Goal: Information Seeking & Learning: Learn about a topic

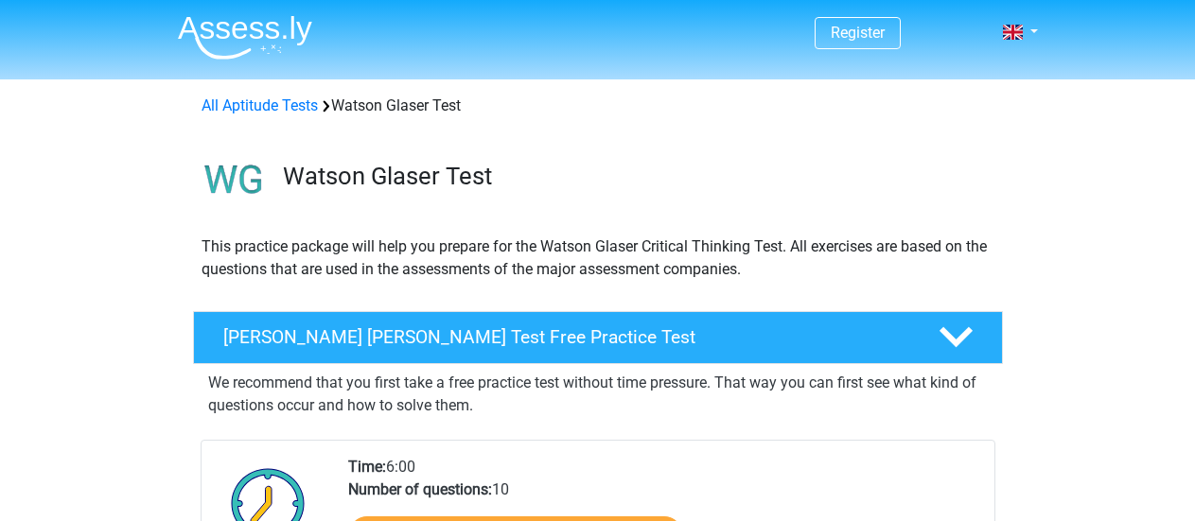
scroll to position [473, 0]
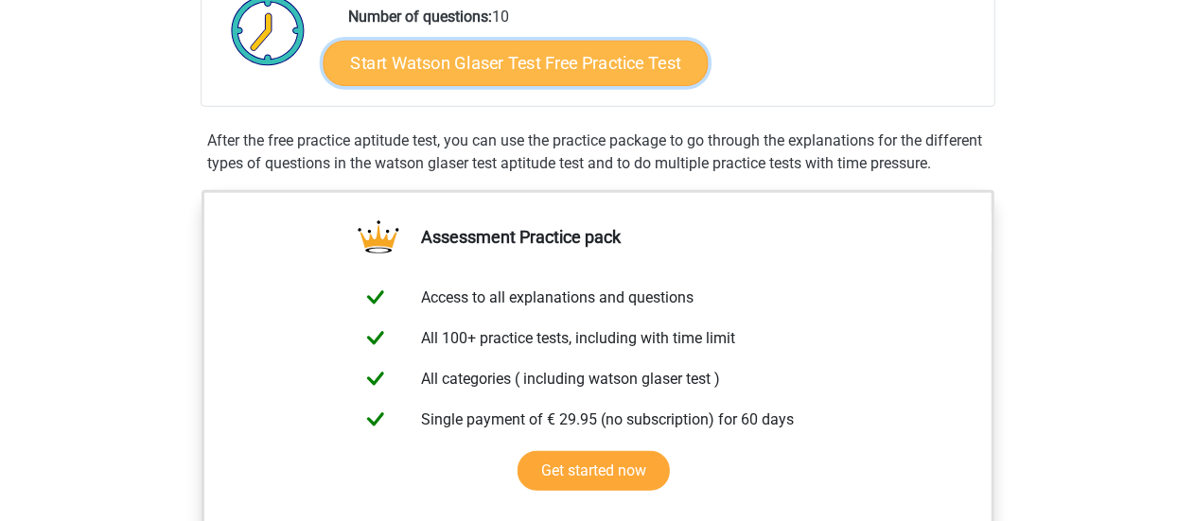
click at [556, 60] on link "Start Watson Glaser Test Free Practice Test" at bounding box center [515, 63] width 385 height 45
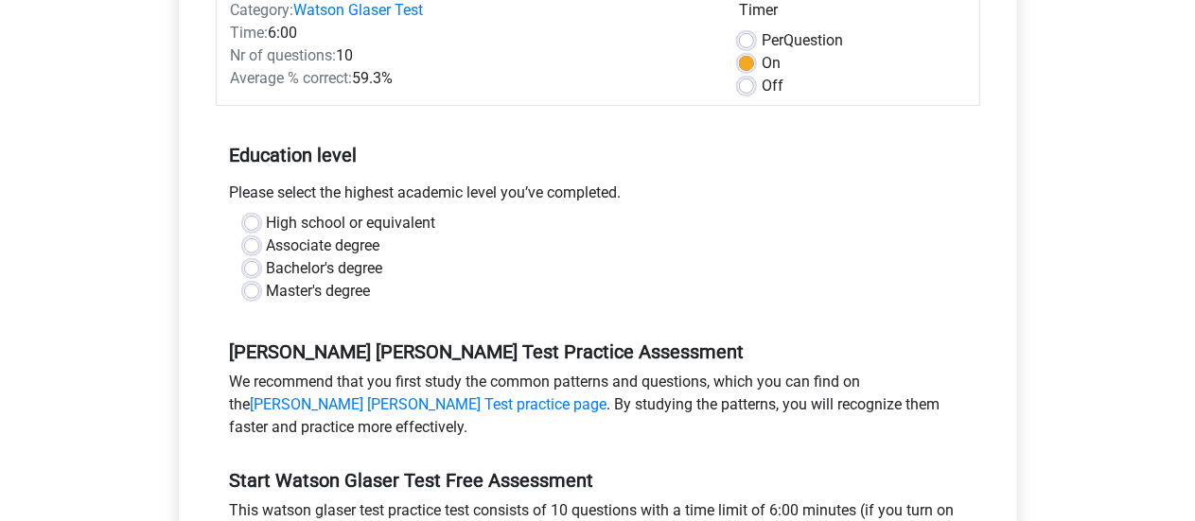
scroll to position [284, 0]
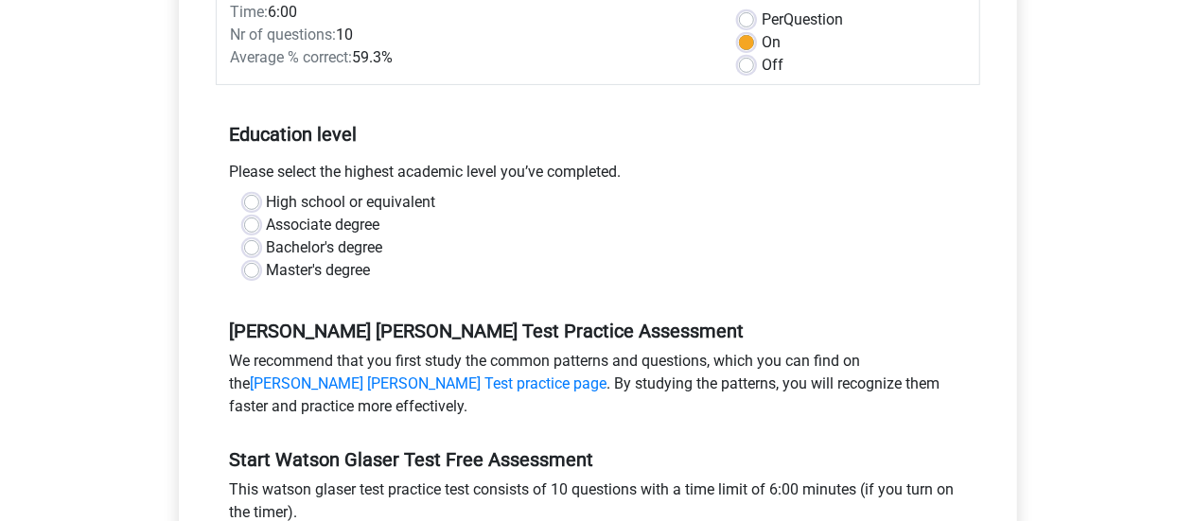
click at [417, 198] on label "High school or equivalent" at bounding box center [351, 202] width 169 height 23
click at [259, 198] on input "High school or equivalent" at bounding box center [251, 200] width 15 height 19
radio input "true"
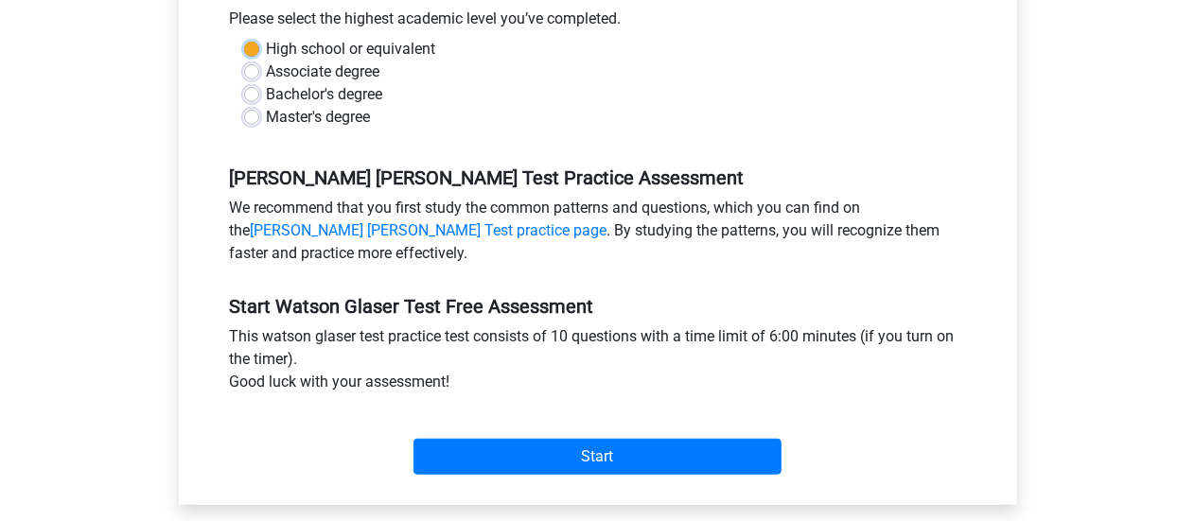
scroll to position [473, 0]
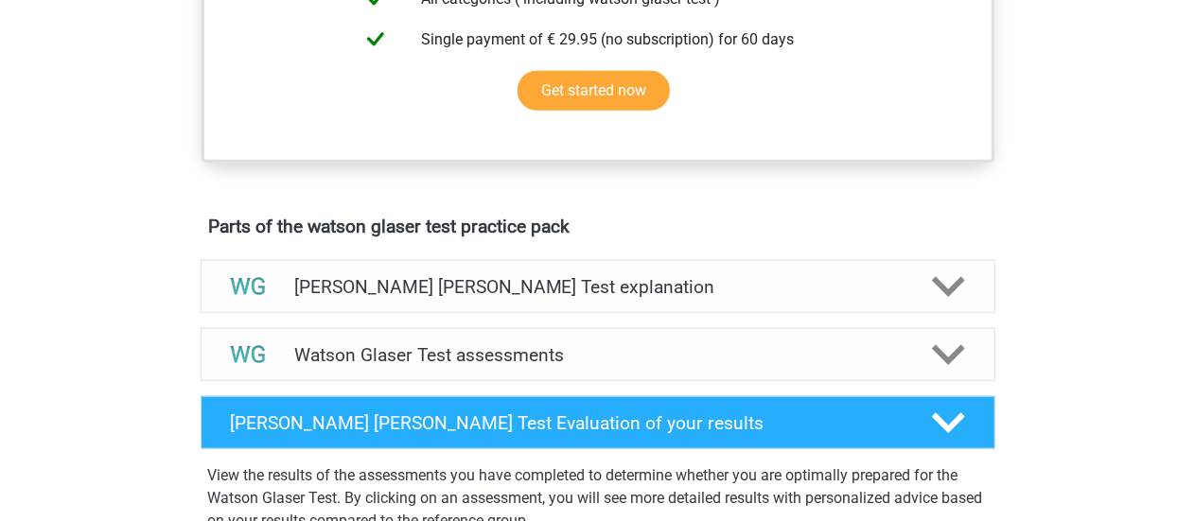
scroll to position [1041, 0]
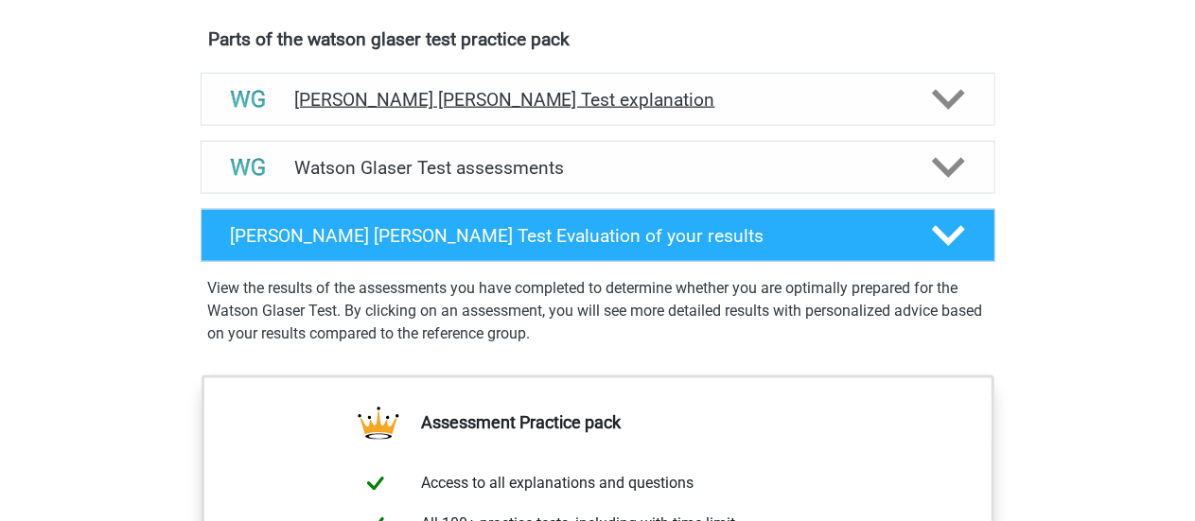
click at [486, 111] on h4 "[PERSON_NAME] [PERSON_NAME] Test explanation" at bounding box center [598, 100] width 608 height 22
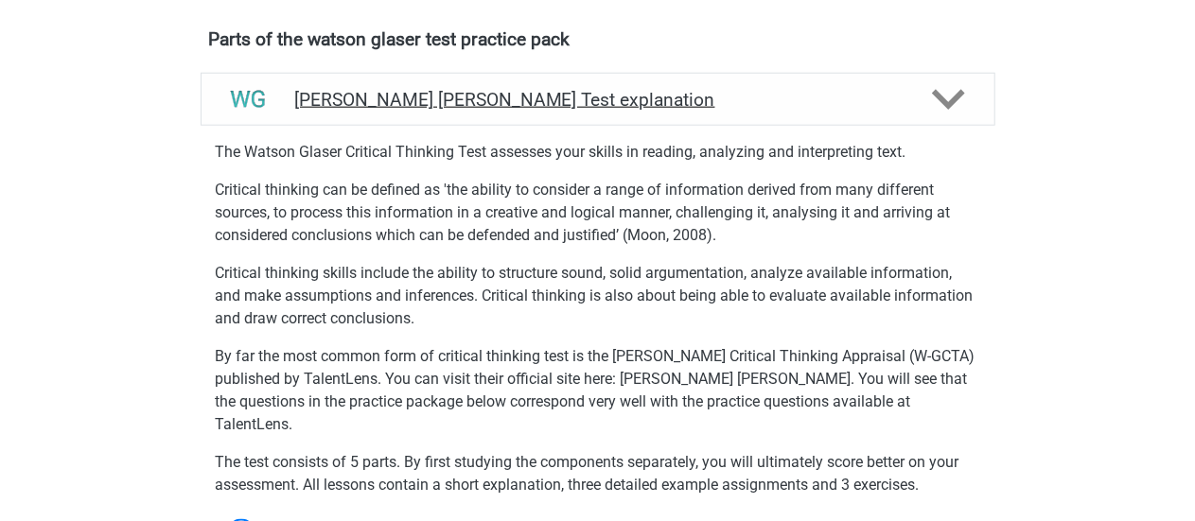
click at [484, 105] on div "[PERSON_NAME] [PERSON_NAME] Test explanation" at bounding box center [598, 99] width 795 height 53
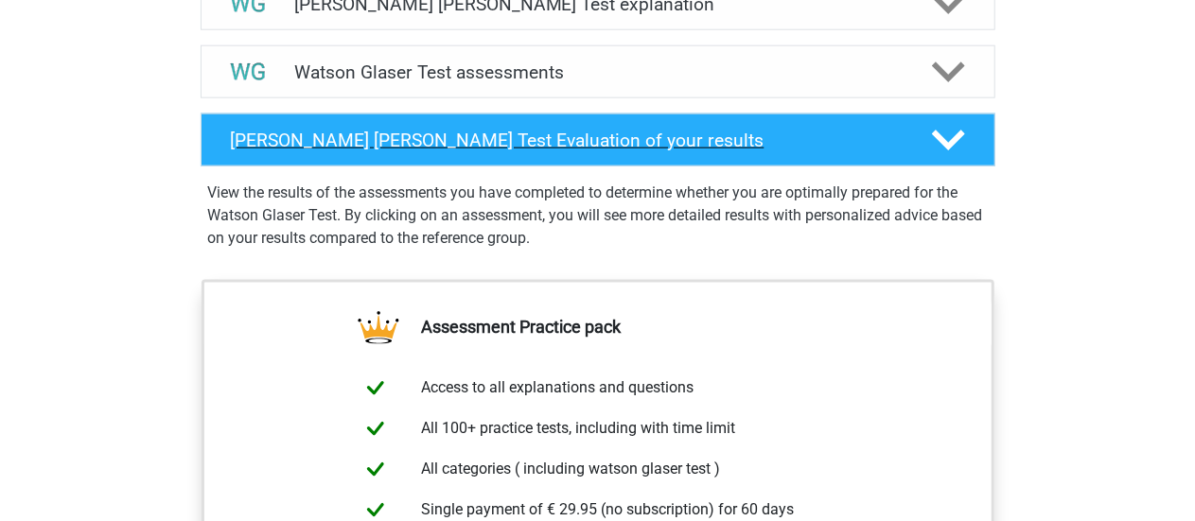
scroll to position [1230, 0]
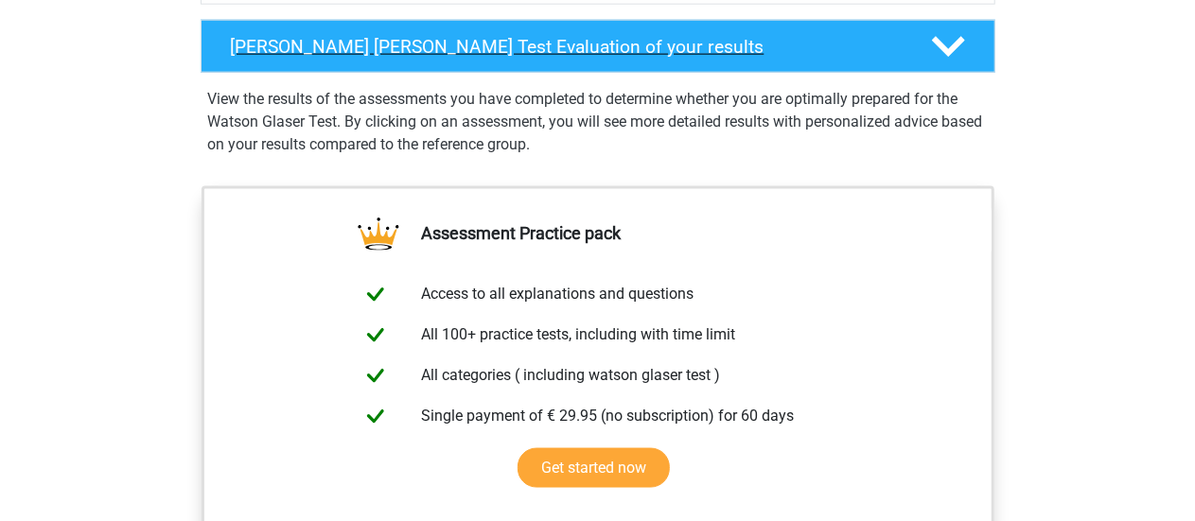
click at [479, 58] on h4 "Watson Glaser Test Evaluation of your results" at bounding box center [566, 47] width 671 height 22
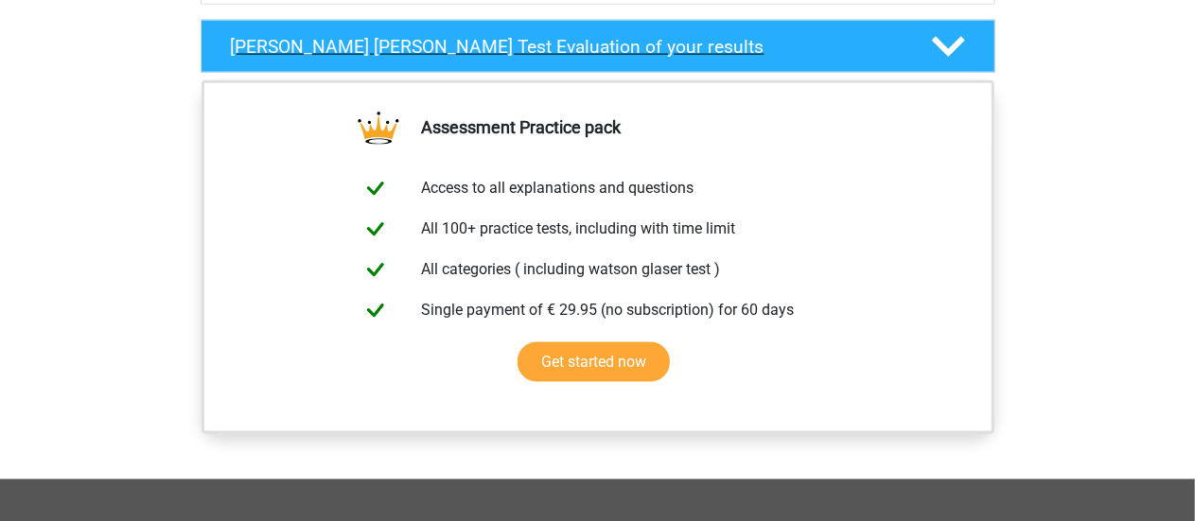
click at [479, 58] on h4 "Watson Glaser Test Evaluation of your results" at bounding box center [566, 47] width 671 height 22
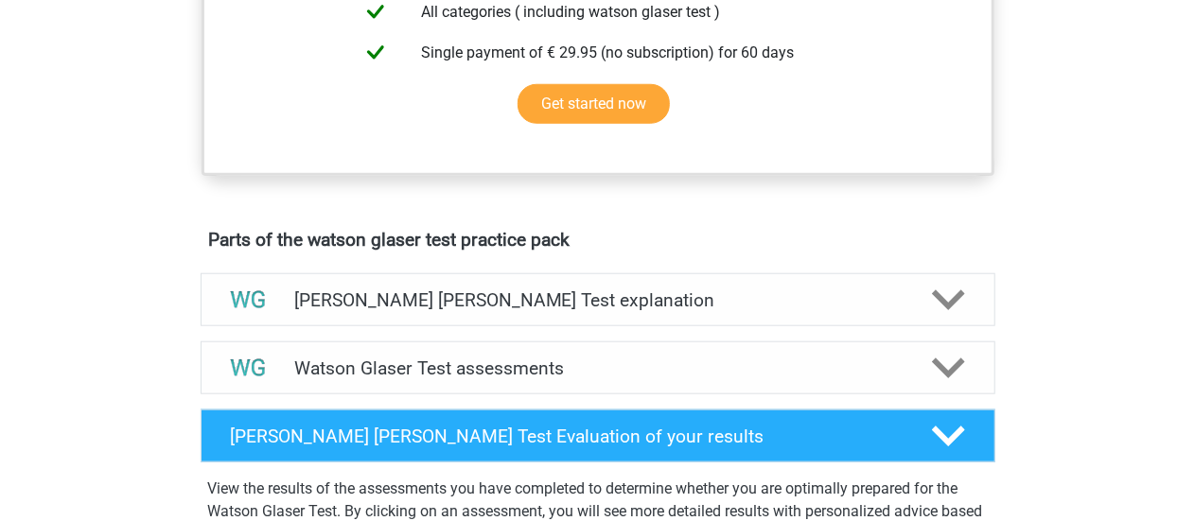
scroll to position [961, 0]
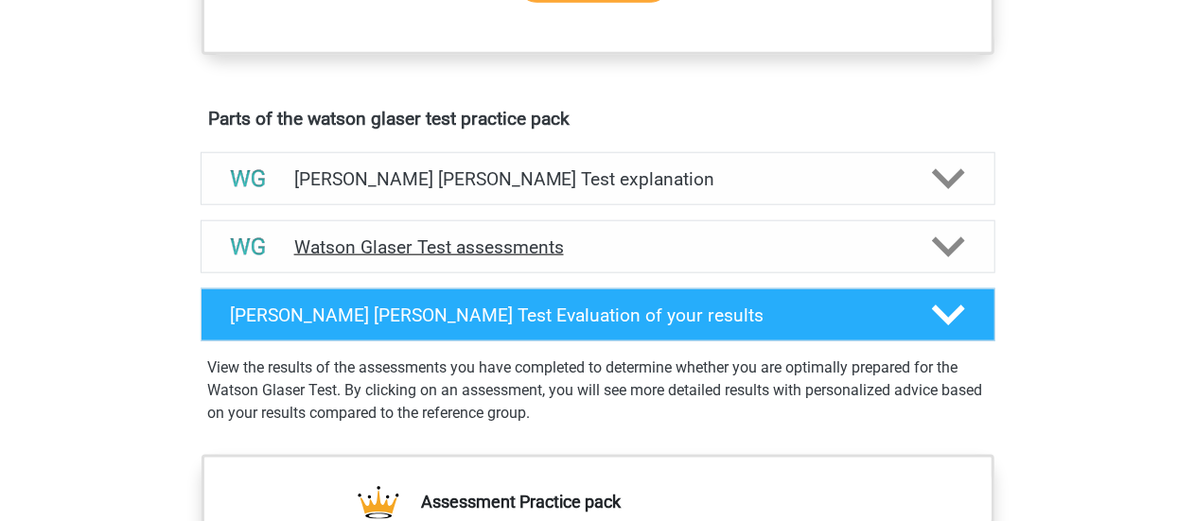
click at [479, 273] on div "Watson Glaser Test assessments" at bounding box center [598, 246] width 795 height 53
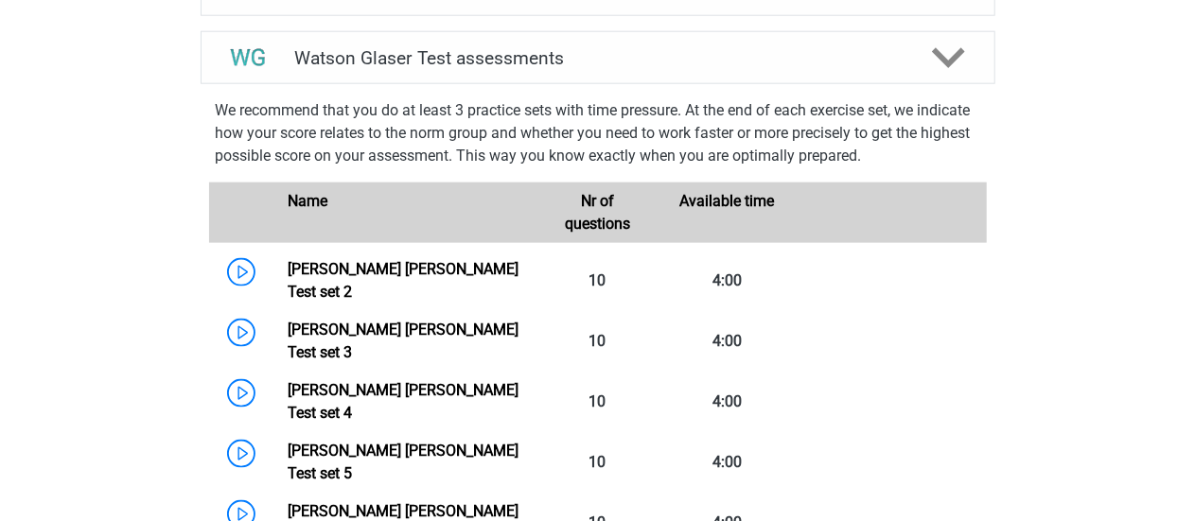
scroll to position [1056, 0]
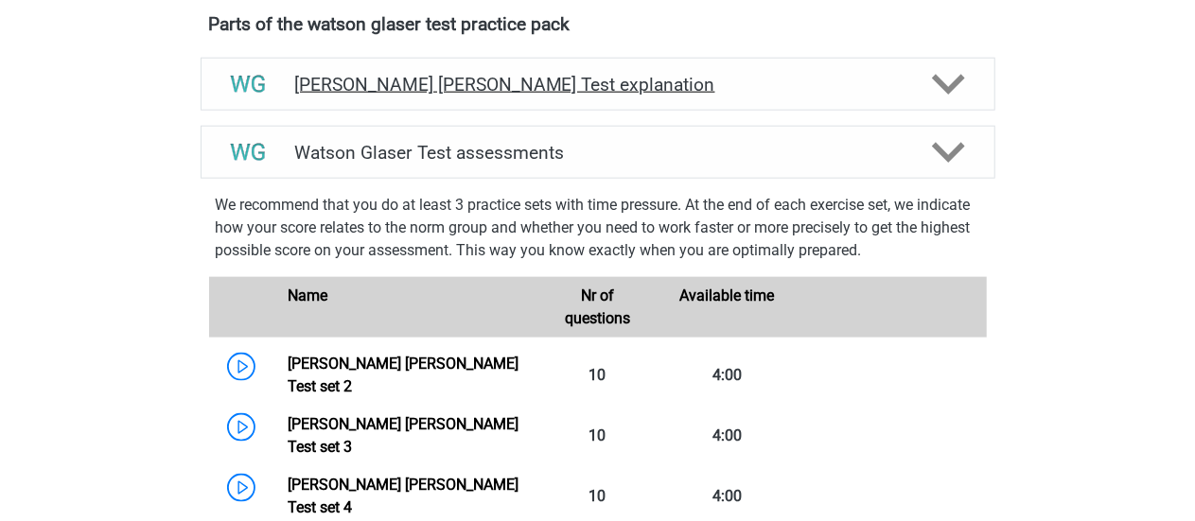
click at [515, 96] on h4 "Watson Glaser Test explanation" at bounding box center [598, 85] width 608 height 22
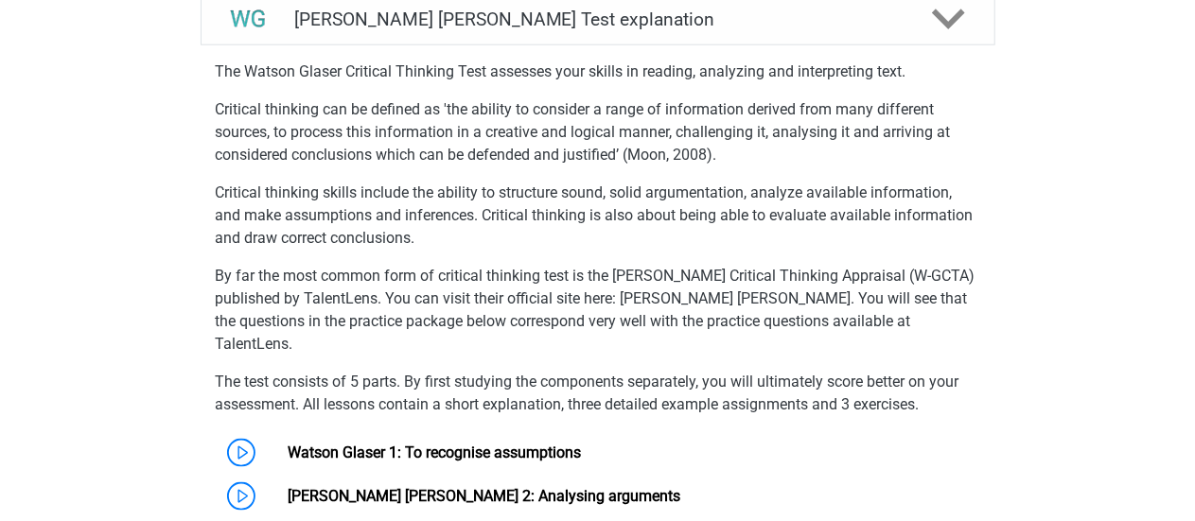
scroll to position [1151, 0]
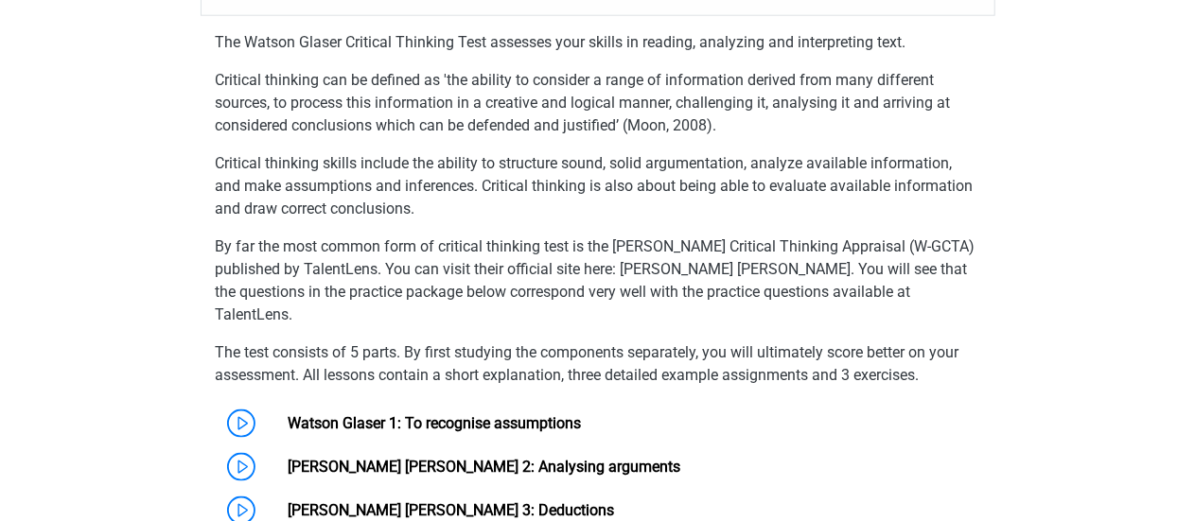
drag, startPoint x: 645, startPoint y: 292, endPoint x: 634, endPoint y: 290, distance: 11.7
click at [634, 290] on p "By far the most common form of critical thinking test is the Watson-Glaser Crit…" at bounding box center [598, 281] width 765 height 91
click at [591, 287] on p "By far the most common form of critical thinking test is the Watson-Glaser Crit…" at bounding box center [598, 281] width 765 height 91
click at [602, 291] on p "By far the most common form of critical thinking test is the Watson-Glaser Crit…" at bounding box center [598, 281] width 765 height 91
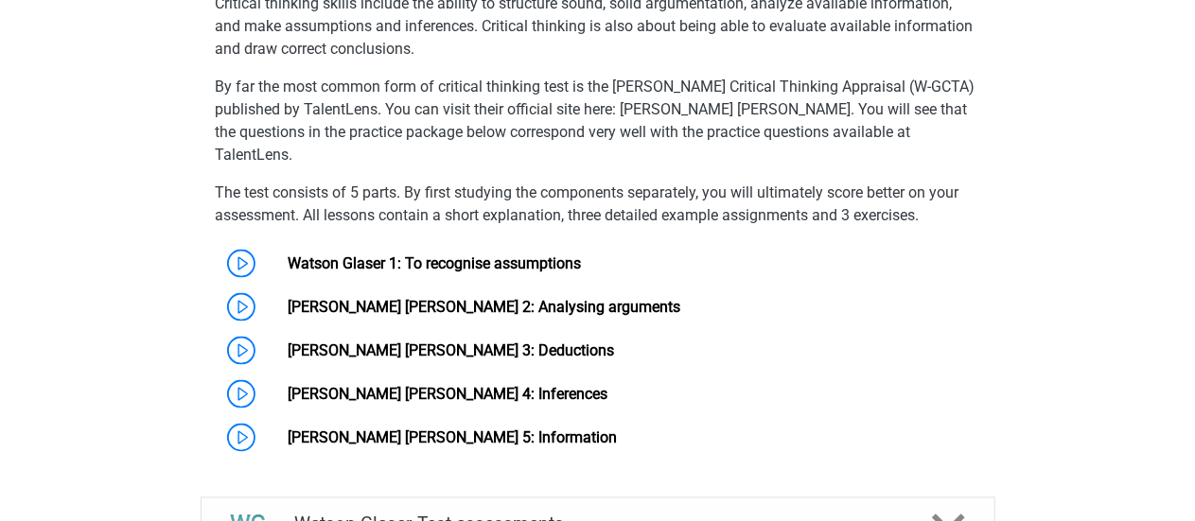
scroll to position [1340, 0]
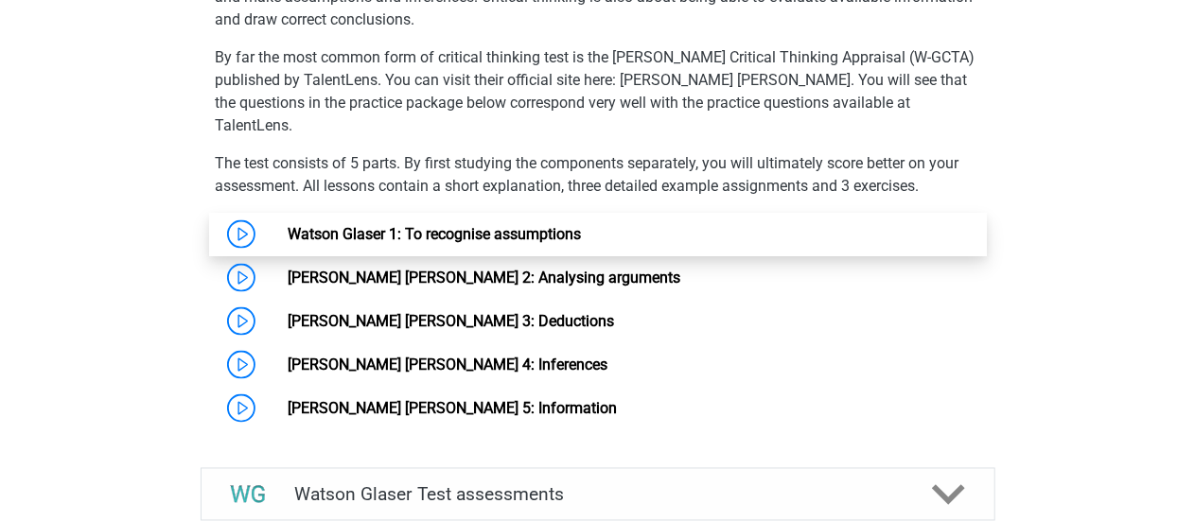
click at [321, 240] on link "Watson Glaser 1: To recognise assumptions" at bounding box center [434, 234] width 293 height 18
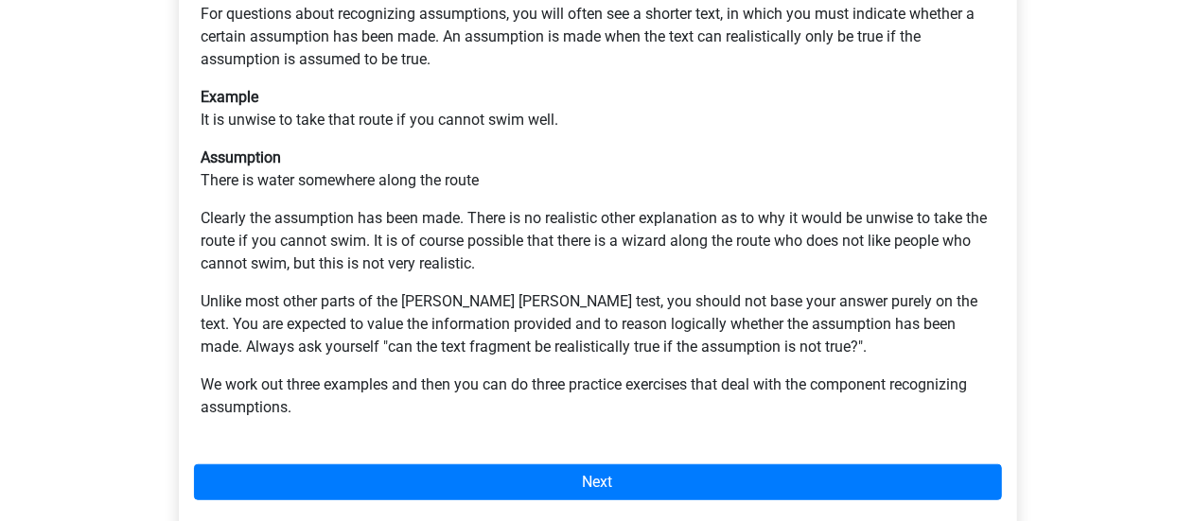
scroll to position [473, 0]
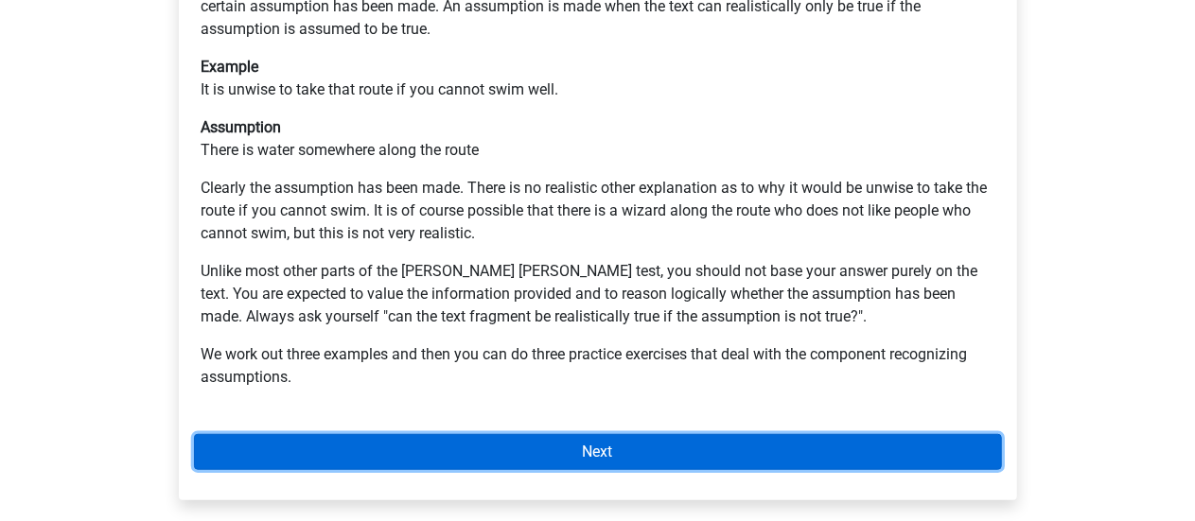
click at [846, 434] on link "Next" at bounding box center [598, 452] width 808 height 36
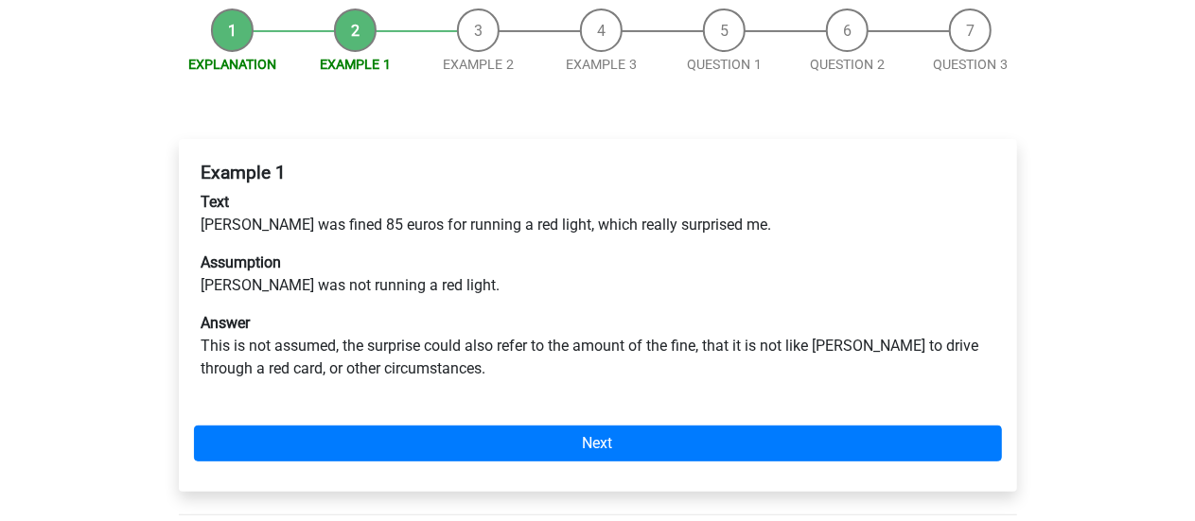
scroll to position [284, 0]
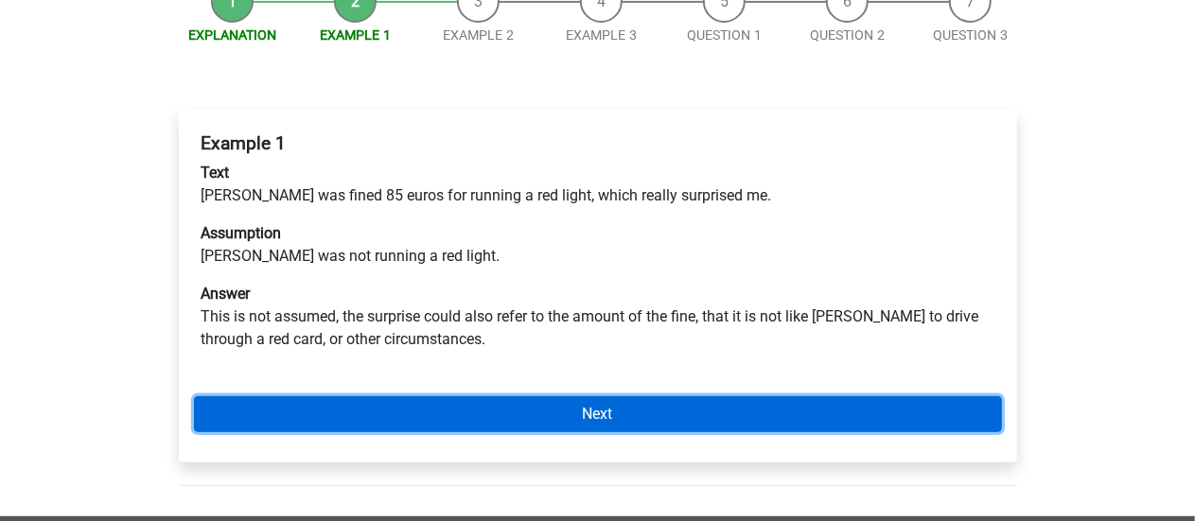
click at [848, 397] on link "Next" at bounding box center [598, 415] width 808 height 36
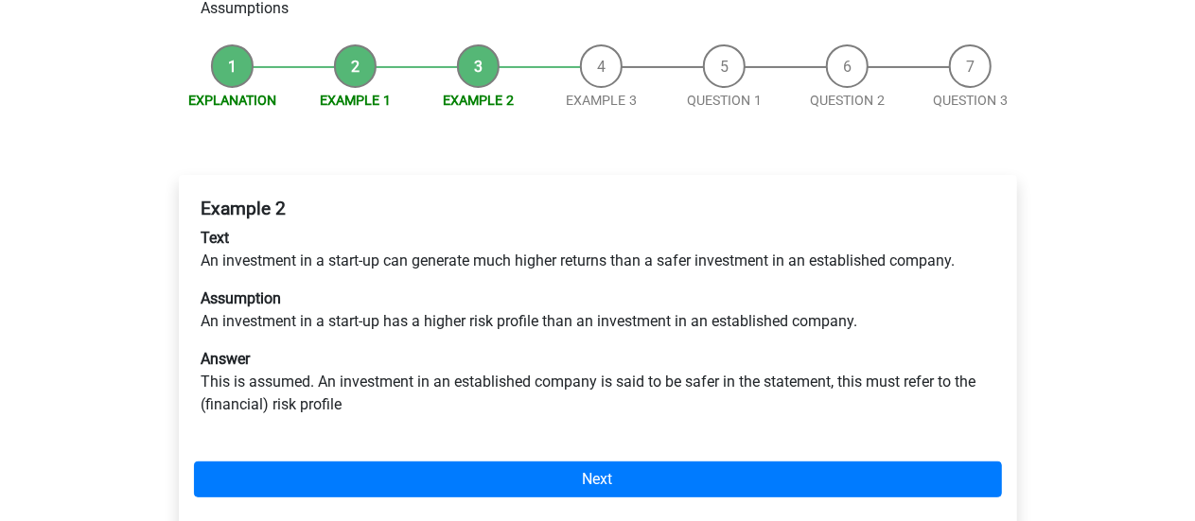
scroll to position [189, 0]
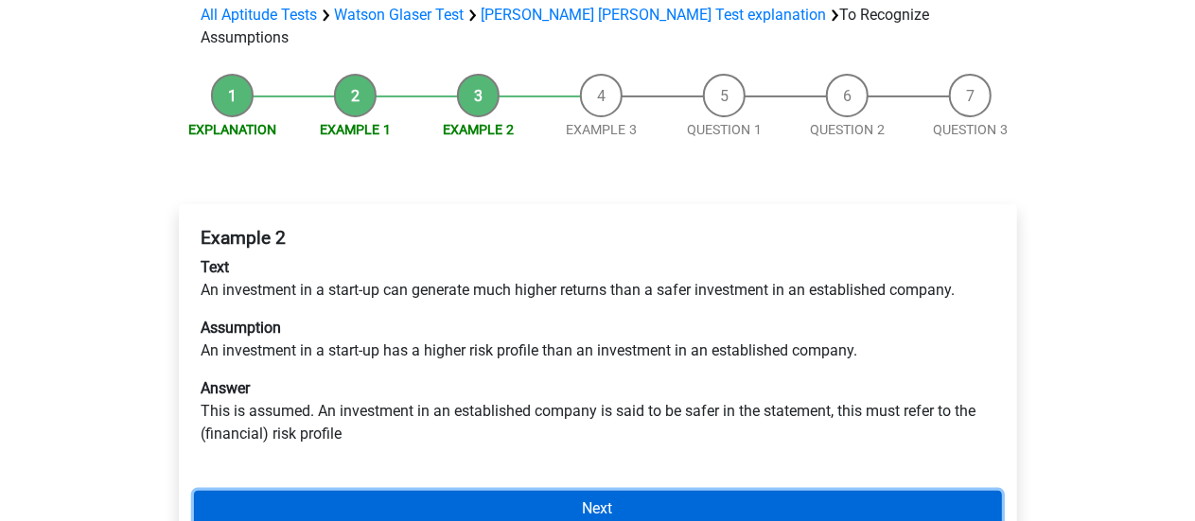
click at [855, 491] on link "Next" at bounding box center [598, 509] width 808 height 36
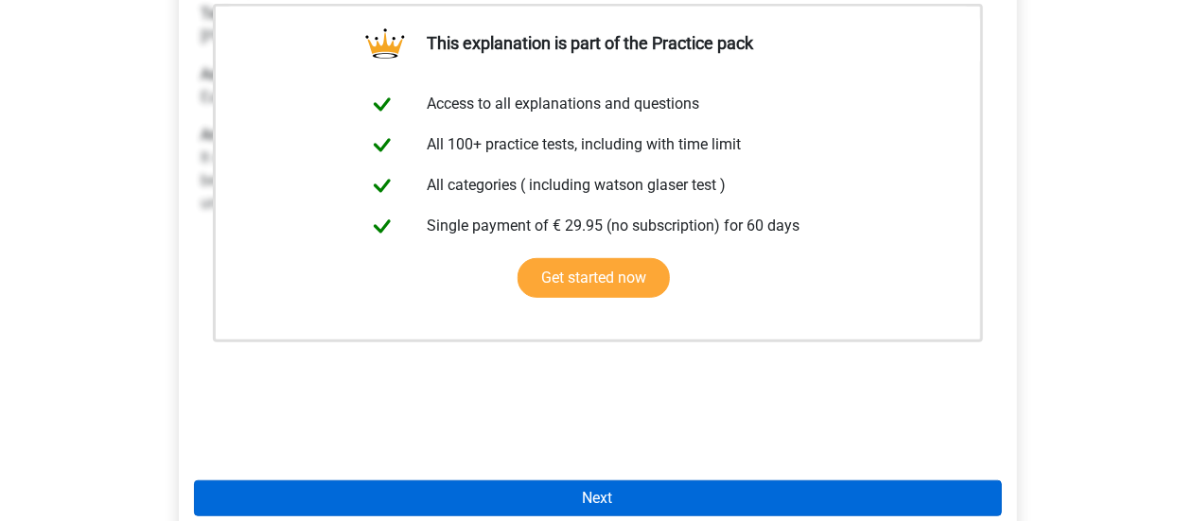
scroll to position [473, 0]
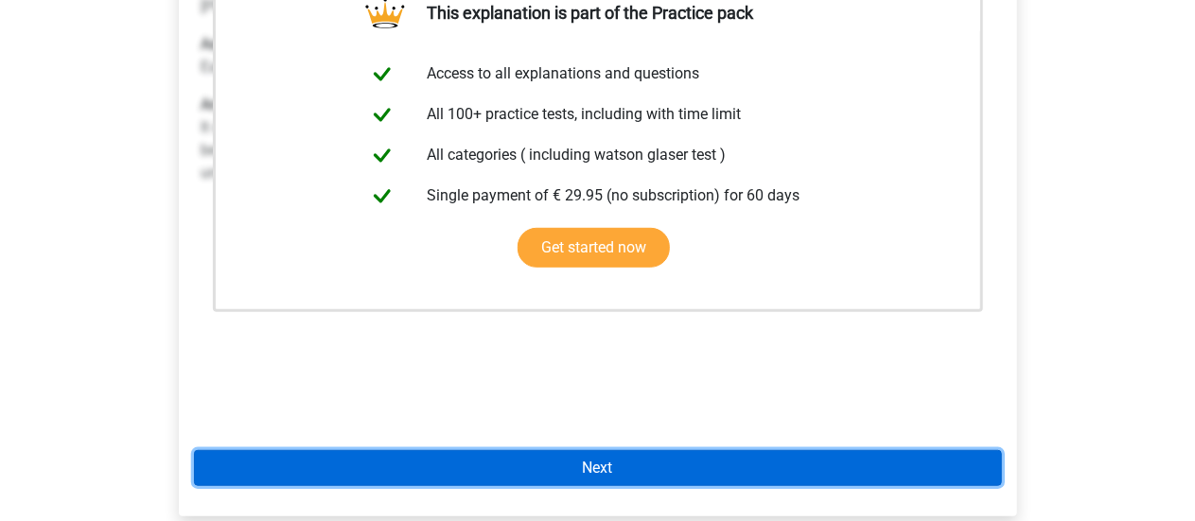
click at [697, 450] on link "Next" at bounding box center [598, 468] width 808 height 36
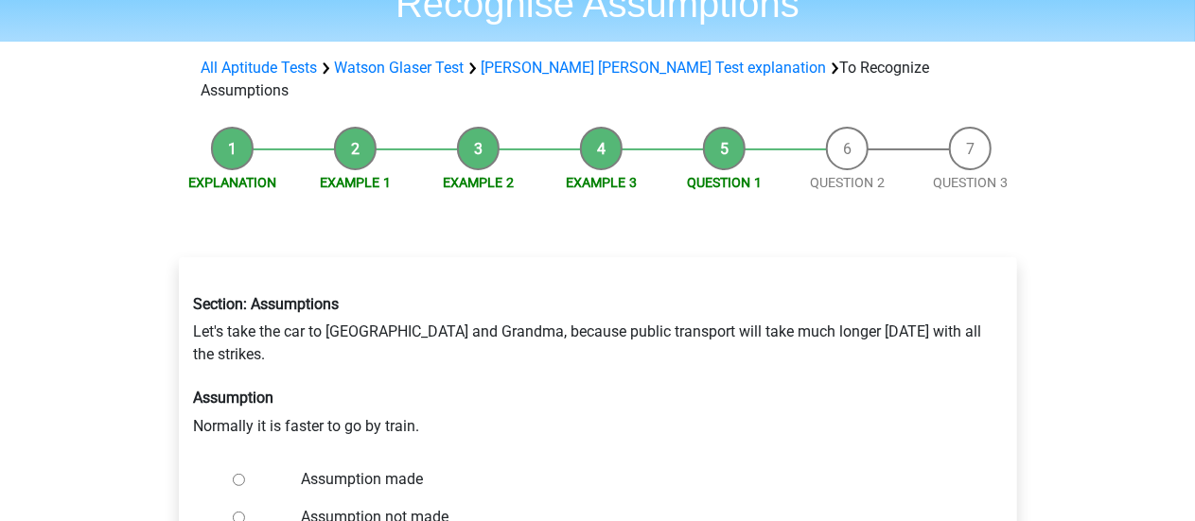
scroll to position [189, 0]
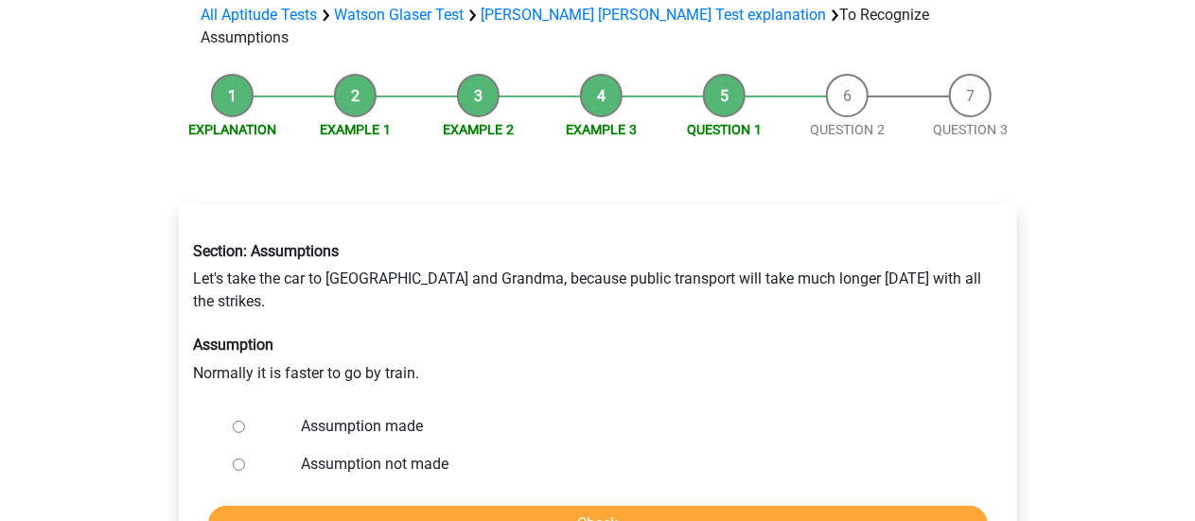
click at [240, 459] on input "Assumption not made" at bounding box center [239, 465] width 12 height 12
radio input "true"
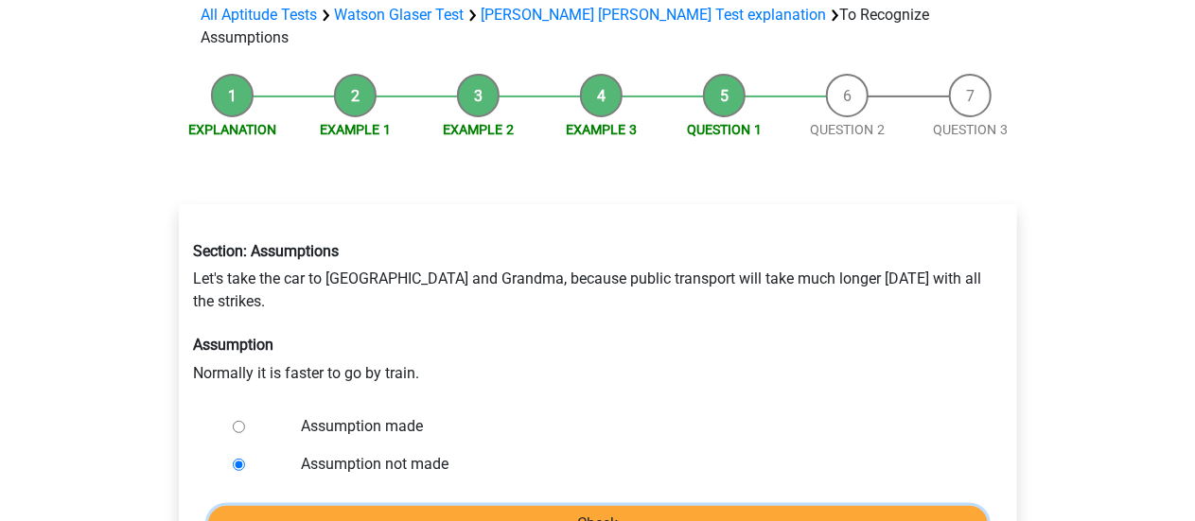
click at [430, 506] on input "Check" at bounding box center [598, 524] width 780 height 36
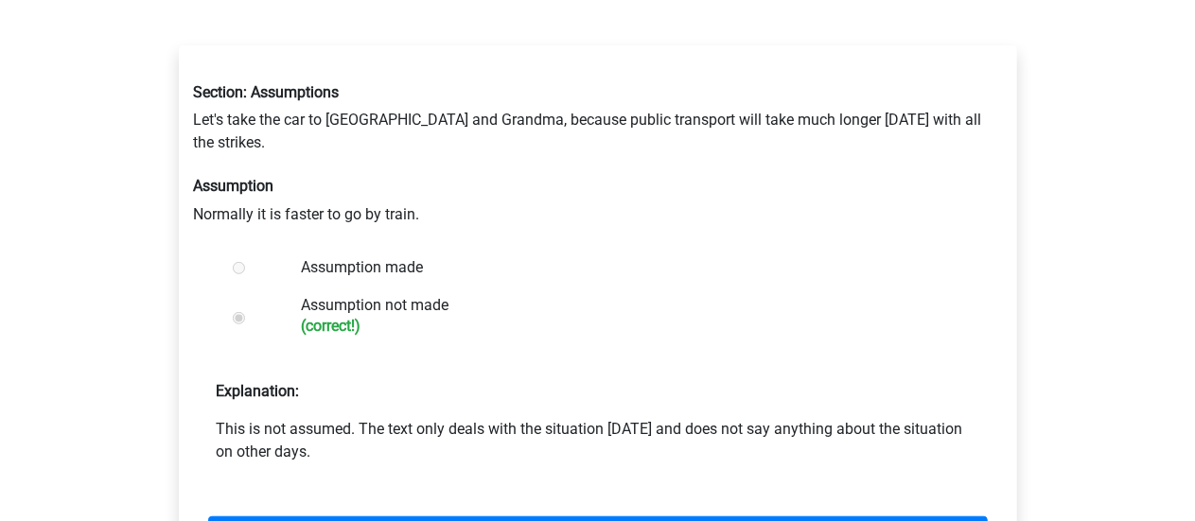
scroll to position [379, 0]
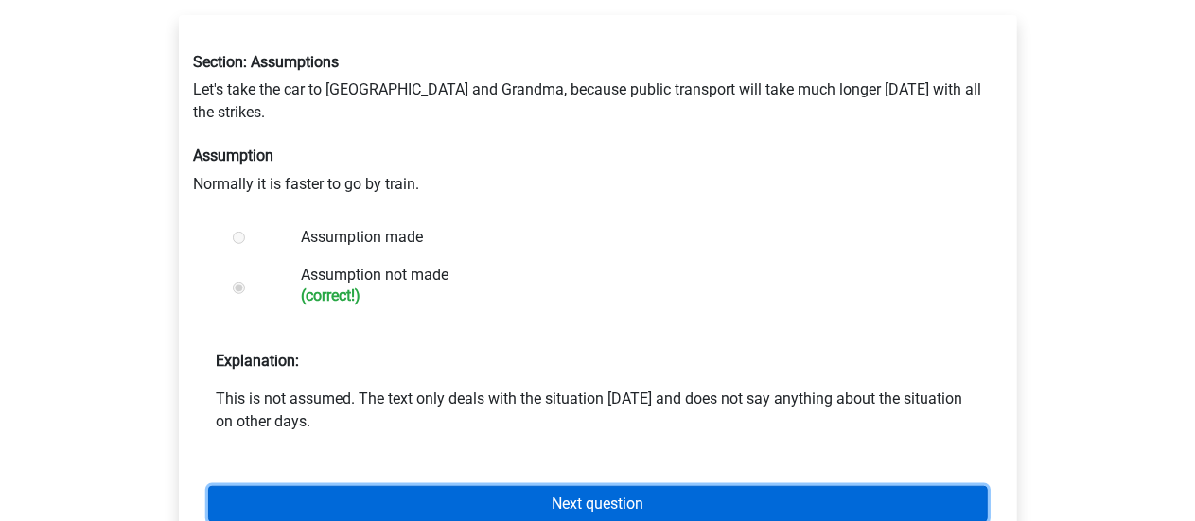
click at [676, 486] on link "Next question" at bounding box center [598, 504] width 780 height 36
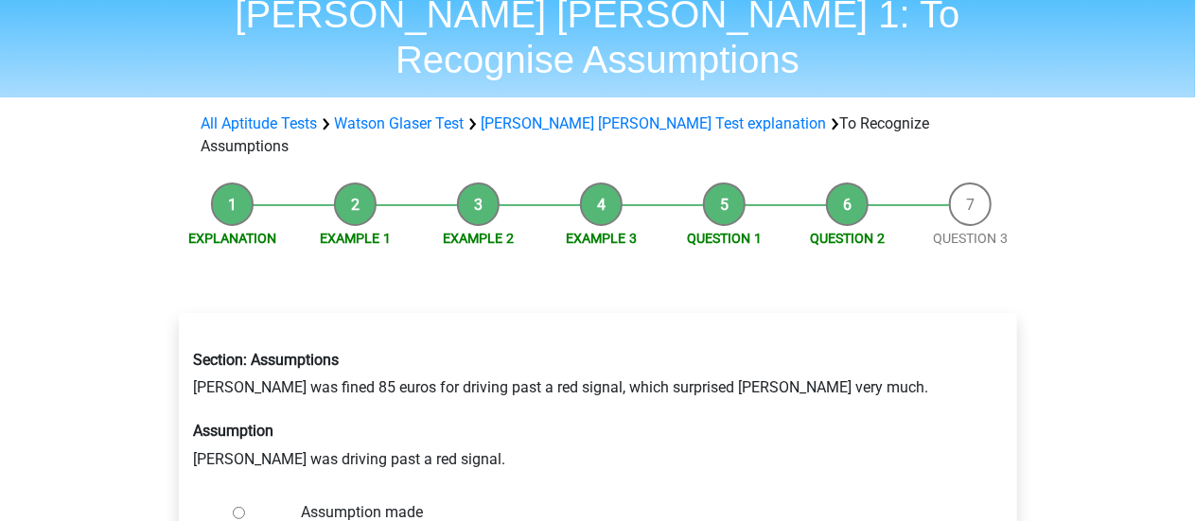
scroll to position [189, 0]
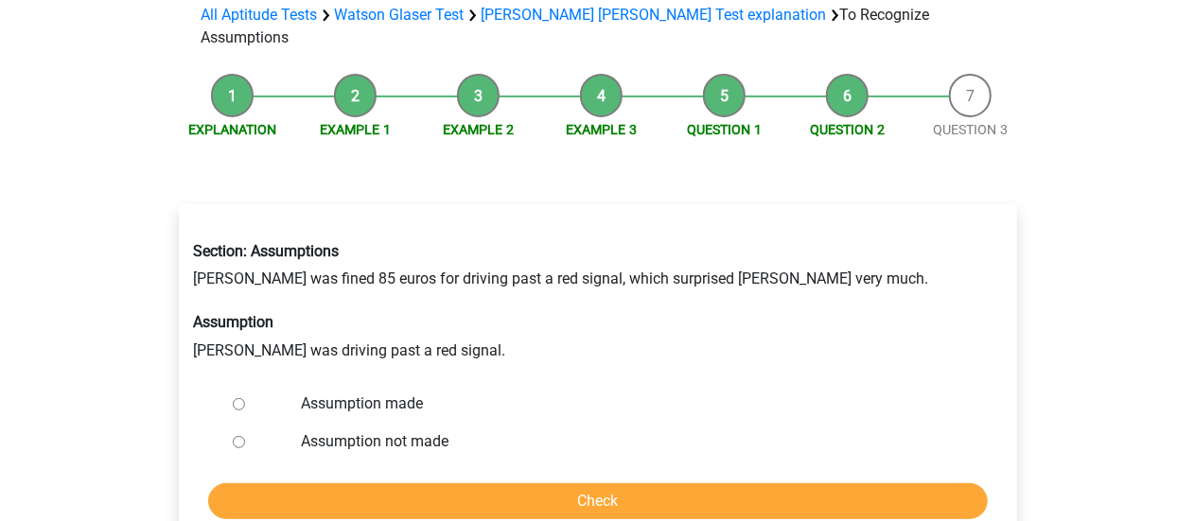
click at [237, 436] on input "Assumption not made" at bounding box center [239, 442] width 12 height 12
radio input "true"
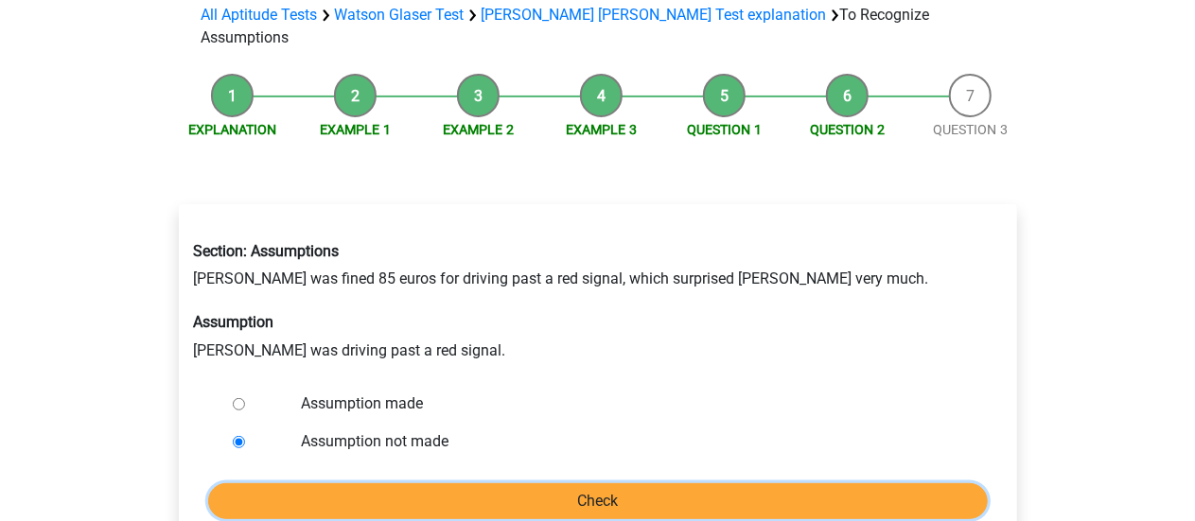
click at [291, 484] on input "Check" at bounding box center [598, 502] width 780 height 36
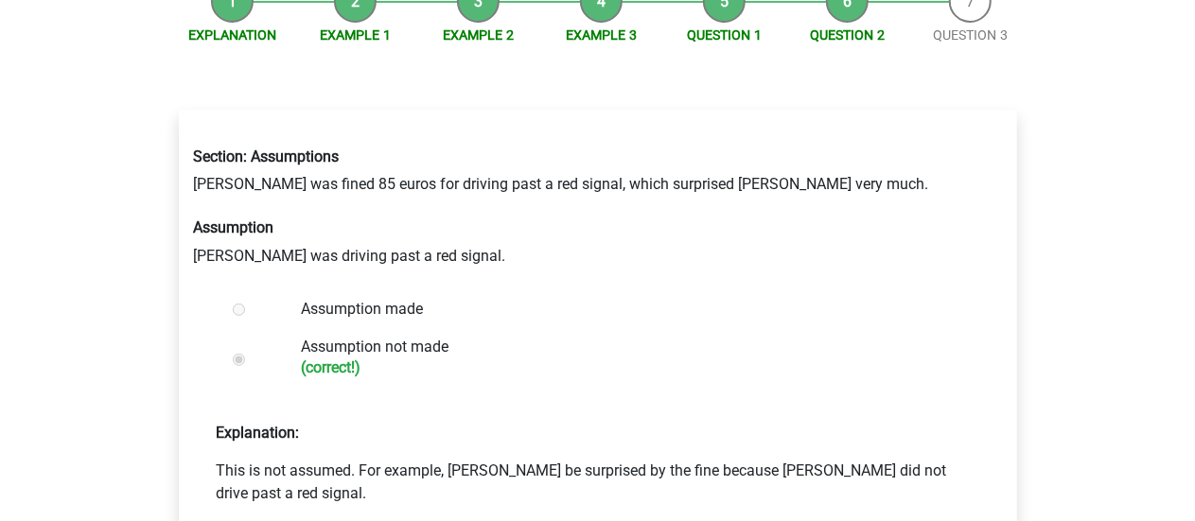
scroll to position [379, 0]
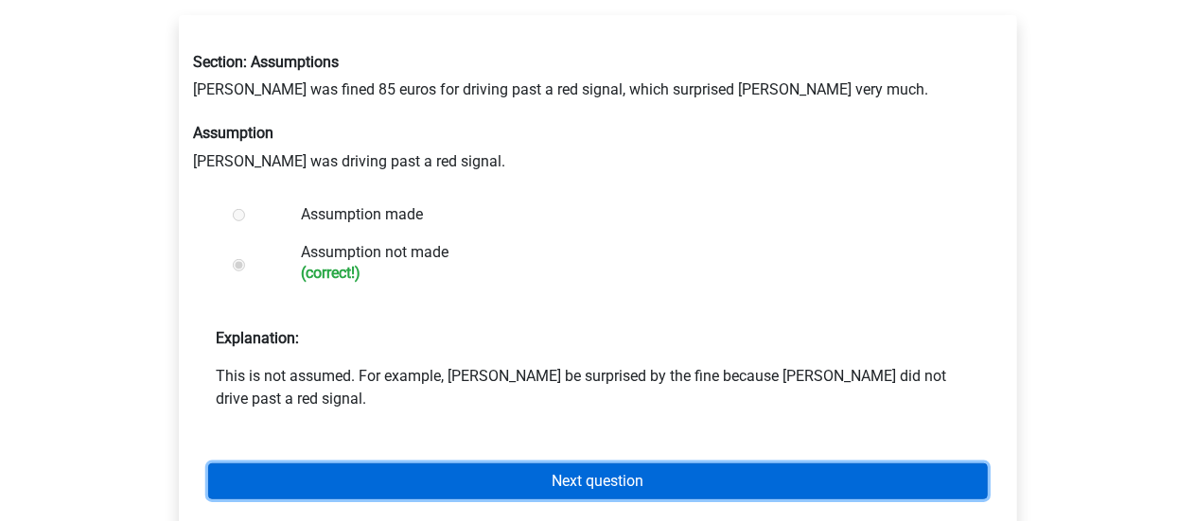
click at [745, 464] on link "Next question" at bounding box center [598, 482] width 780 height 36
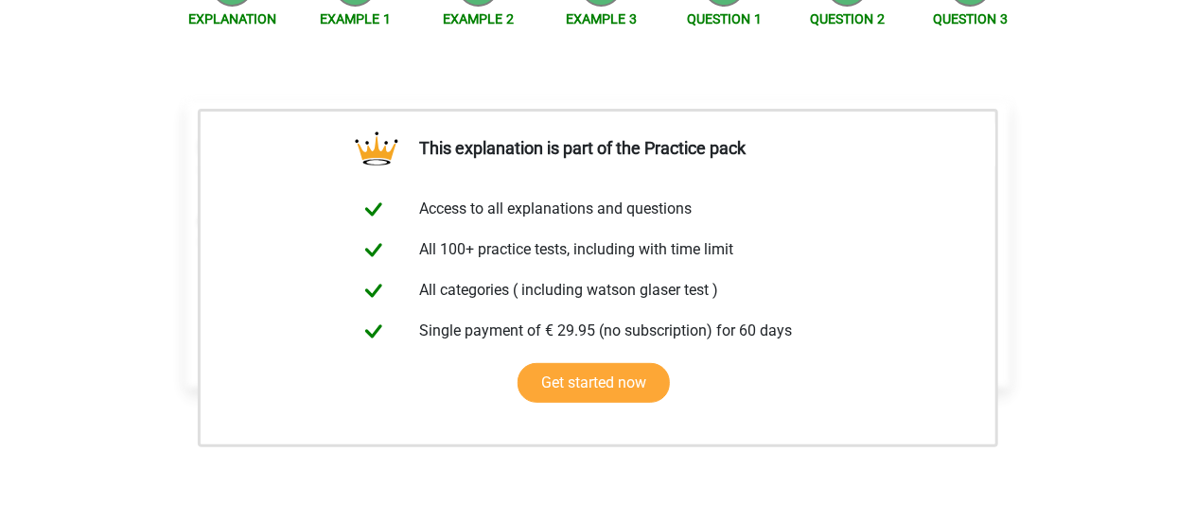
scroll to position [379, 0]
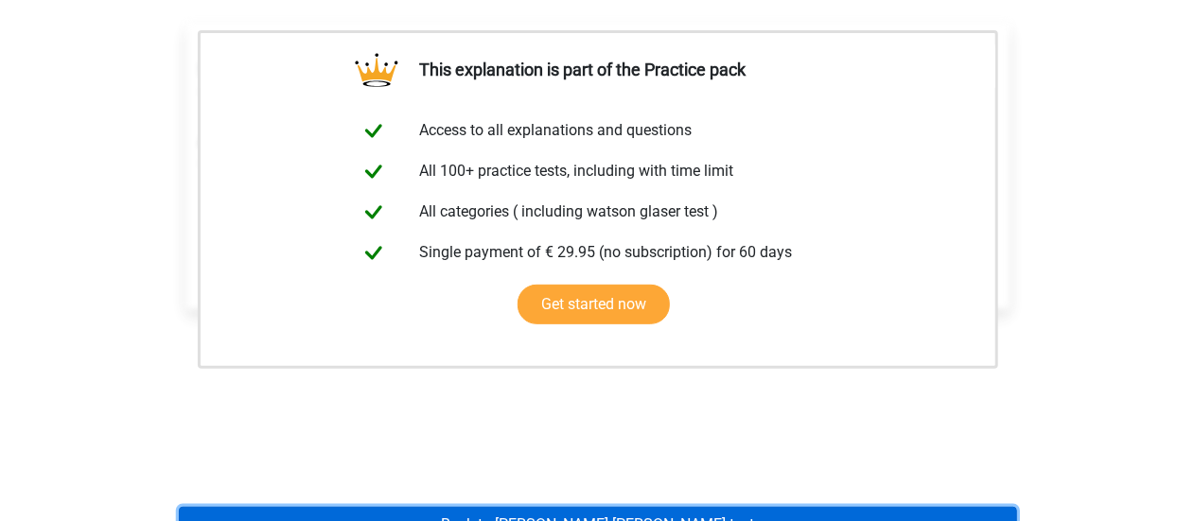
click at [551, 507] on link "Back to [PERSON_NAME] [PERSON_NAME] test" at bounding box center [598, 525] width 838 height 36
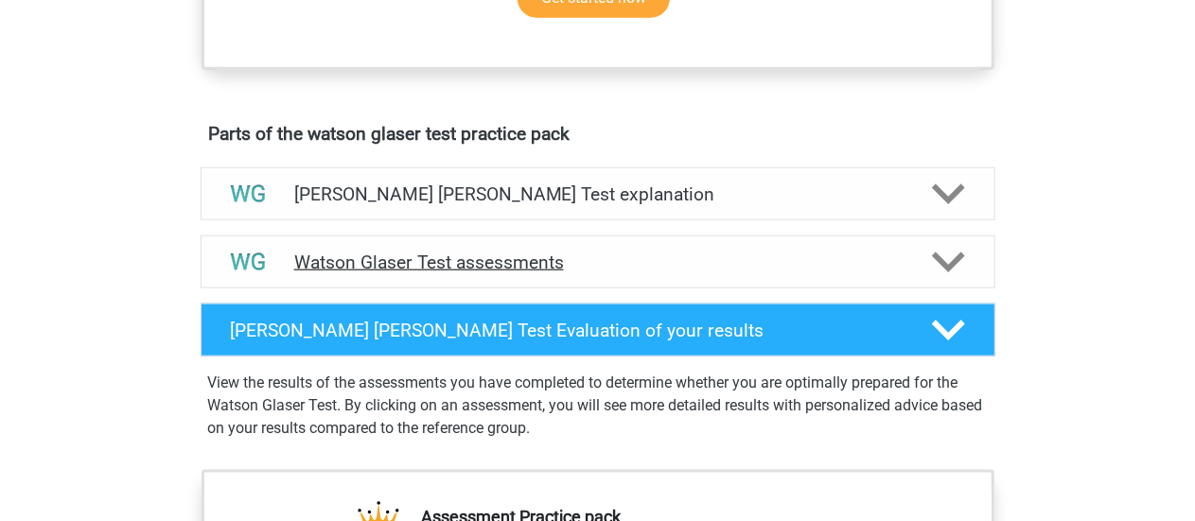
click at [541, 267] on div "Watson Glaser Test assessments" at bounding box center [598, 262] width 795 height 53
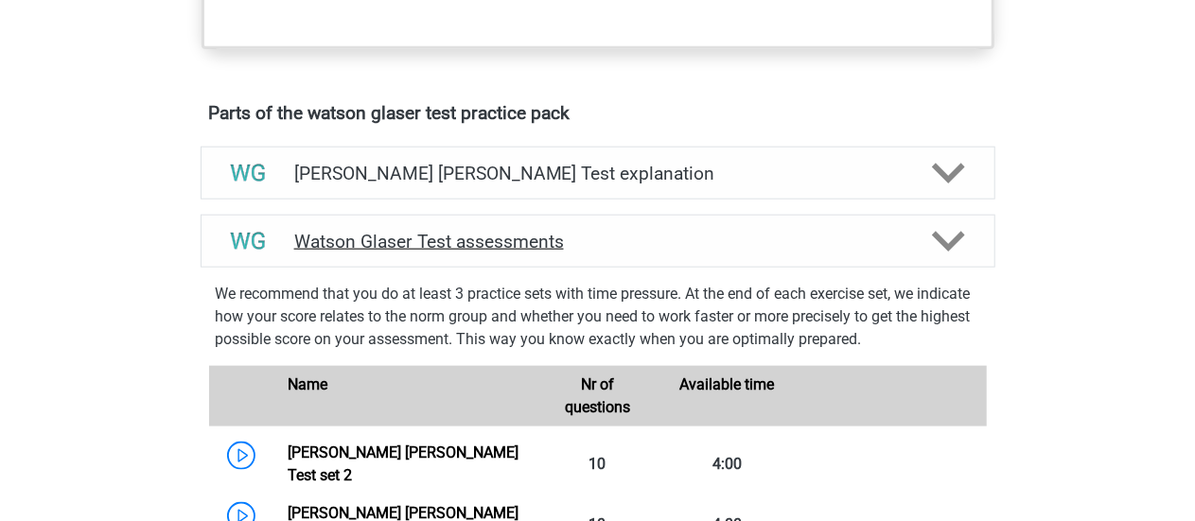
scroll to position [946, 0]
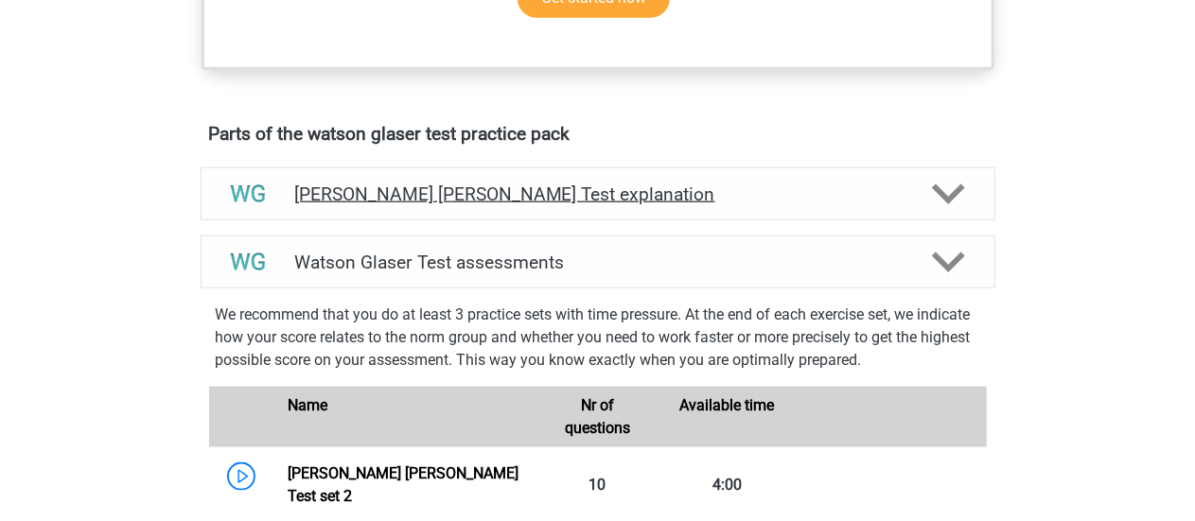
click at [515, 205] on h4 "[PERSON_NAME] [PERSON_NAME] Test explanation" at bounding box center [598, 195] width 608 height 22
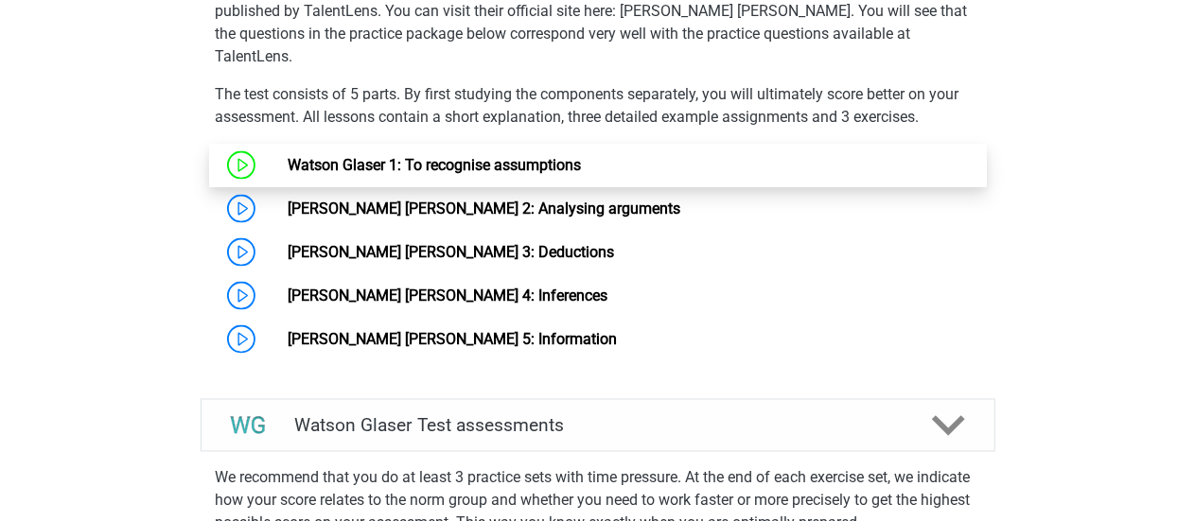
scroll to position [1420, 0]
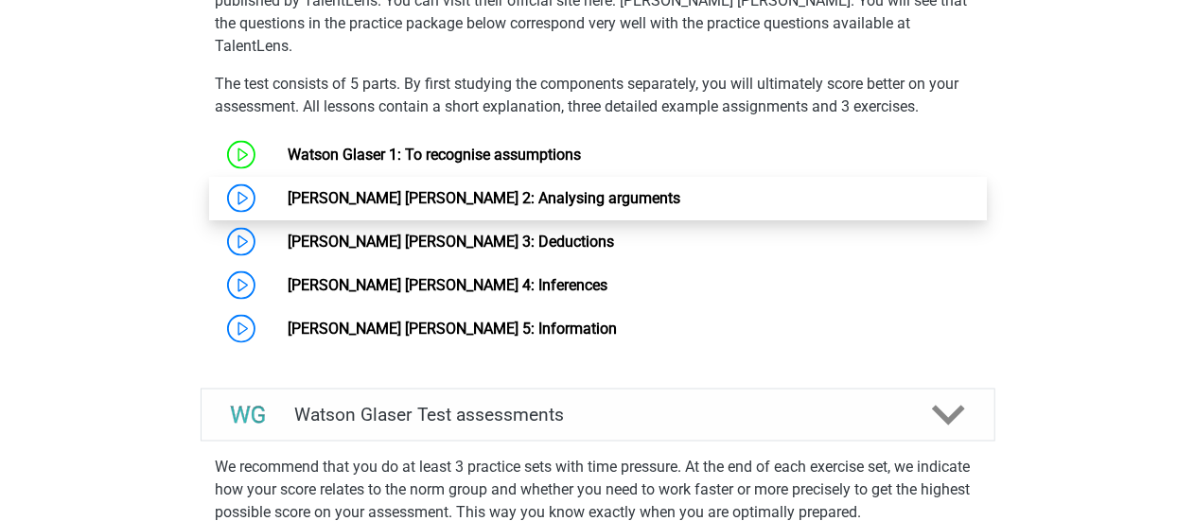
click at [308, 201] on link "[PERSON_NAME] [PERSON_NAME] 2: Analysing arguments" at bounding box center [484, 198] width 393 height 18
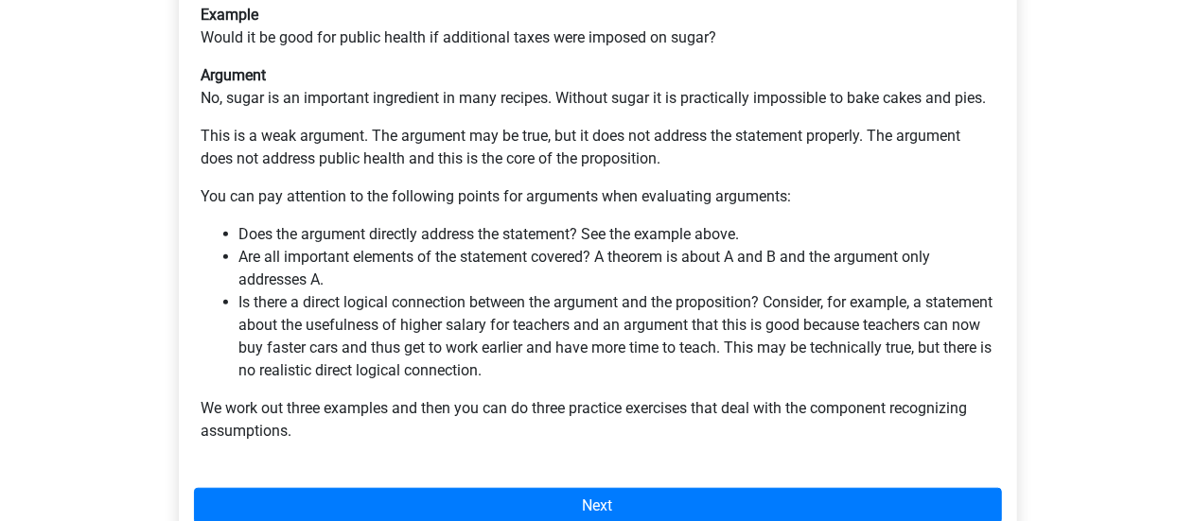
scroll to position [473, 0]
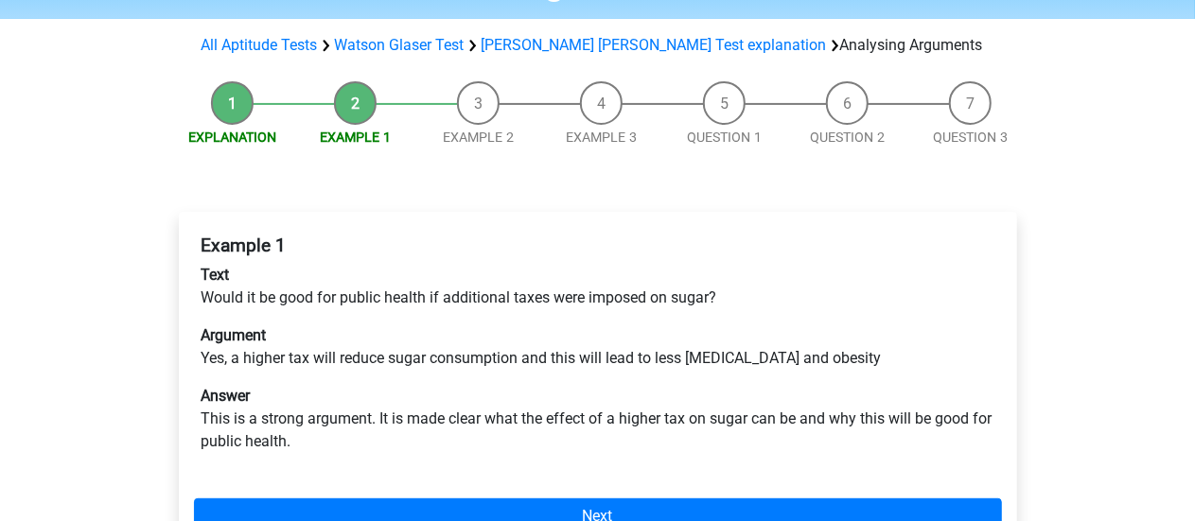
scroll to position [189, 0]
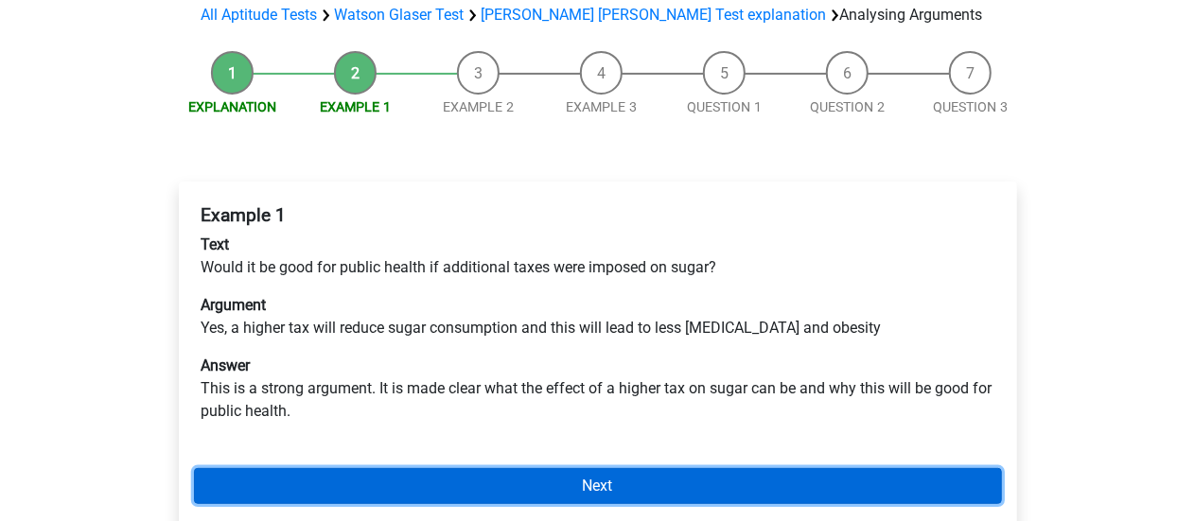
click at [787, 468] on link "Next" at bounding box center [598, 486] width 808 height 36
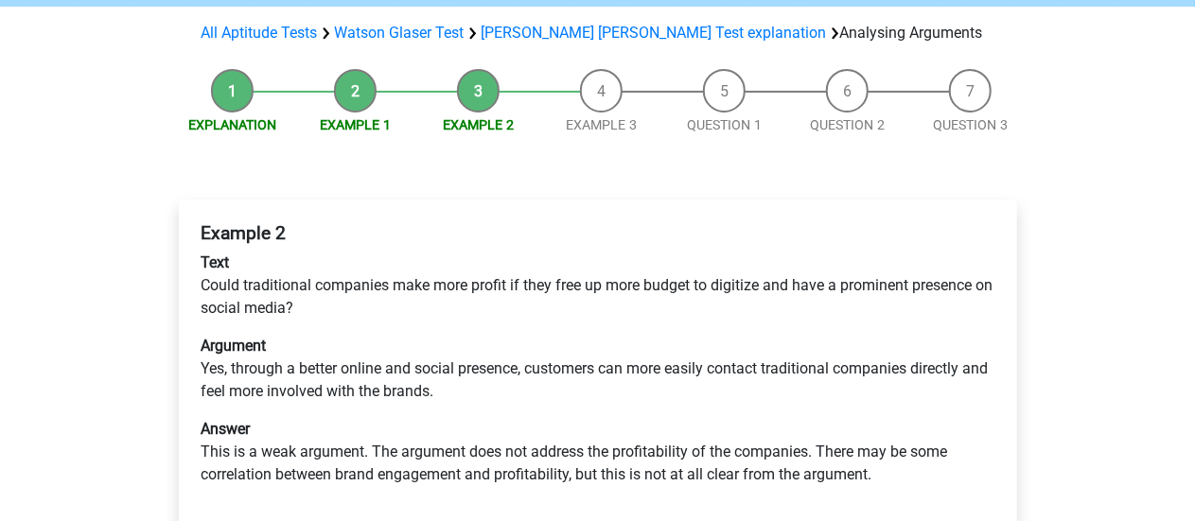
scroll to position [189, 0]
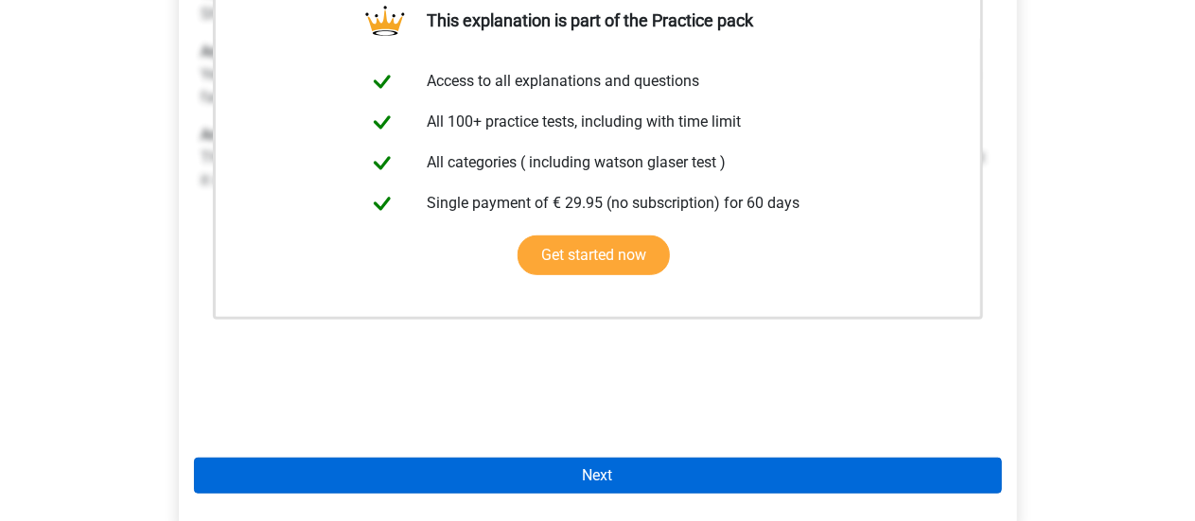
scroll to position [473, 0]
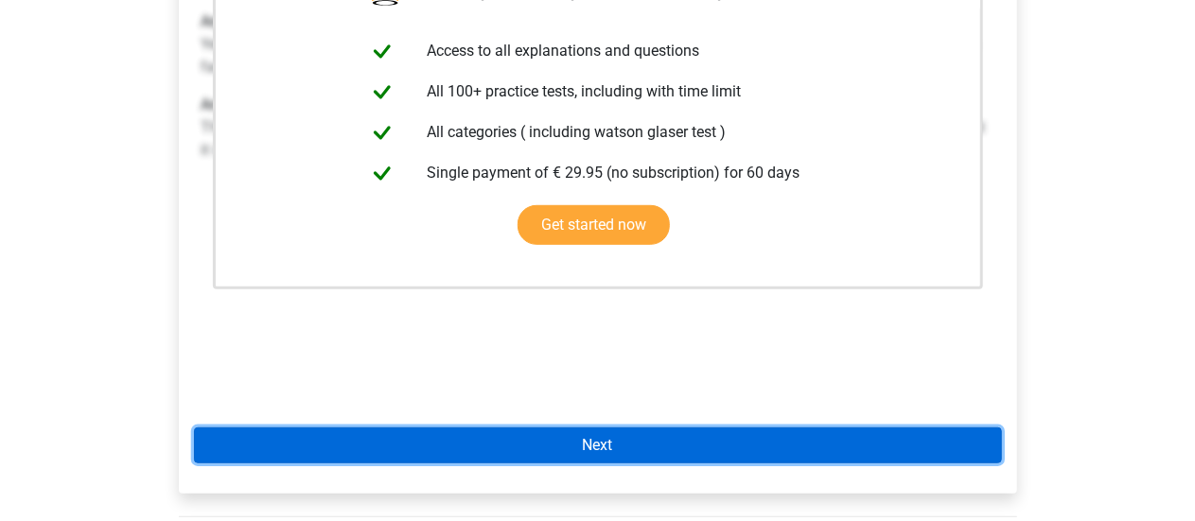
click at [647, 428] on link "Next" at bounding box center [598, 446] width 808 height 36
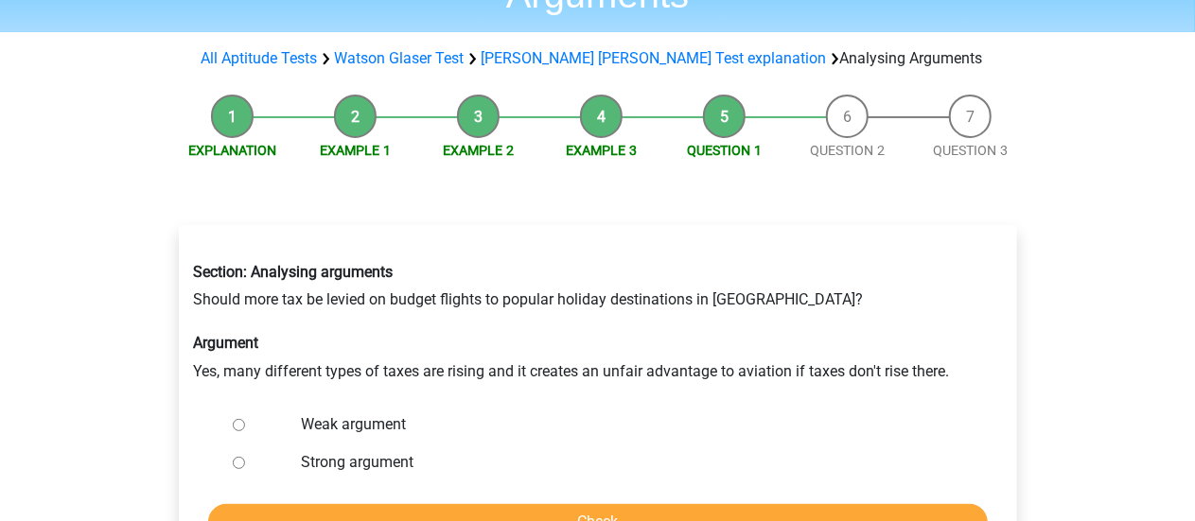
scroll to position [189, 0]
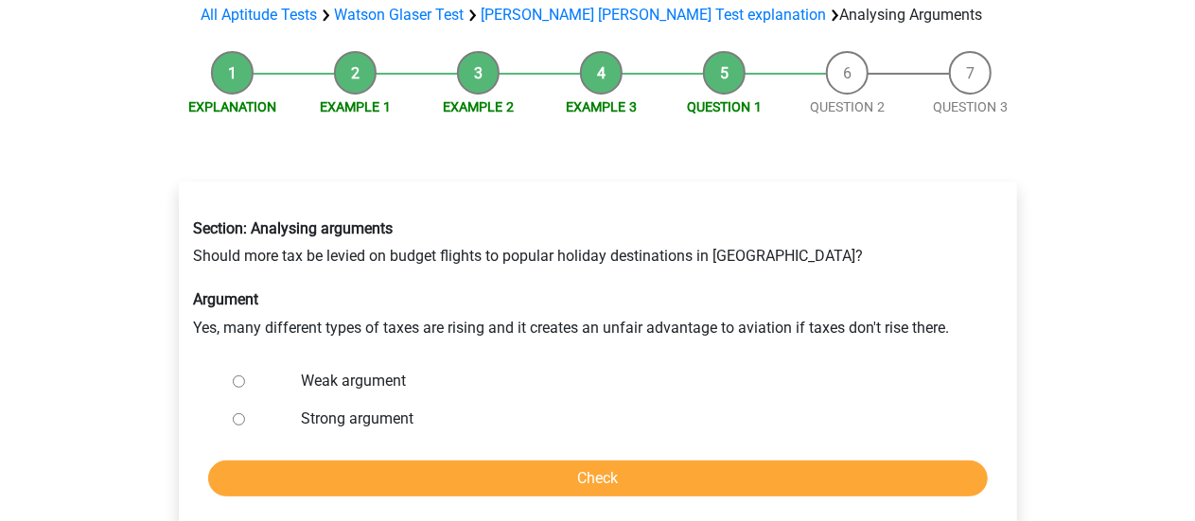
click at [237, 376] on input "Weak argument" at bounding box center [239, 382] width 12 height 12
radio input "true"
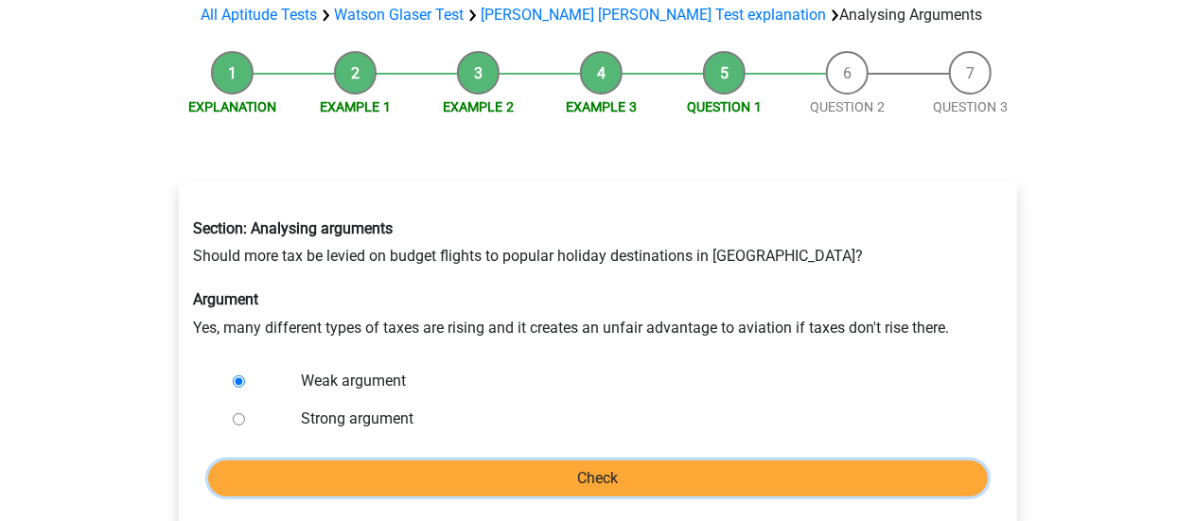
click at [338, 461] on input "Check" at bounding box center [598, 479] width 780 height 36
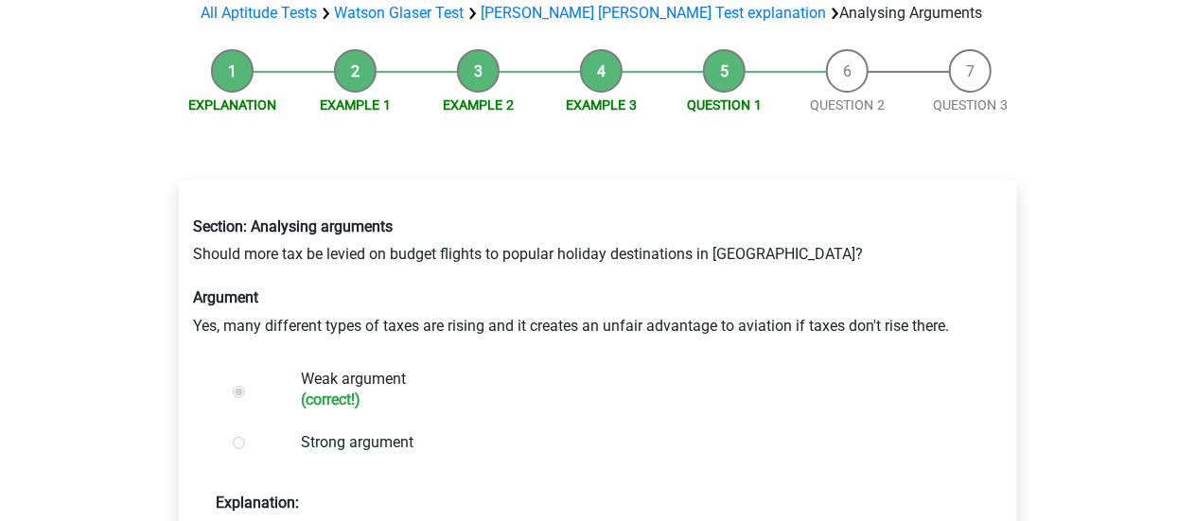
scroll to position [379, 0]
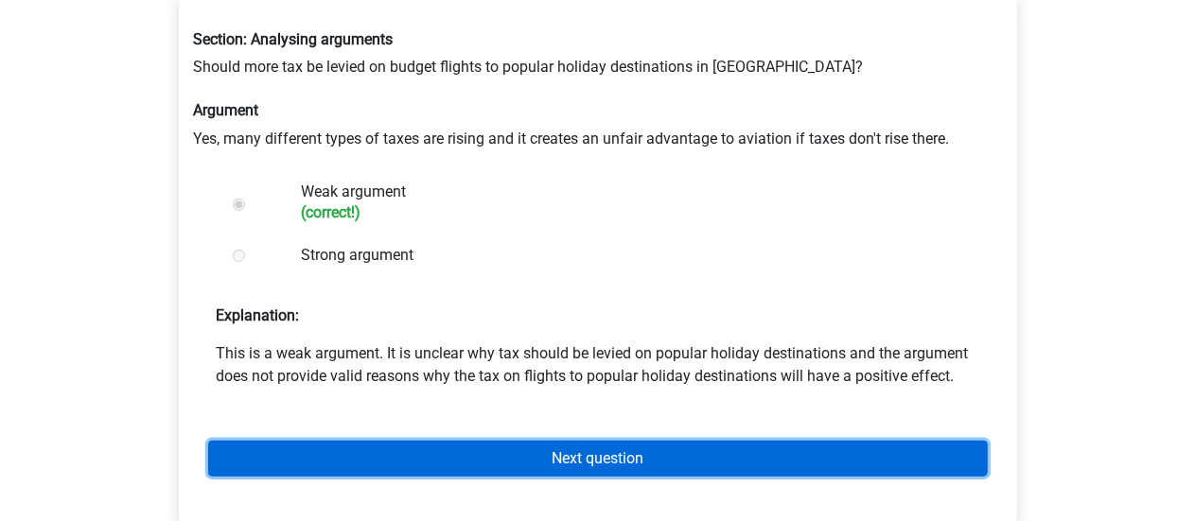
click at [449, 441] on link "Next question" at bounding box center [598, 459] width 780 height 36
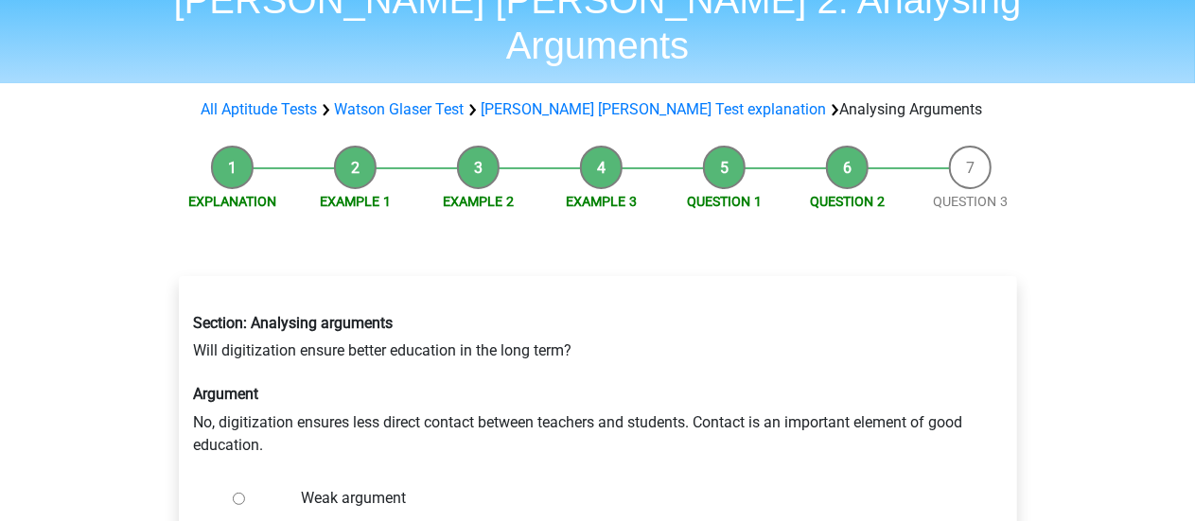
scroll to position [189, 0]
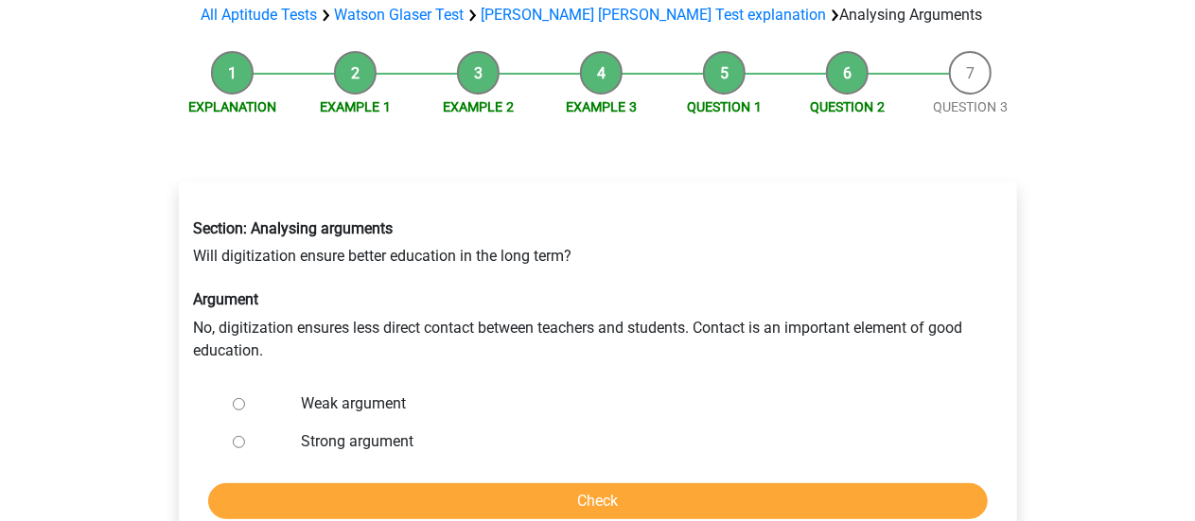
click at [347, 431] on label "Strong argument" at bounding box center [628, 442] width 655 height 23
click at [245, 436] on input "Strong argument" at bounding box center [239, 442] width 12 height 12
radio input "true"
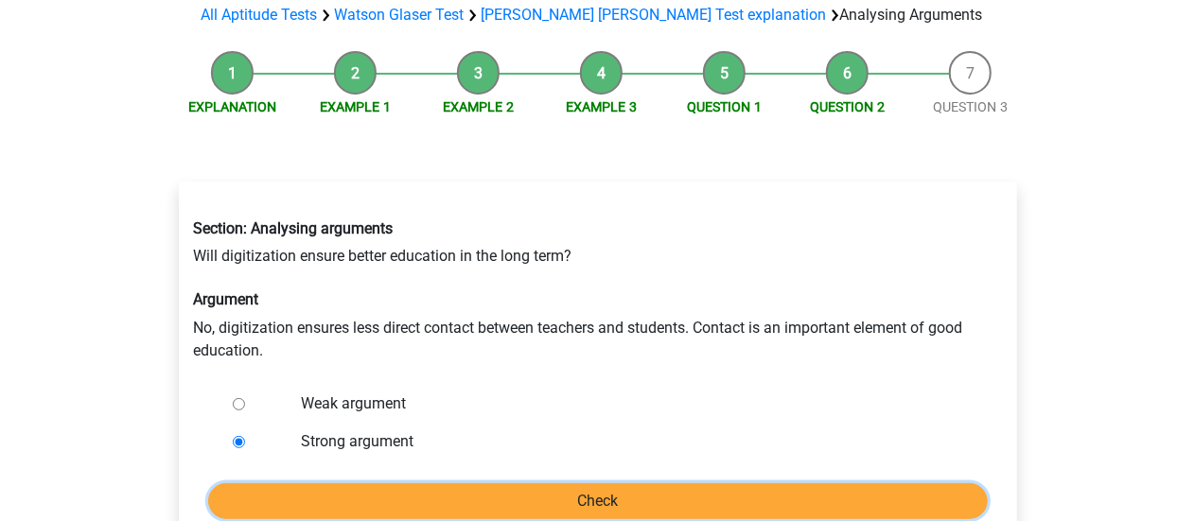
click at [395, 484] on input "Check" at bounding box center [598, 502] width 780 height 36
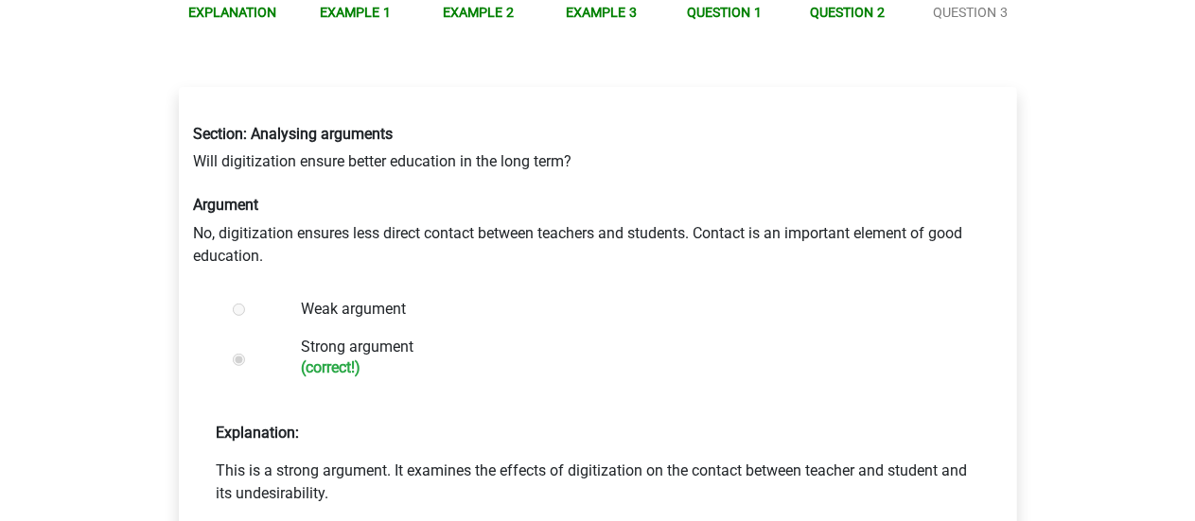
scroll to position [379, 0]
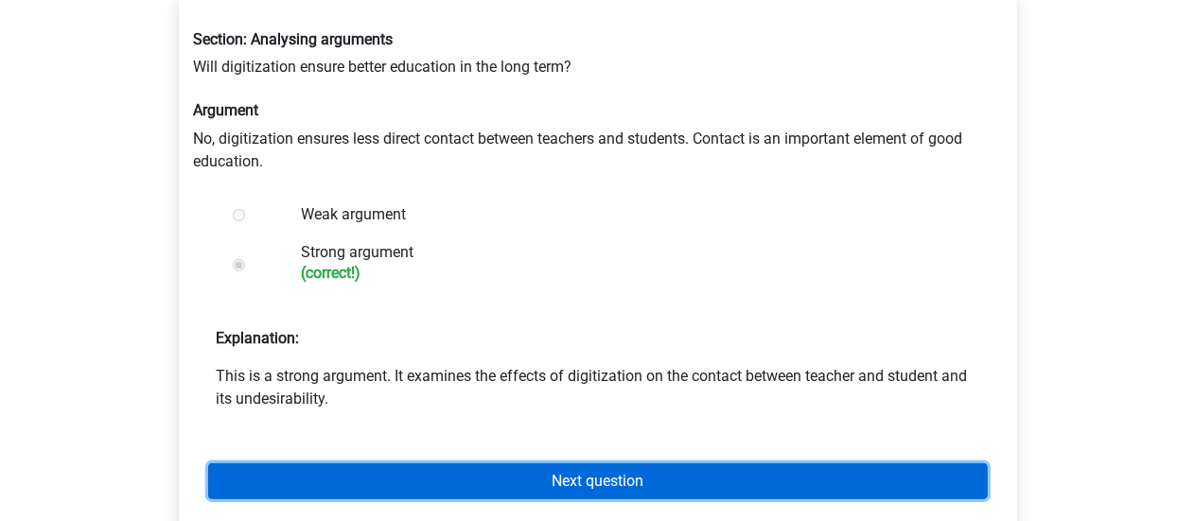
click at [483, 464] on link "Next question" at bounding box center [598, 482] width 780 height 36
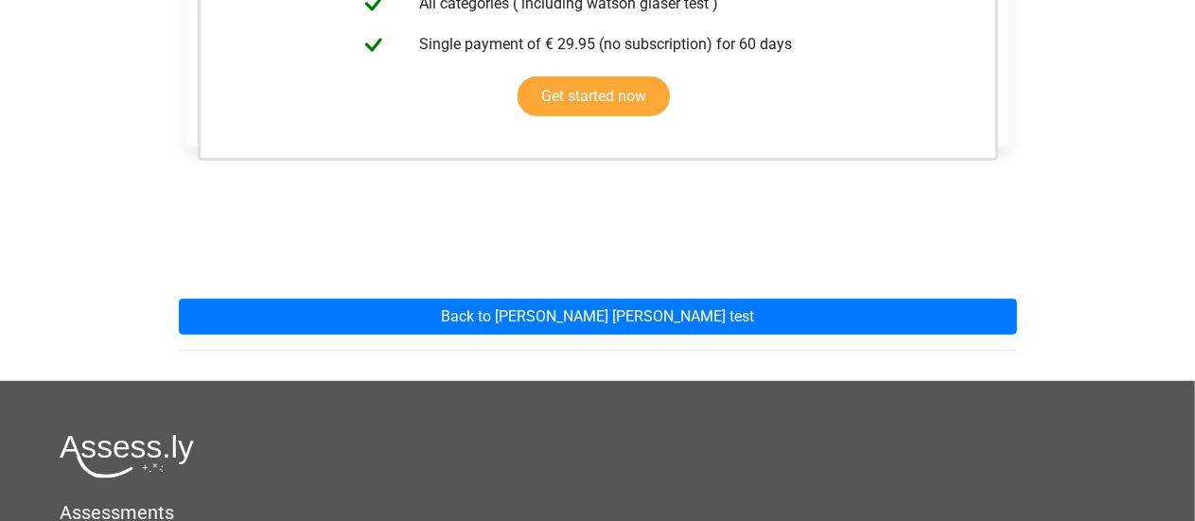
scroll to position [568, 0]
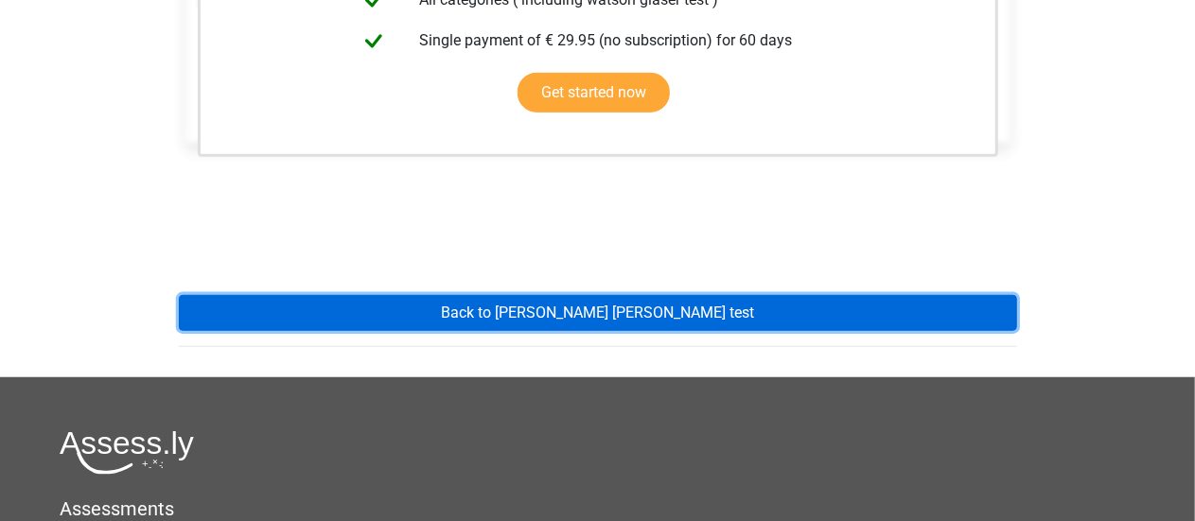
click at [551, 295] on link "Back to watson glaser test" at bounding box center [598, 313] width 838 height 36
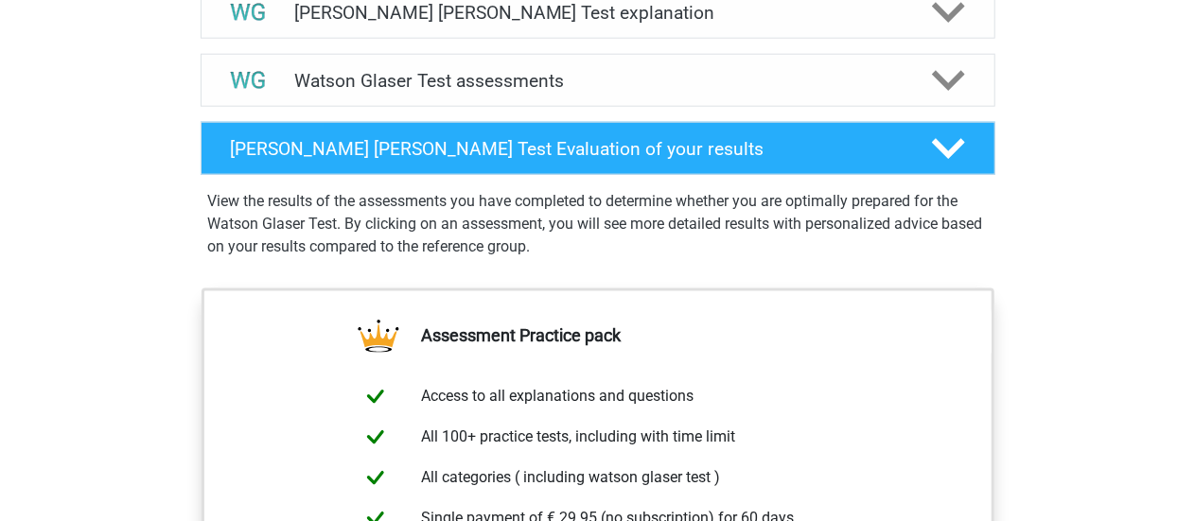
scroll to position [1136, 0]
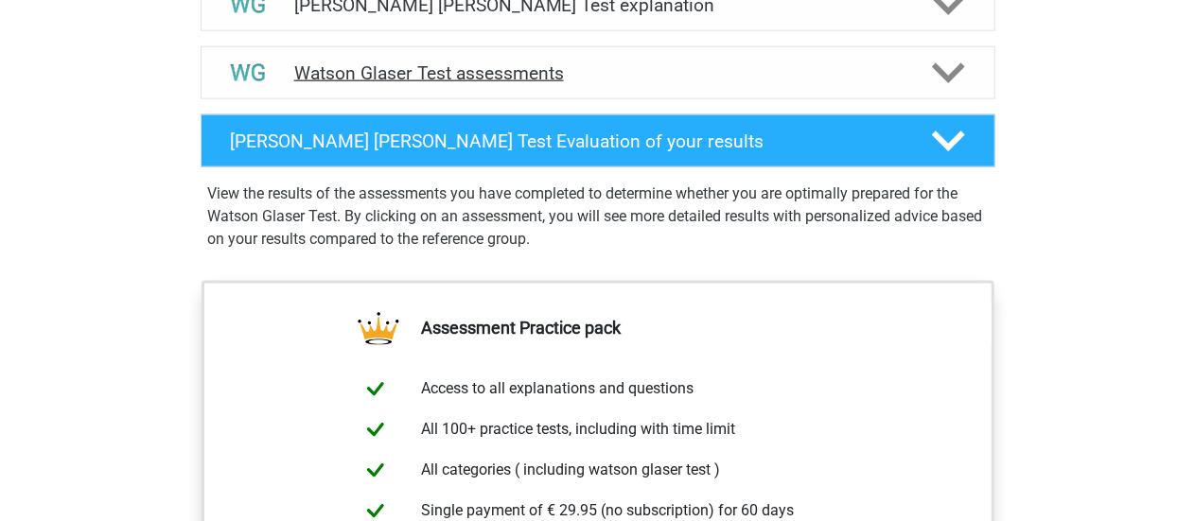
click at [501, 84] on h4 "Watson Glaser Test assessments" at bounding box center [598, 73] width 608 height 22
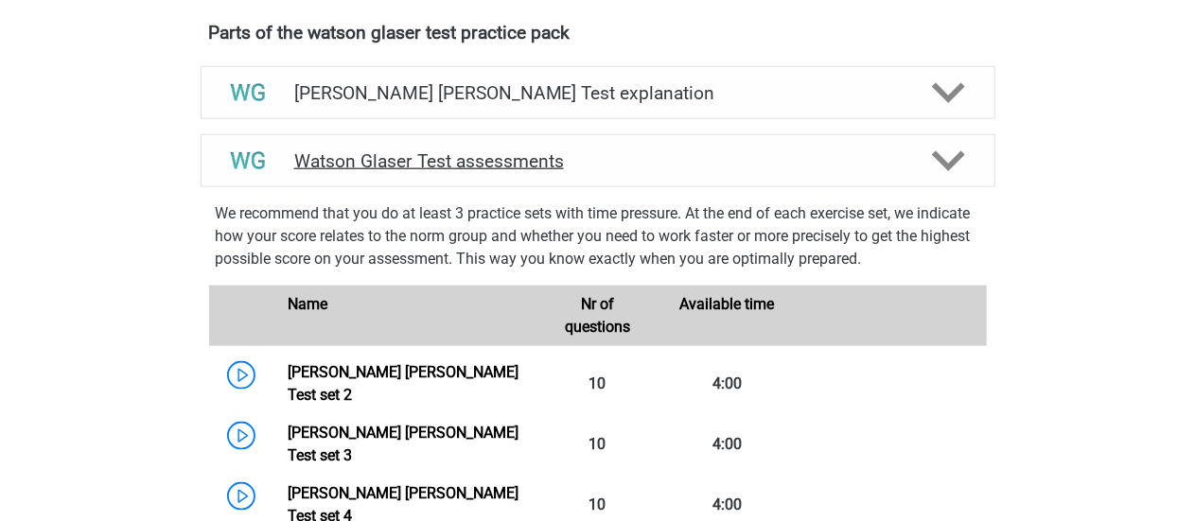
scroll to position [1041, 0]
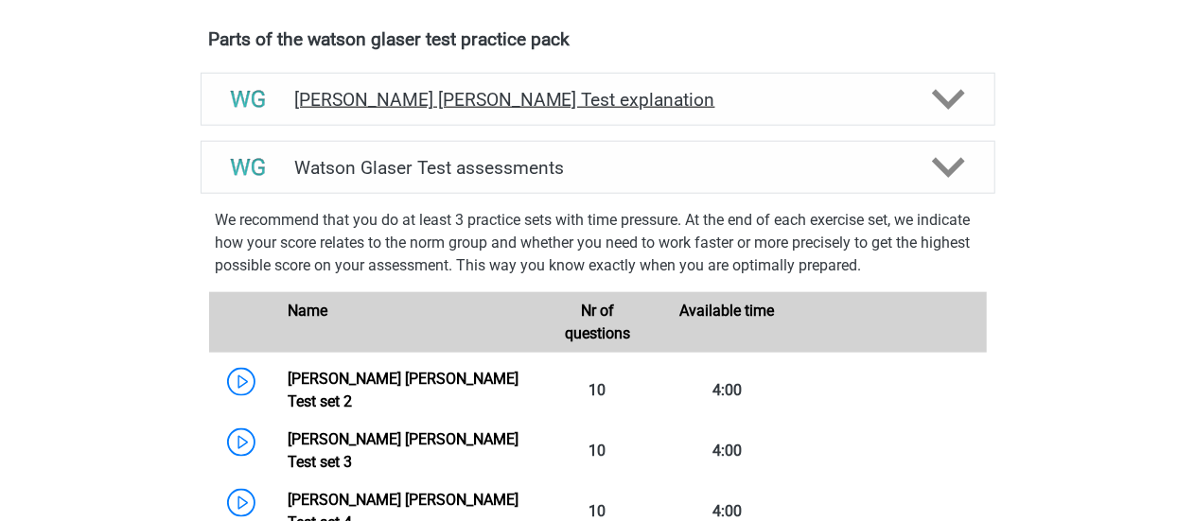
click at [472, 111] on h4 "[PERSON_NAME] [PERSON_NAME] Test explanation" at bounding box center [598, 100] width 608 height 22
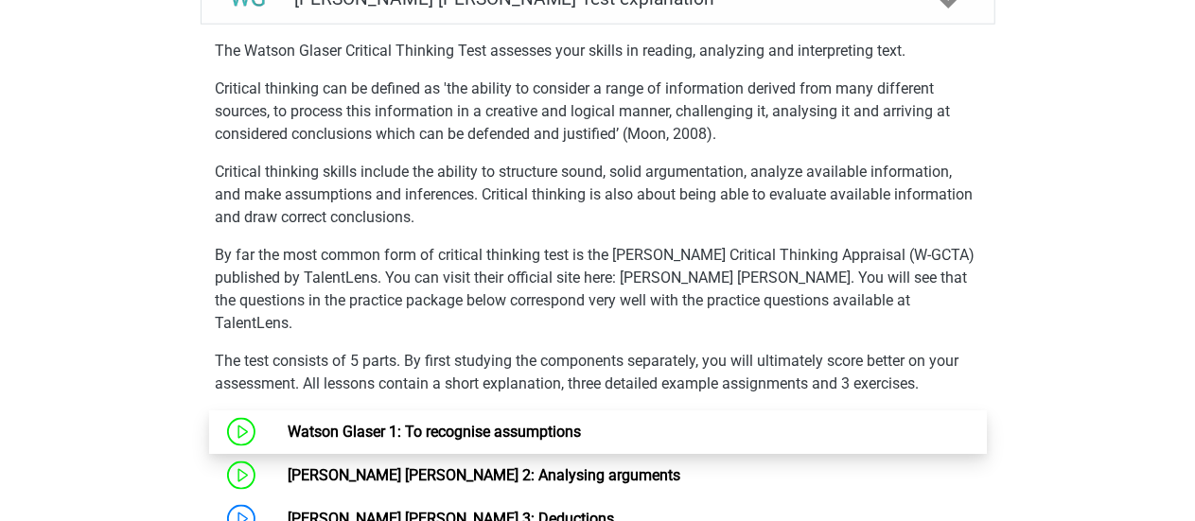
scroll to position [1325, 0]
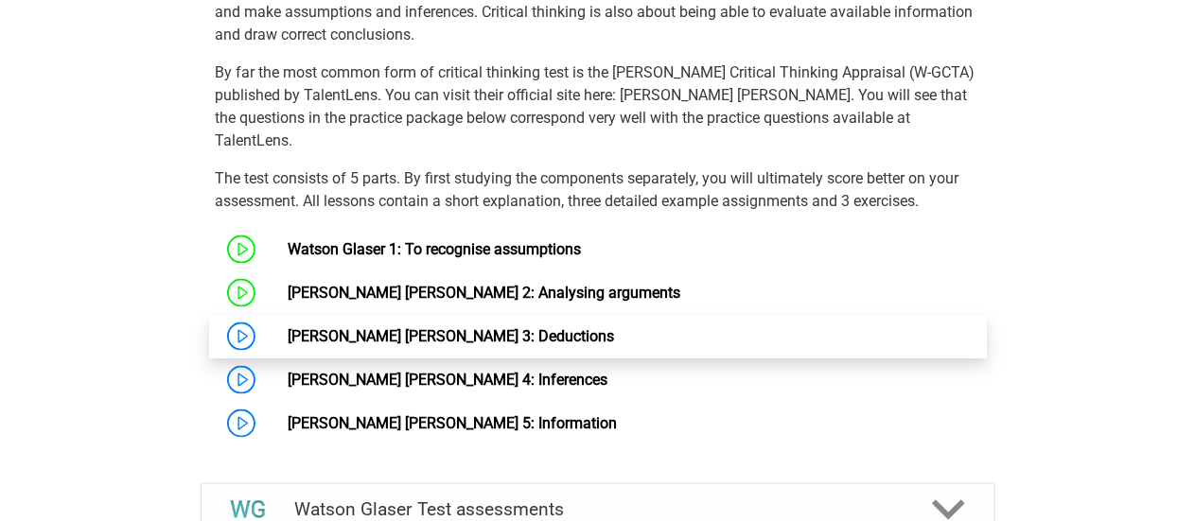
click at [409, 336] on link "Watson Glaser 3: Deductions" at bounding box center [451, 336] width 326 height 18
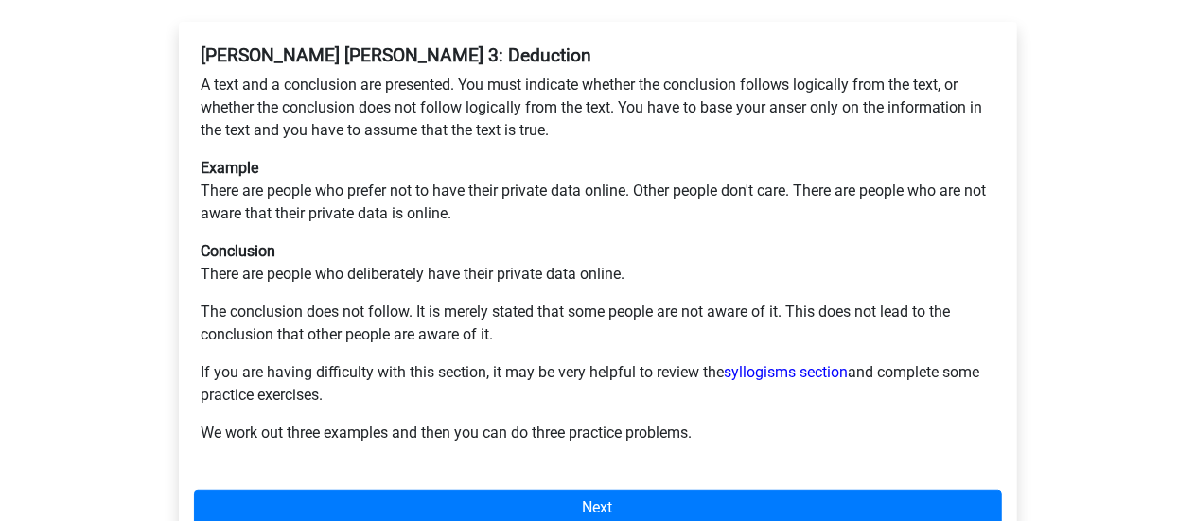
scroll to position [379, 0]
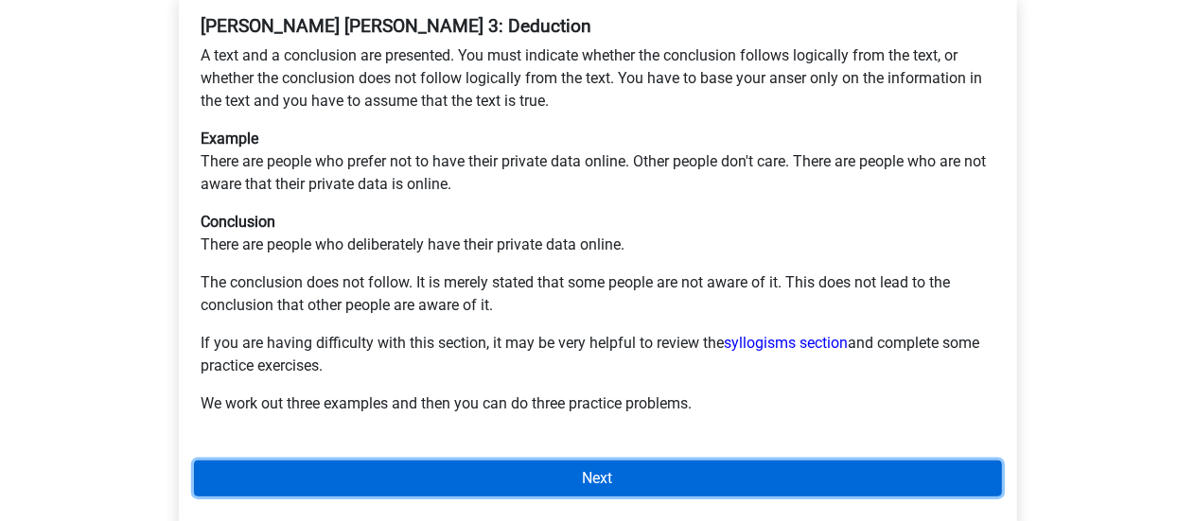
click at [525, 461] on link "Next" at bounding box center [598, 479] width 808 height 36
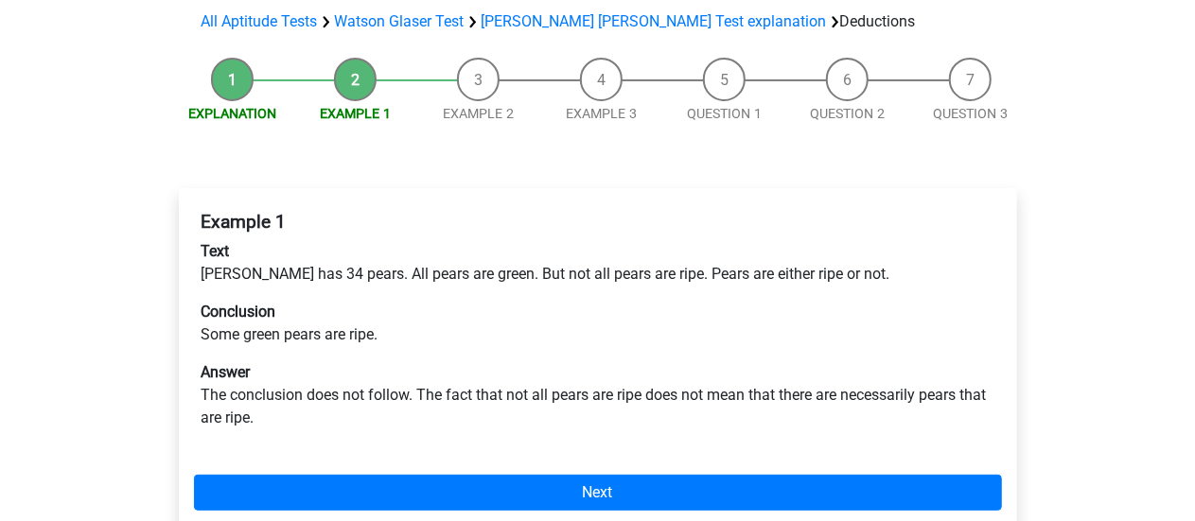
scroll to position [189, 0]
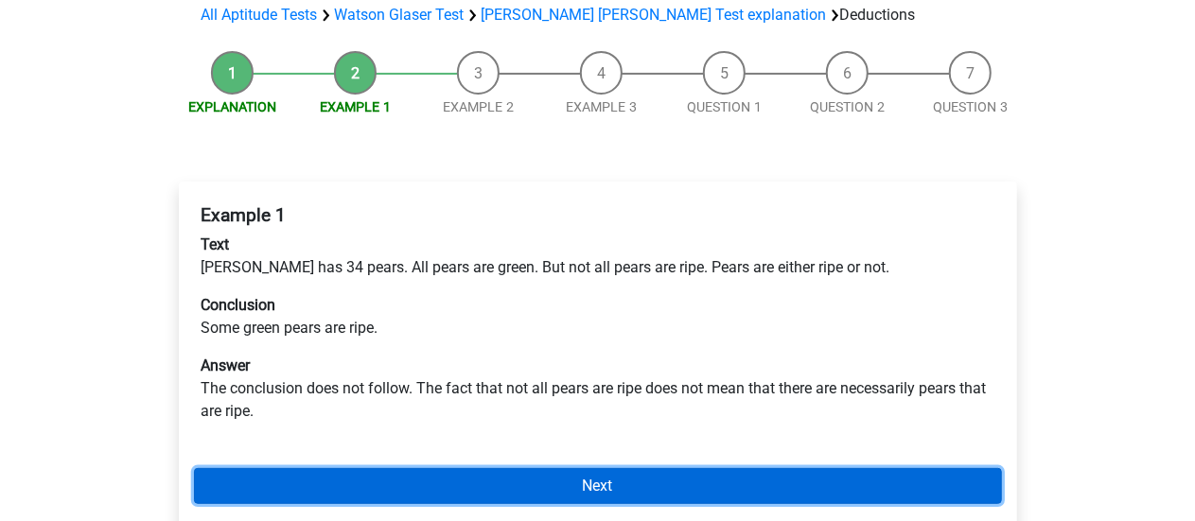
click at [727, 468] on link "Next" at bounding box center [598, 486] width 808 height 36
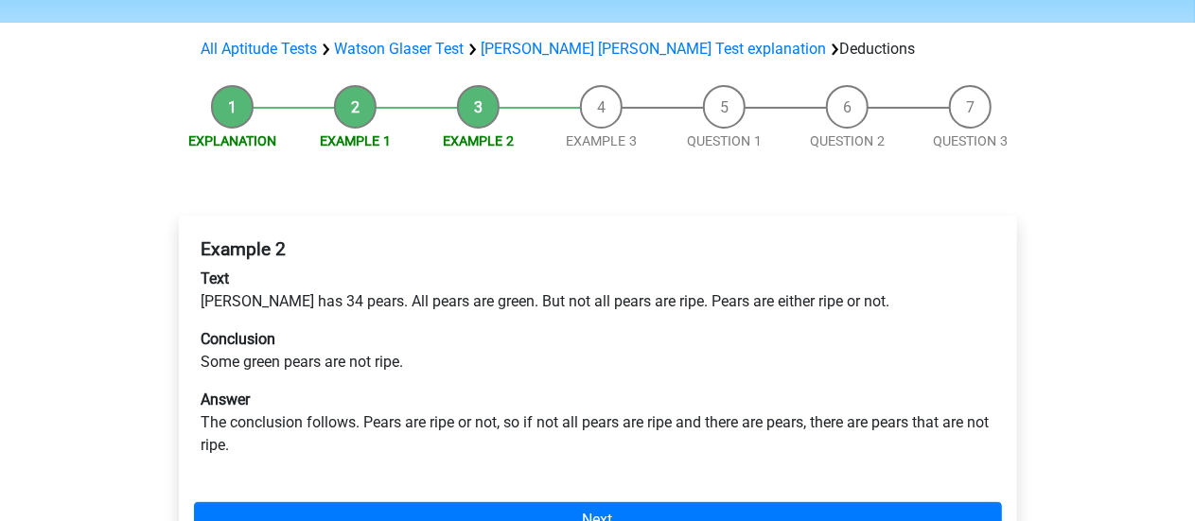
scroll to position [189, 0]
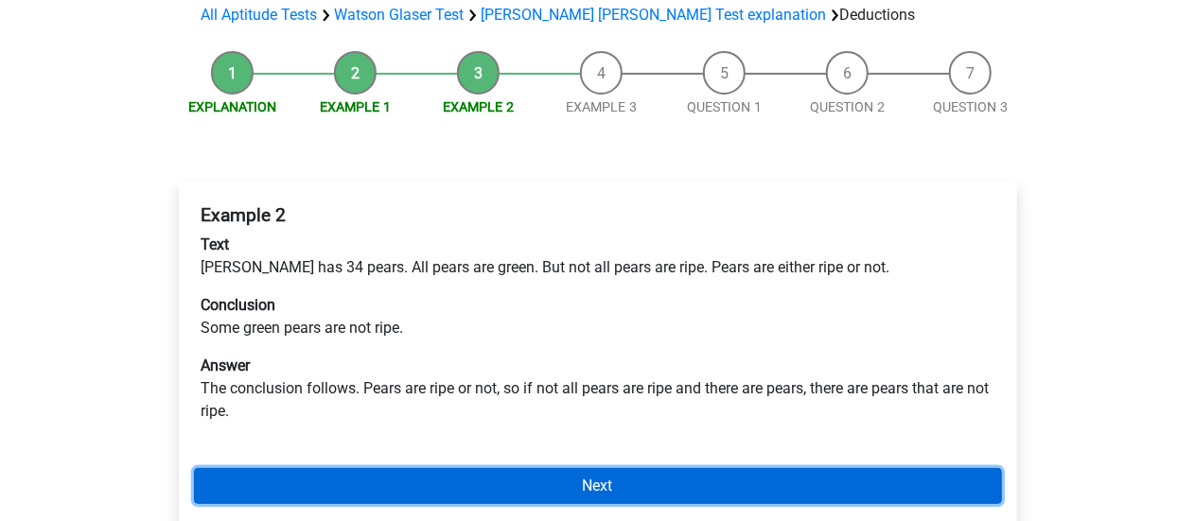
click at [661, 468] on link "Next" at bounding box center [598, 486] width 808 height 36
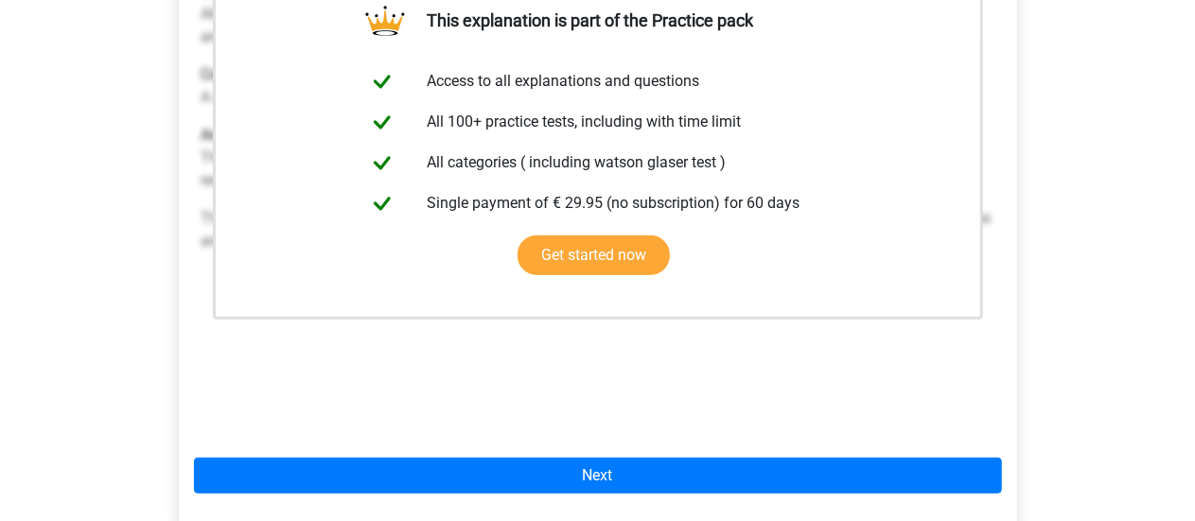
scroll to position [473, 0]
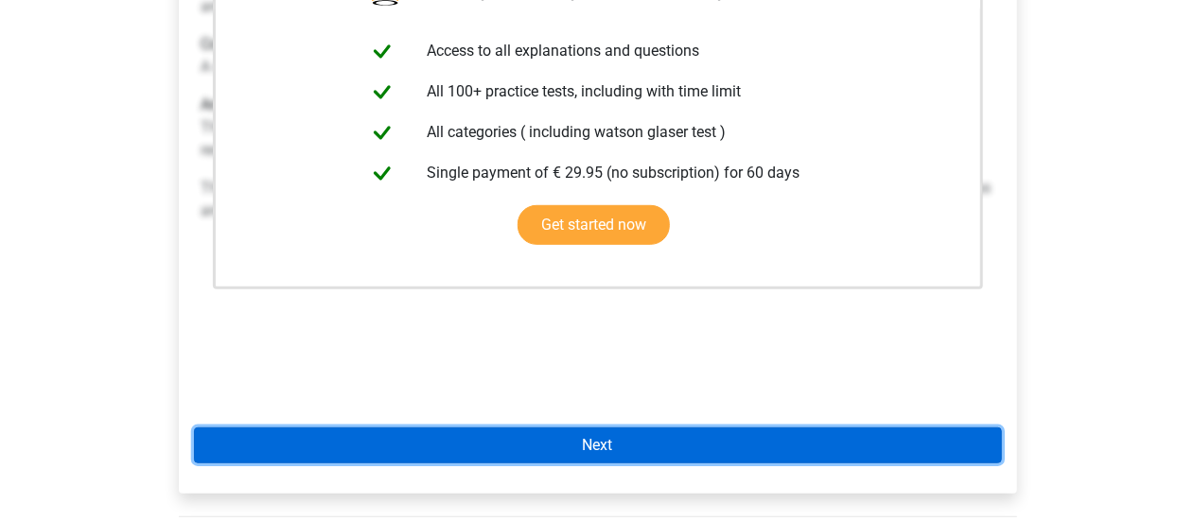
click at [695, 428] on link "Next" at bounding box center [598, 446] width 808 height 36
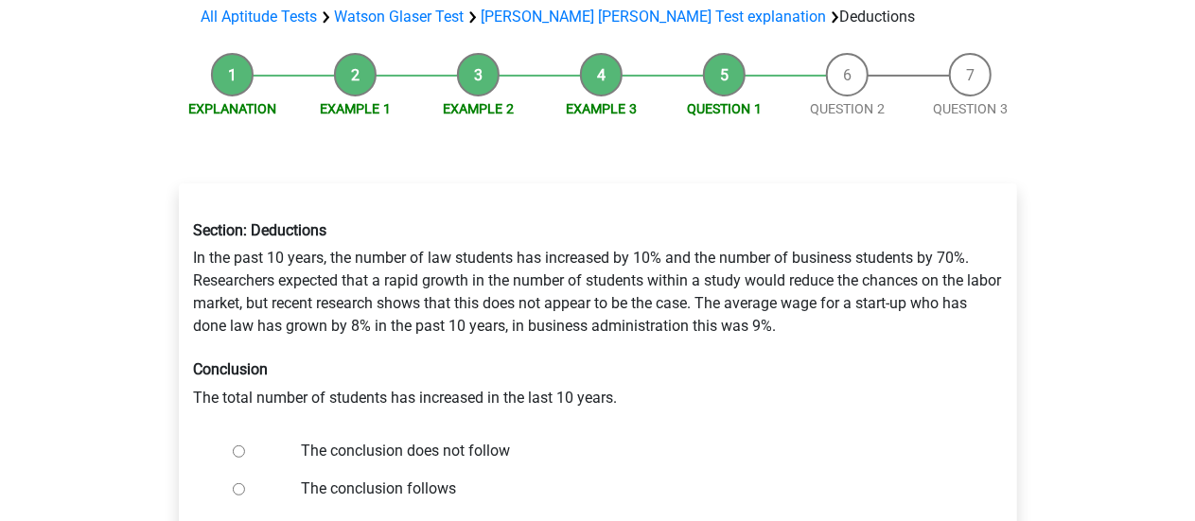
scroll to position [189, 0]
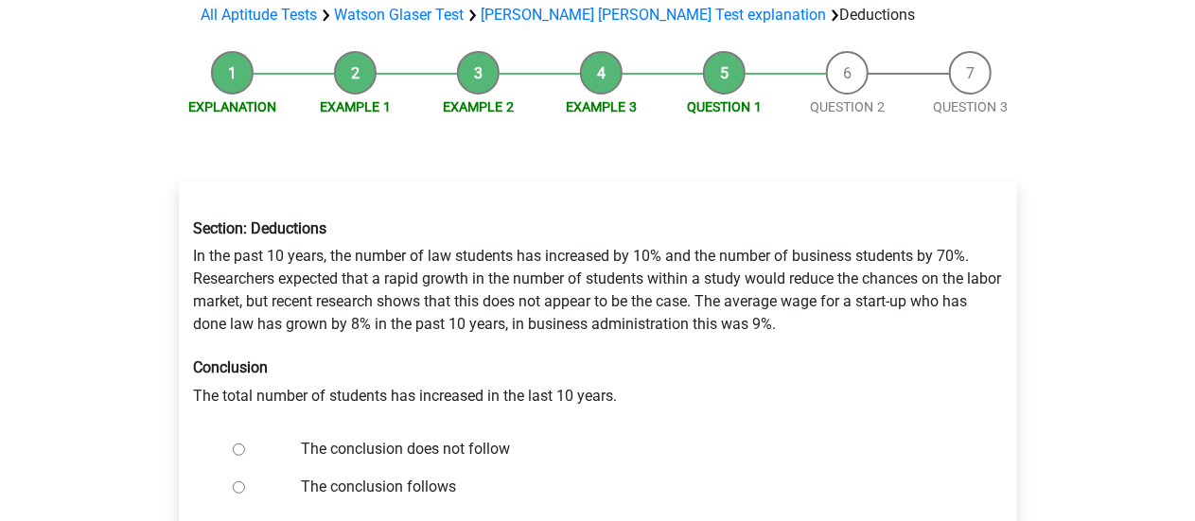
click at [237, 444] on input "The conclusion does not follow" at bounding box center [239, 450] width 12 height 12
radio input "true"
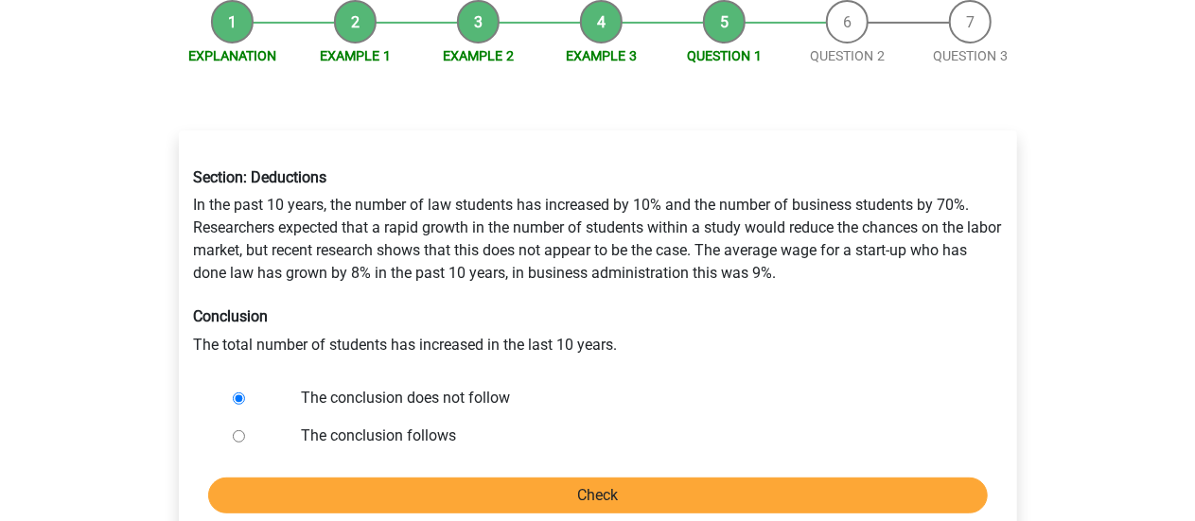
scroll to position [284, 0]
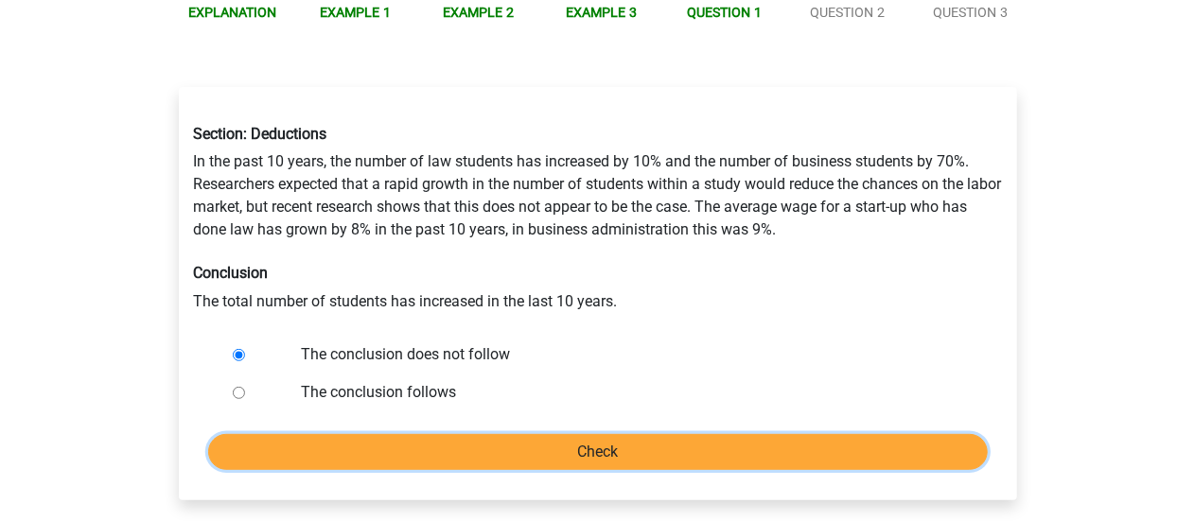
click at [490, 434] on input "Check" at bounding box center [598, 452] width 780 height 36
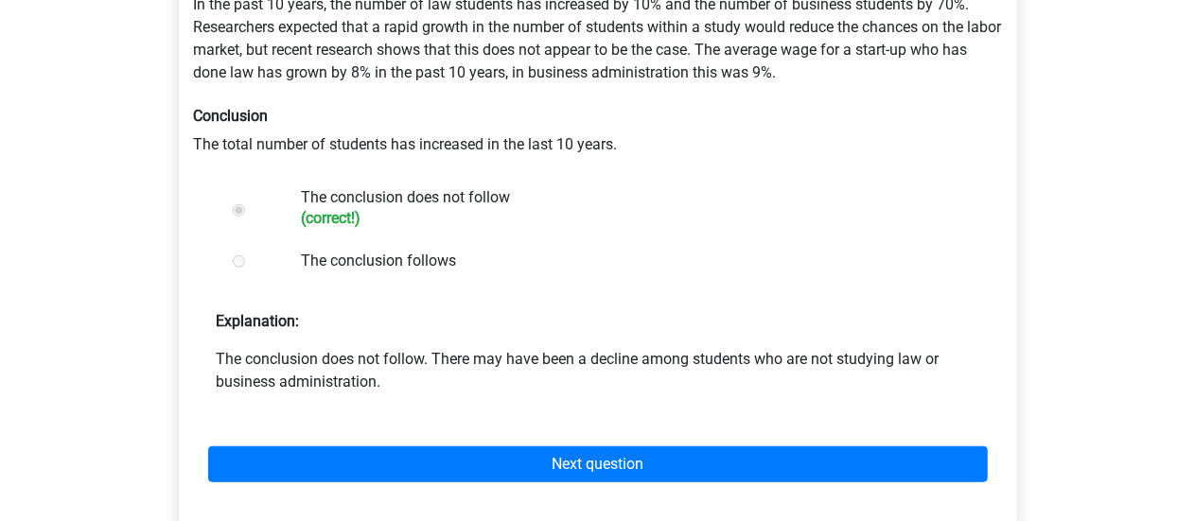
scroll to position [473, 0]
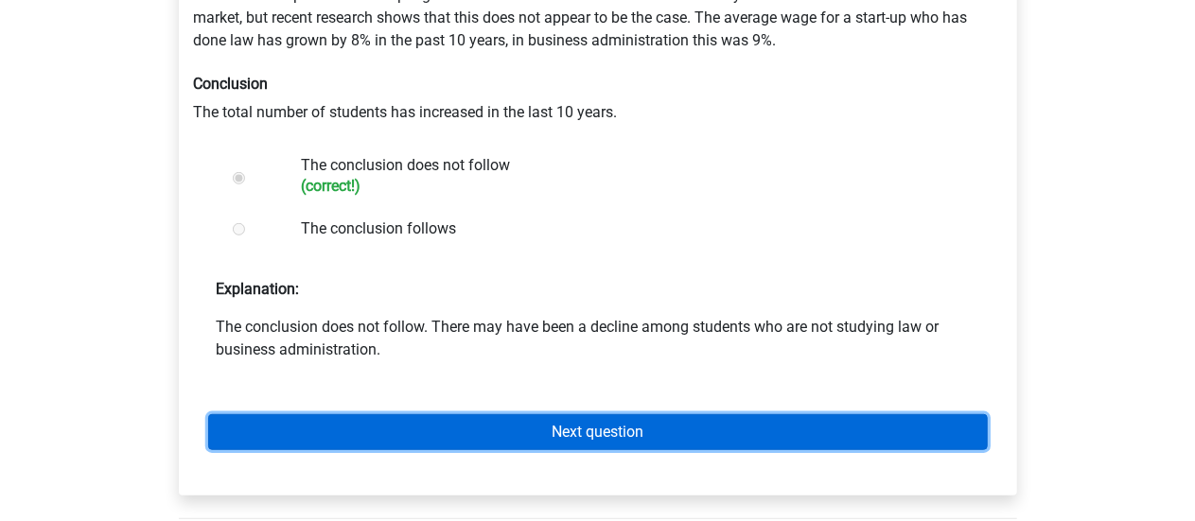
click at [458, 415] on link "Next question" at bounding box center [598, 433] width 780 height 36
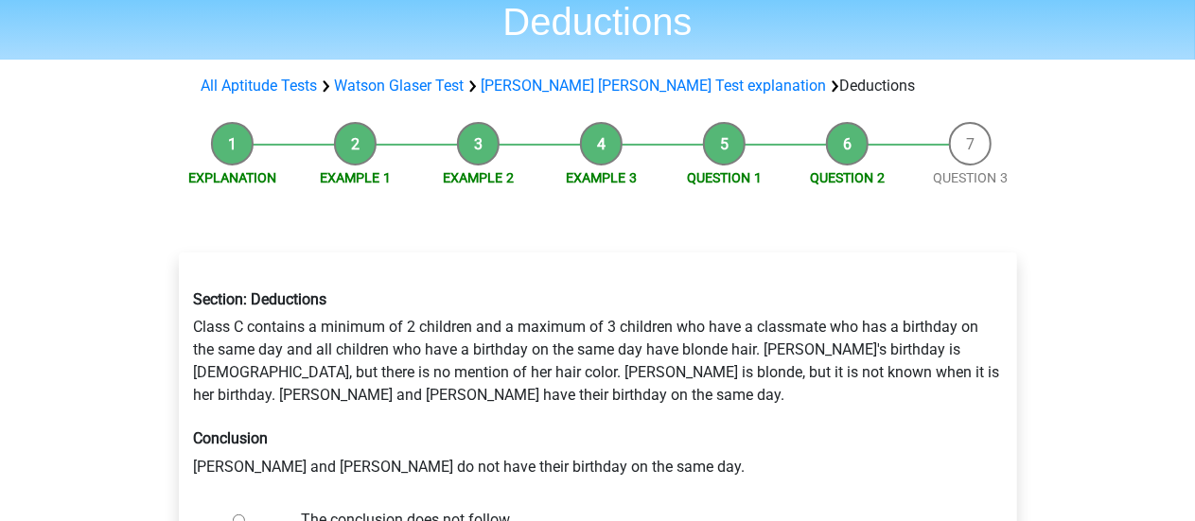
scroll to position [189, 0]
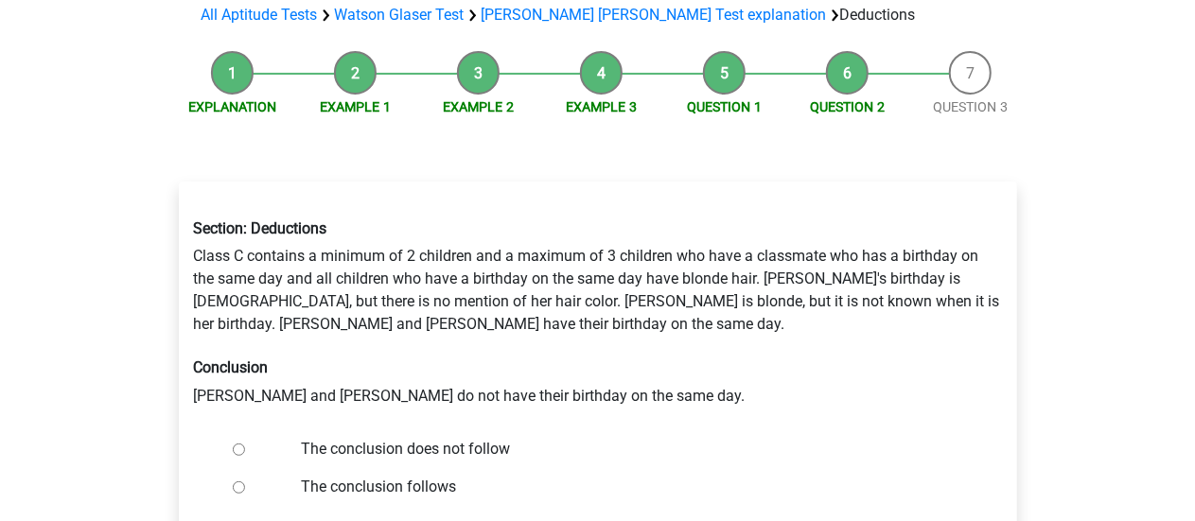
click at [238, 444] on input "The conclusion does not follow" at bounding box center [239, 450] width 12 height 12
radio input "true"
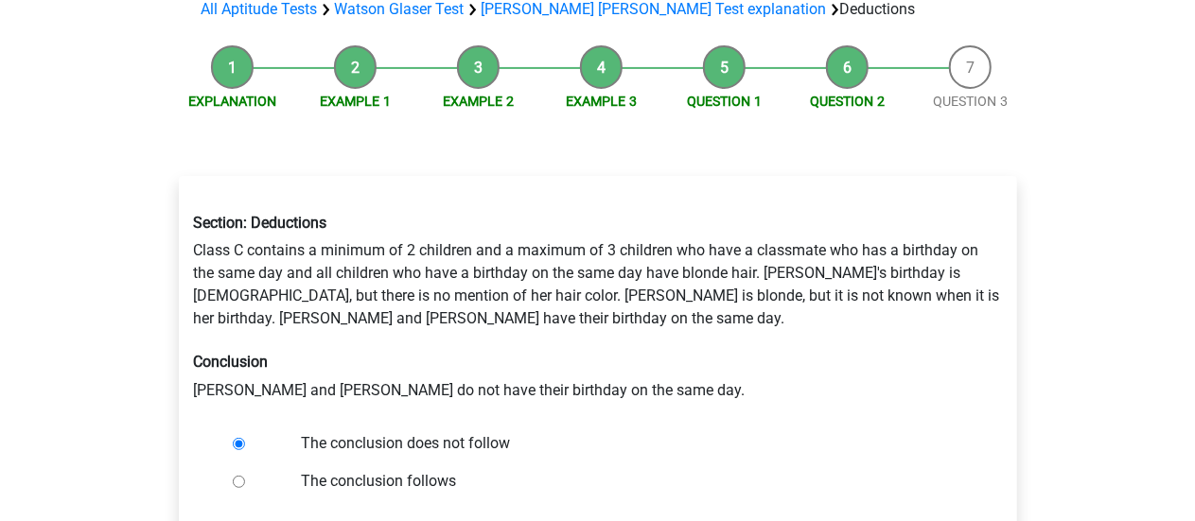
scroll to position [284, 0]
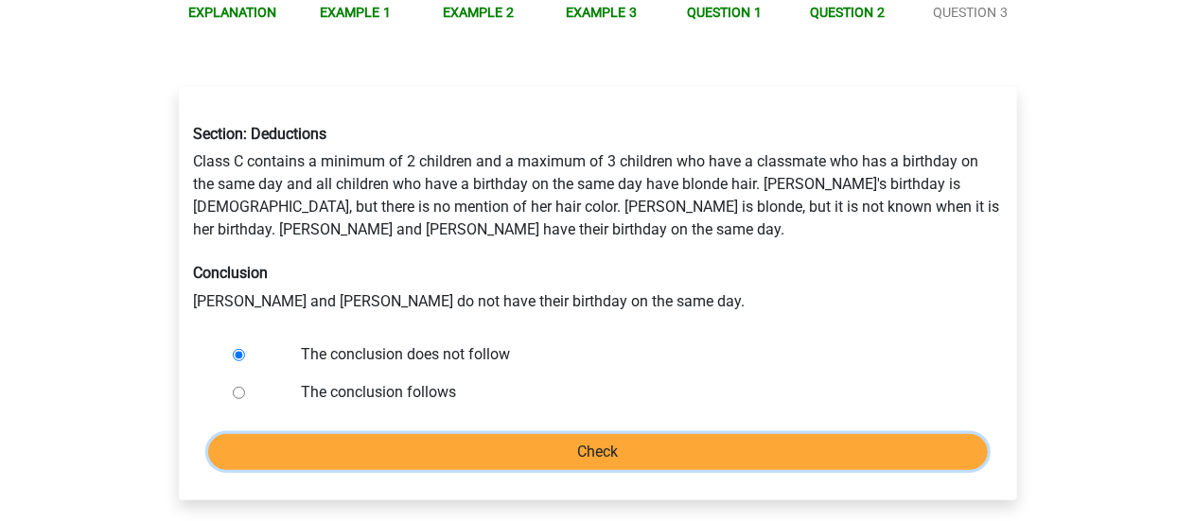
click at [424, 434] on input "Check" at bounding box center [598, 452] width 780 height 36
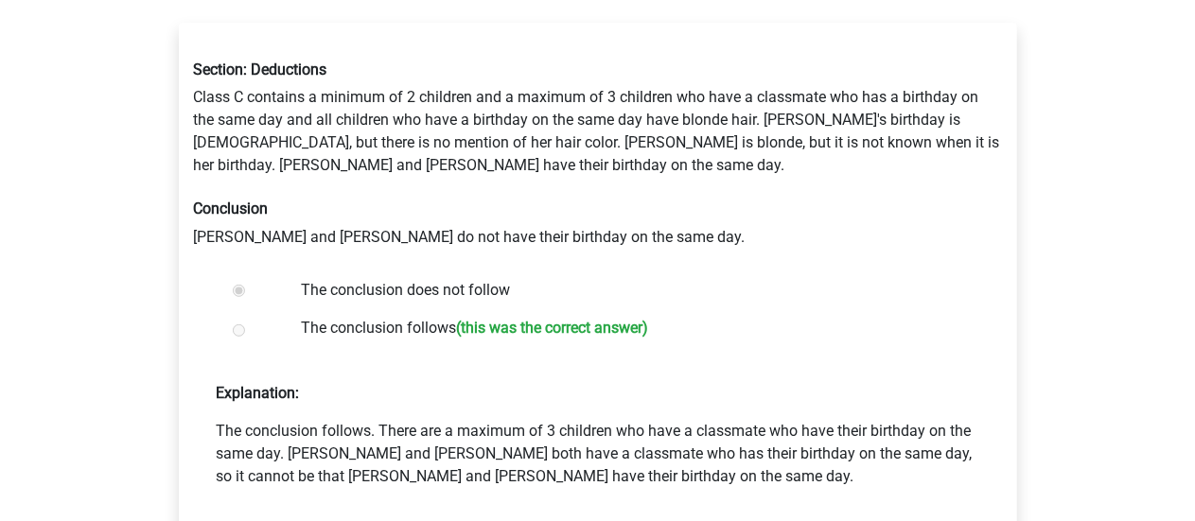
scroll to position [379, 0]
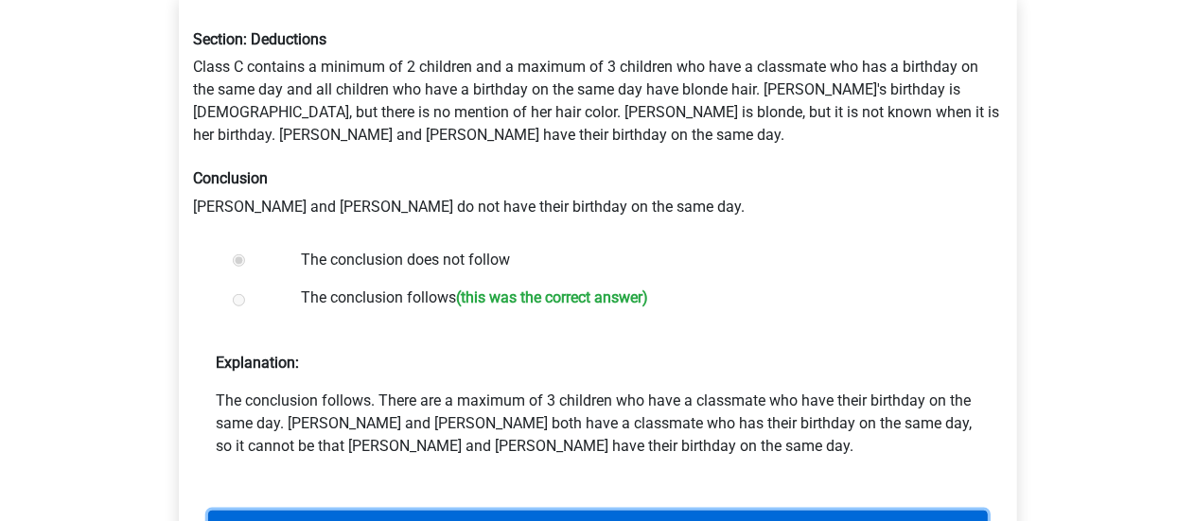
click at [663, 511] on link "Next question" at bounding box center [598, 529] width 780 height 36
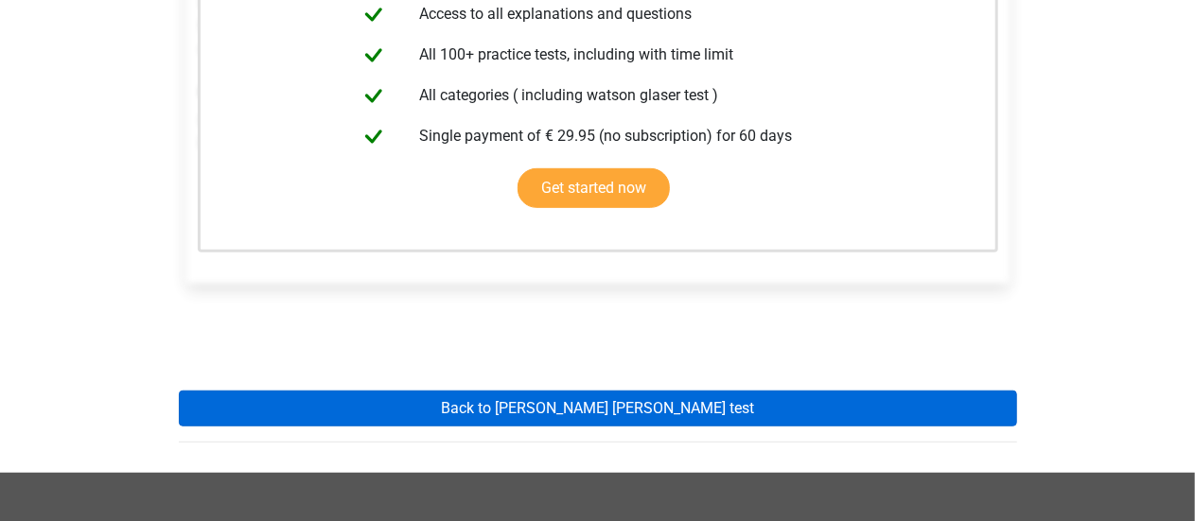
scroll to position [473, 0]
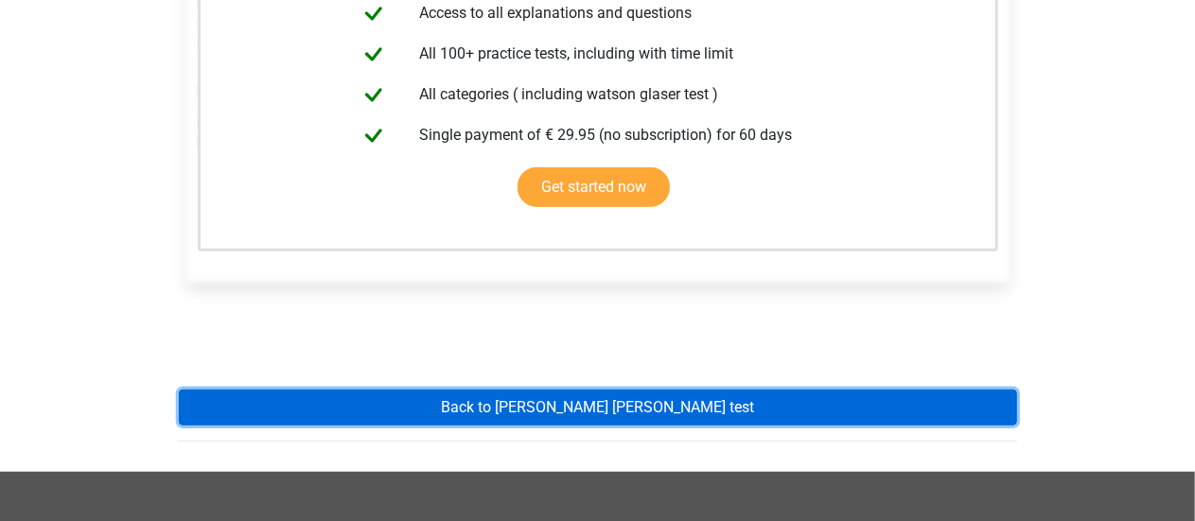
click at [651, 390] on link "Back to [PERSON_NAME] [PERSON_NAME] test" at bounding box center [598, 408] width 838 height 36
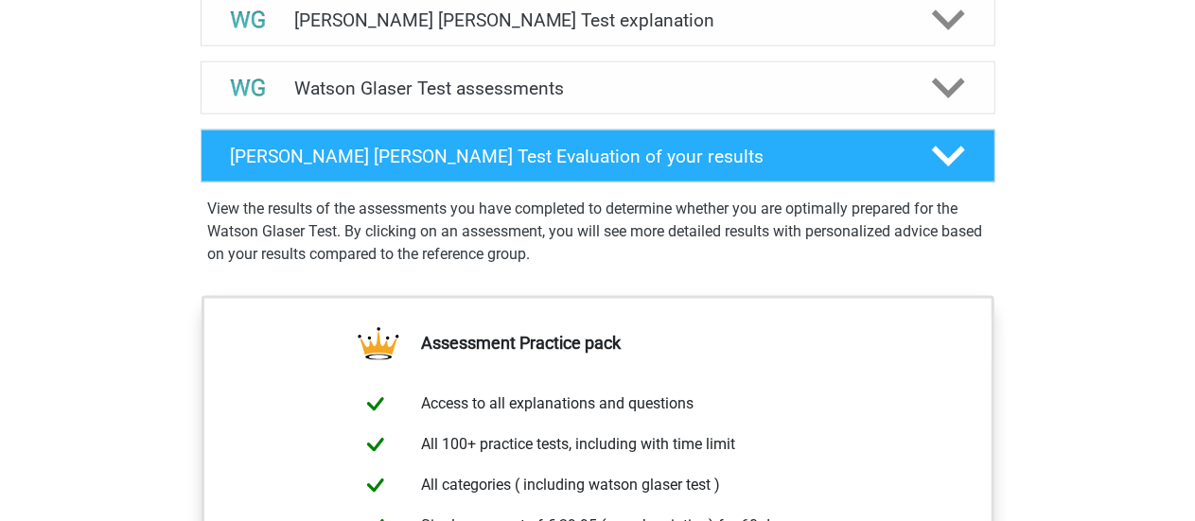
scroll to position [1041, 0]
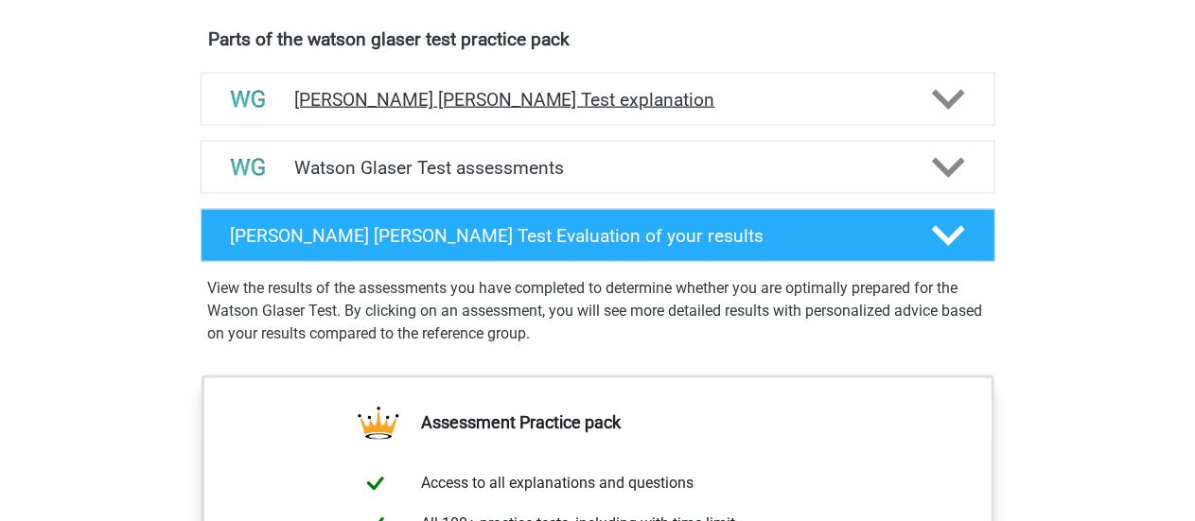
click at [495, 109] on h4 "[PERSON_NAME] [PERSON_NAME] Test explanation" at bounding box center [598, 100] width 608 height 22
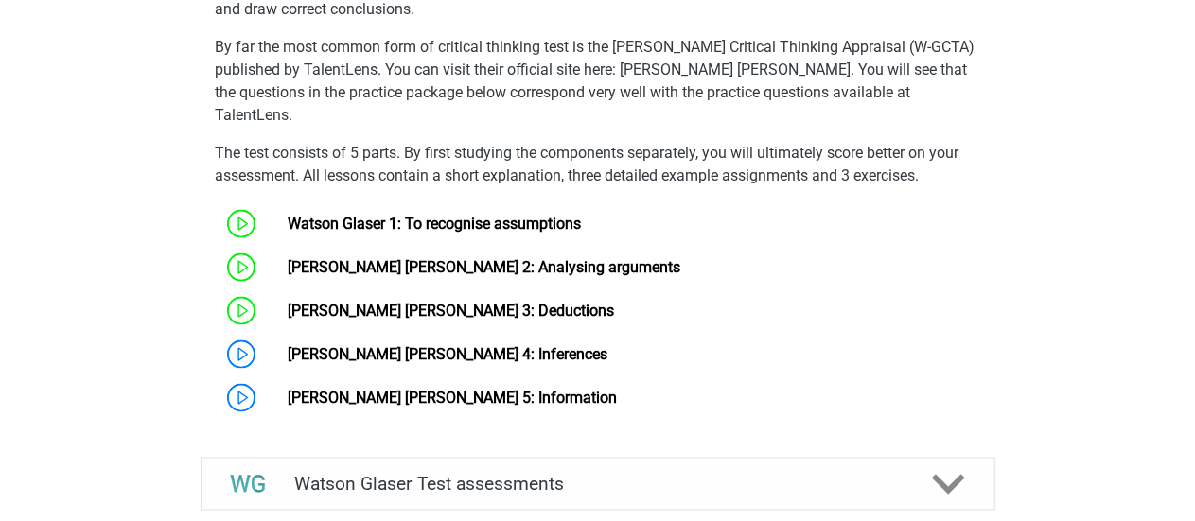
scroll to position [1420, 0]
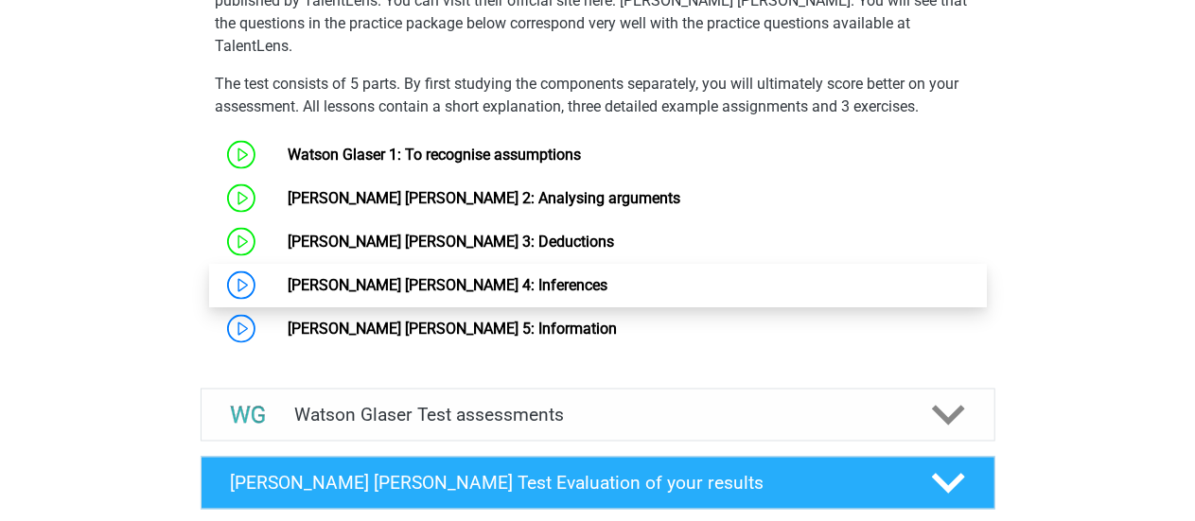
click at [386, 276] on link "[PERSON_NAME] [PERSON_NAME] 4: Inferences" at bounding box center [448, 285] width 320 height 18
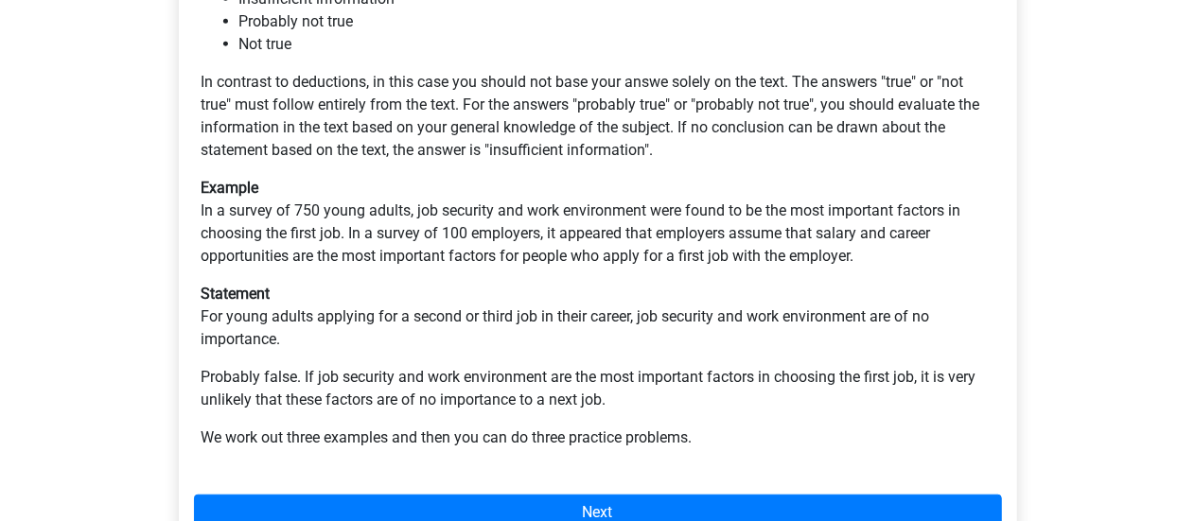
scroll to position [568, 0]
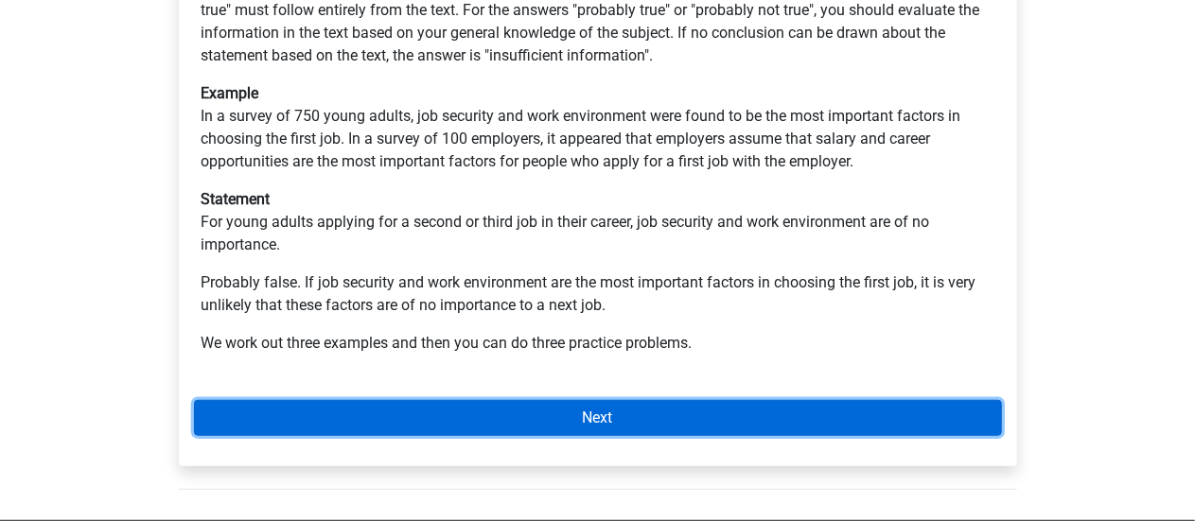
click at [662, 426] on link "Next" at bounding box center [598, 418] width 808 height 36
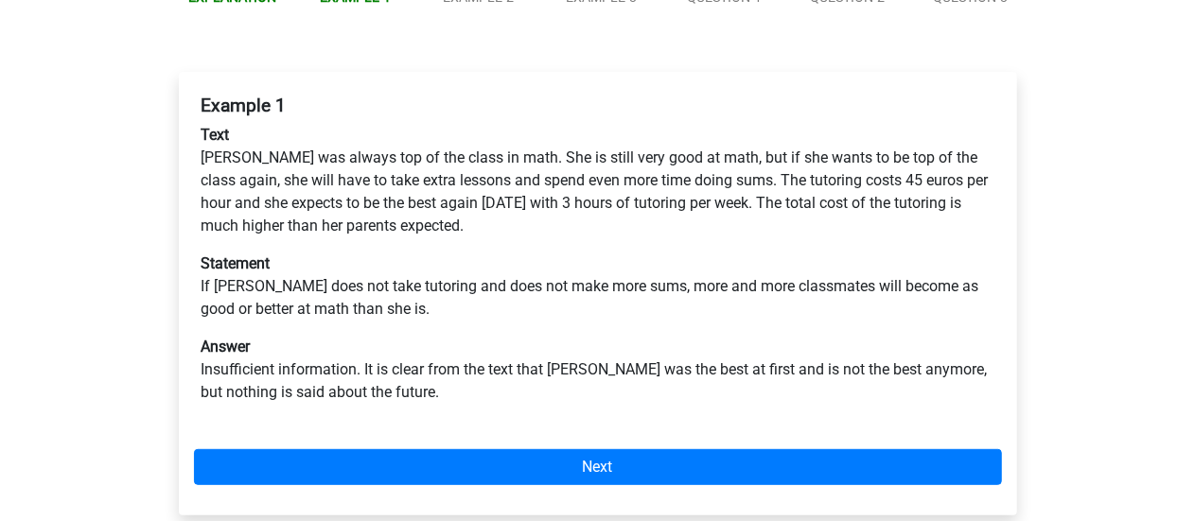
scroll to position [284, 0]
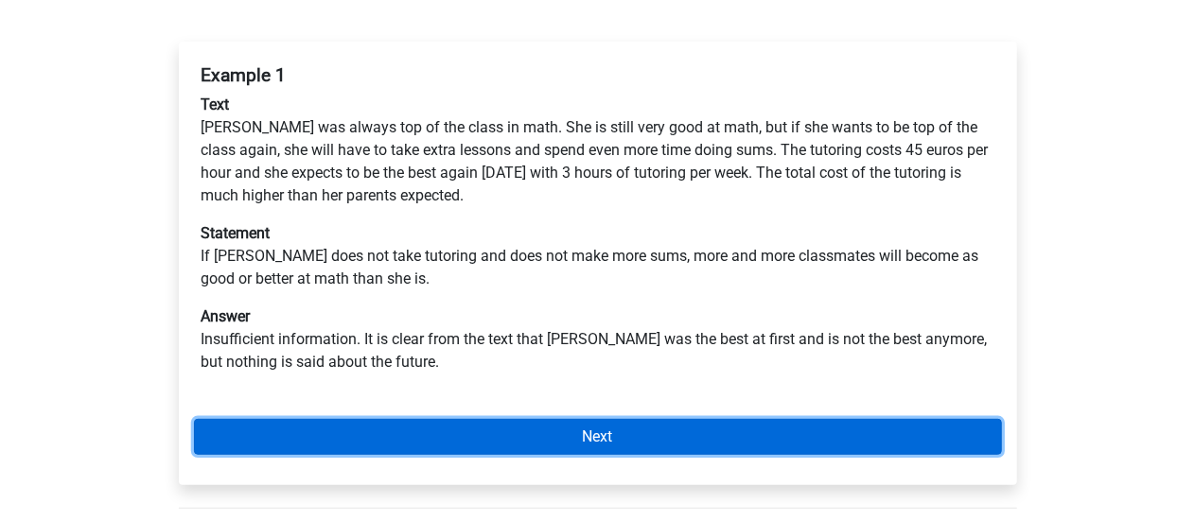
click at [606, 443] on link "Next" at bounding box center [598, 437] width 808 height 36
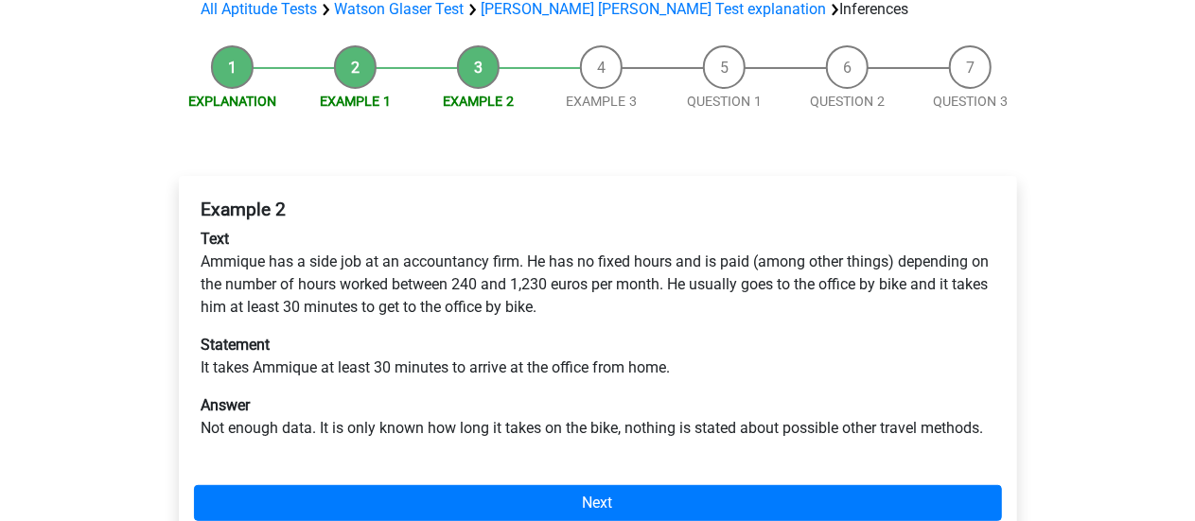
scroll to position [189, 0]
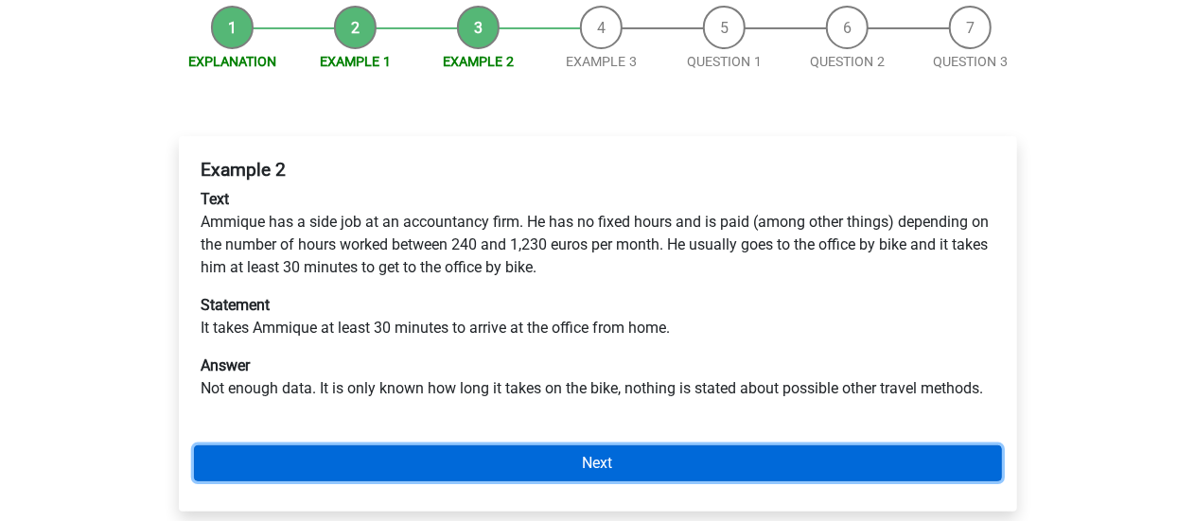
click at [855, 473] on link "Next" at bounding box center [598, 464] width 808 height 36
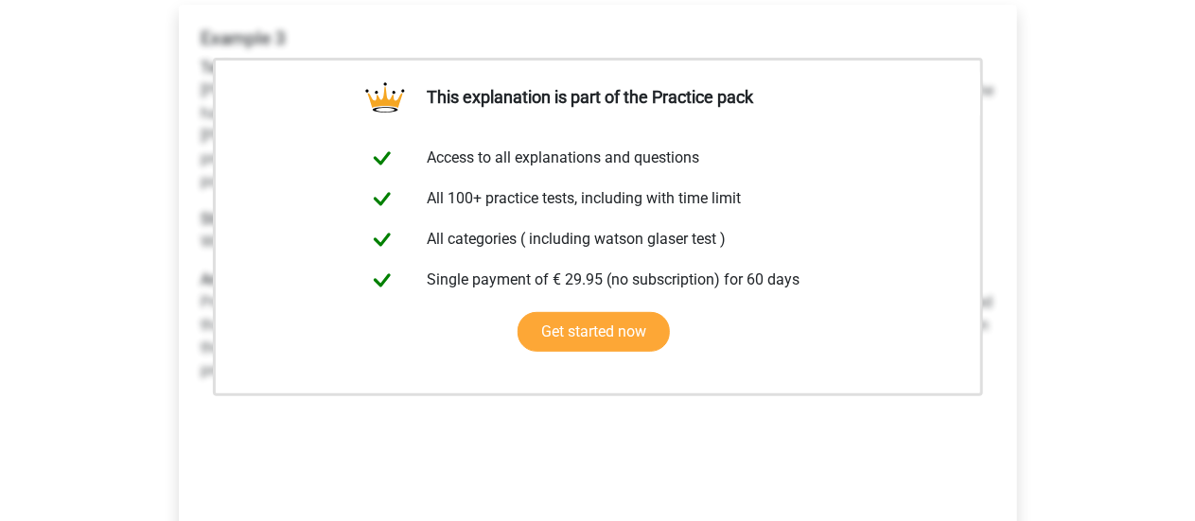
scroll to position [379, 0]
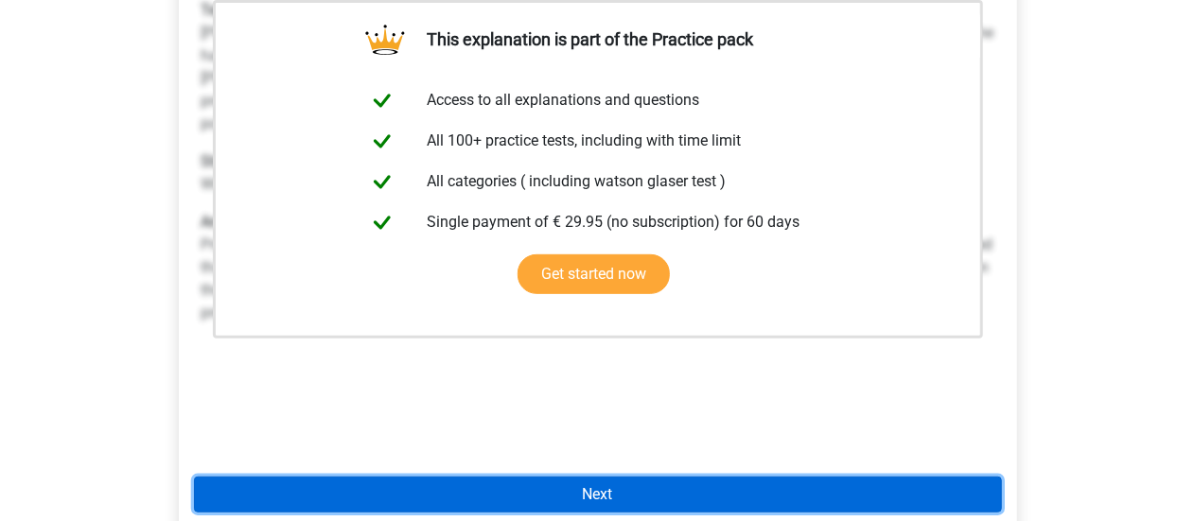
click at [653, 504] on link "Next" at bounding box center [598, 495] width 808 height 36
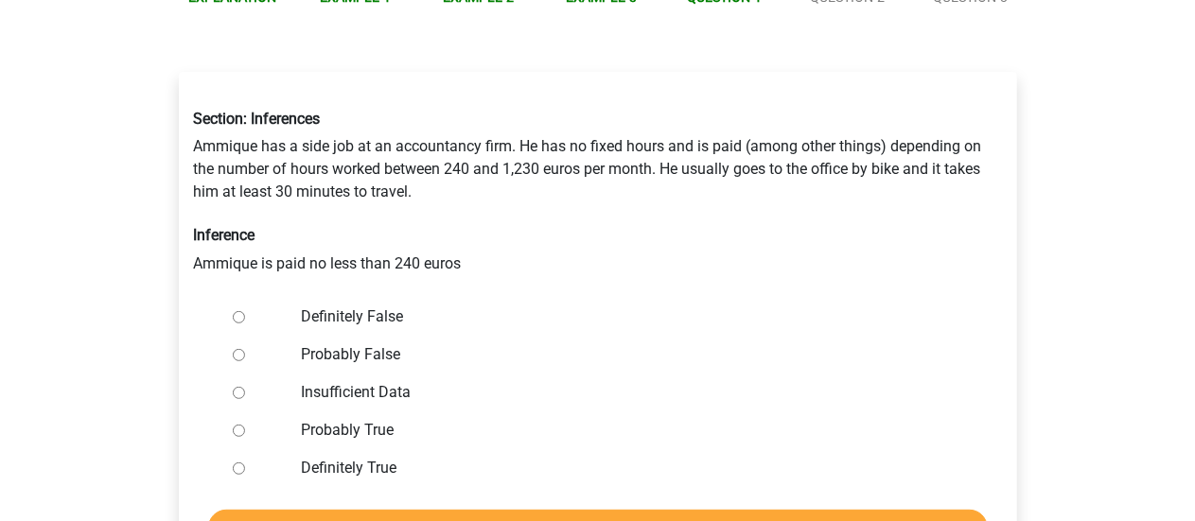
scroll to position [284, 0]
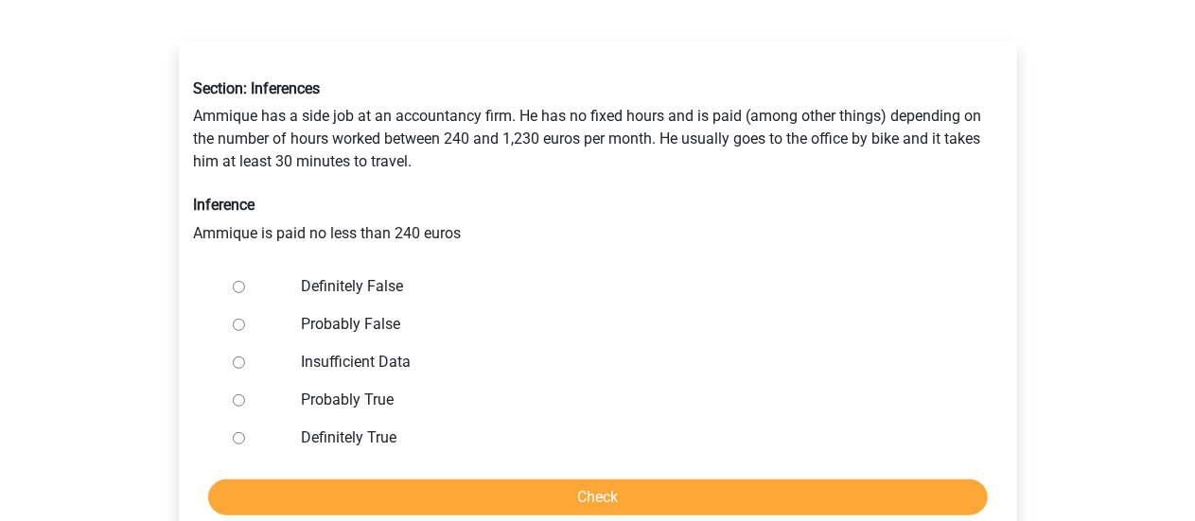
click at [235, 443] on input "Definitely True" at bounding box center [239, 438] width 12 height 12
radio input "true"
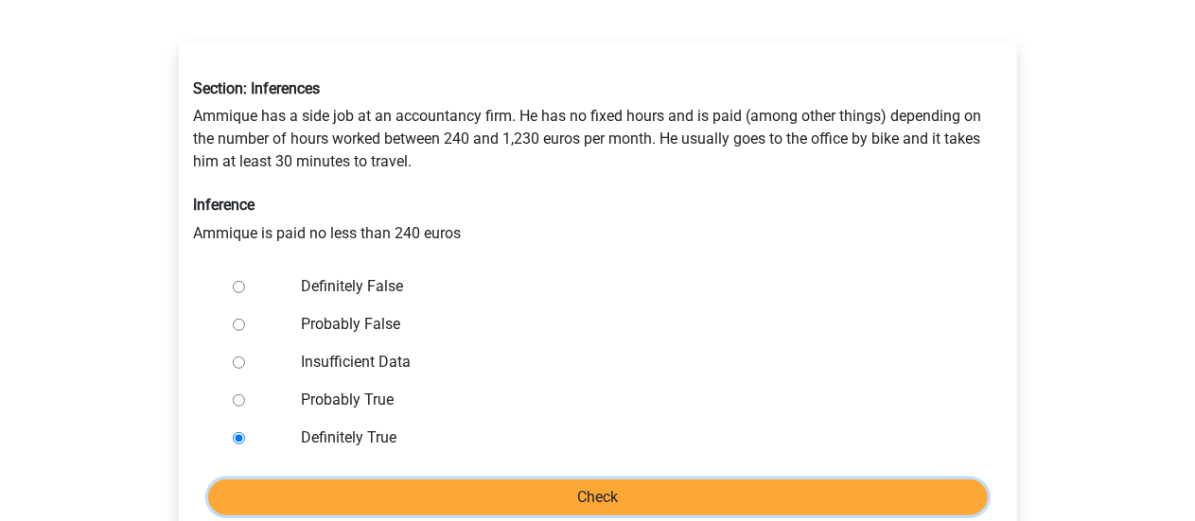
click at [496, 490] on input "Check" at bounding box center [598, 498] width 780 height 36
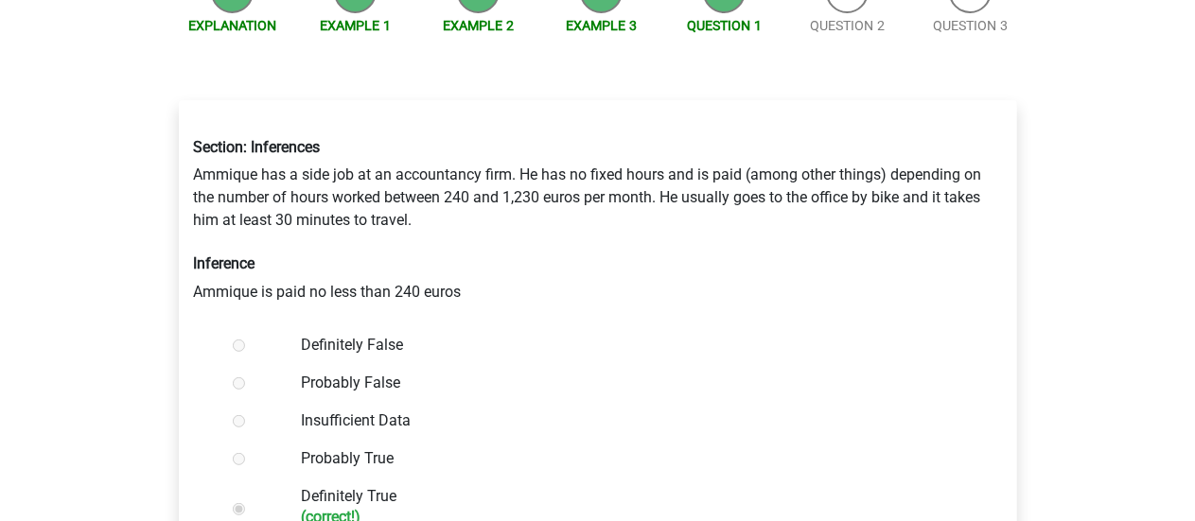
scroll to position [473, 0]
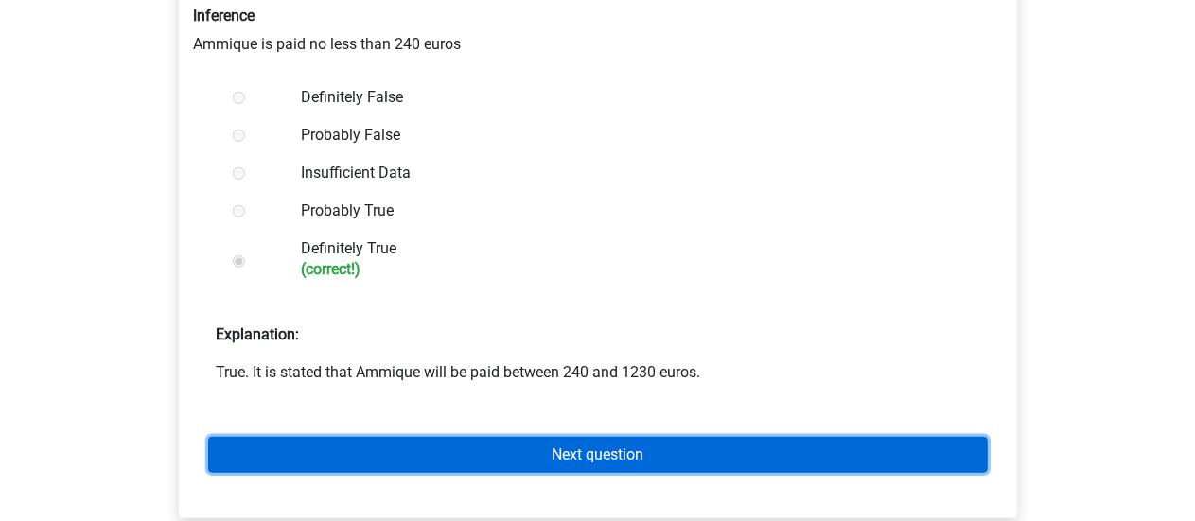
click at [551, 452] on link "Next question" at bounding box center [598, 455] width 780 height 36
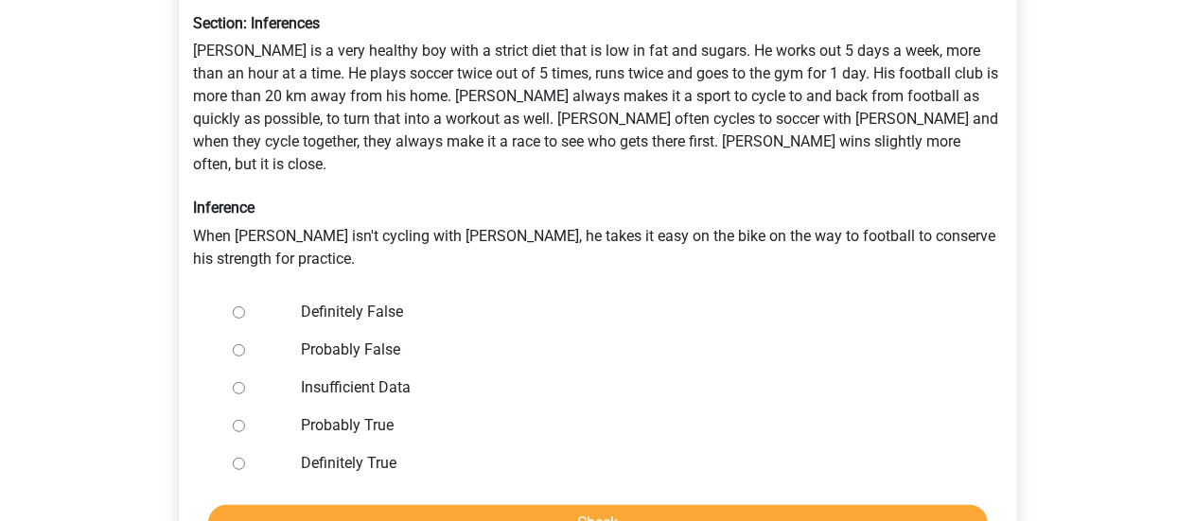
scroll to position [379, 0]
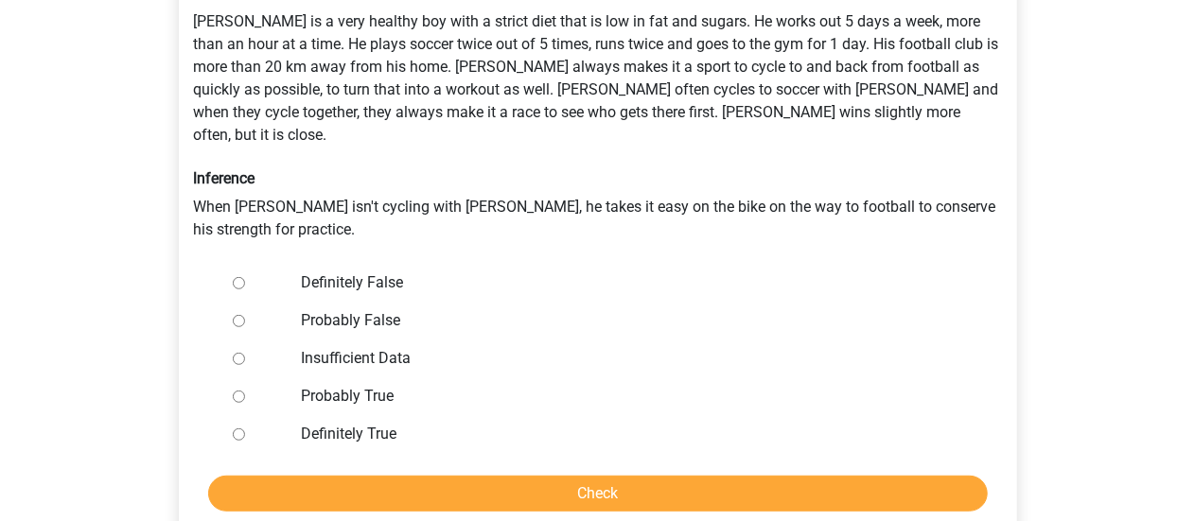
click at [240, 315] on input "Probably False" at bounding box center [239, 321] width 12 height 12
radio input "true"
click at [237, 277] on input "Definitely False" at bounding box center [239, 283] width 12 height 12
radio input "true"
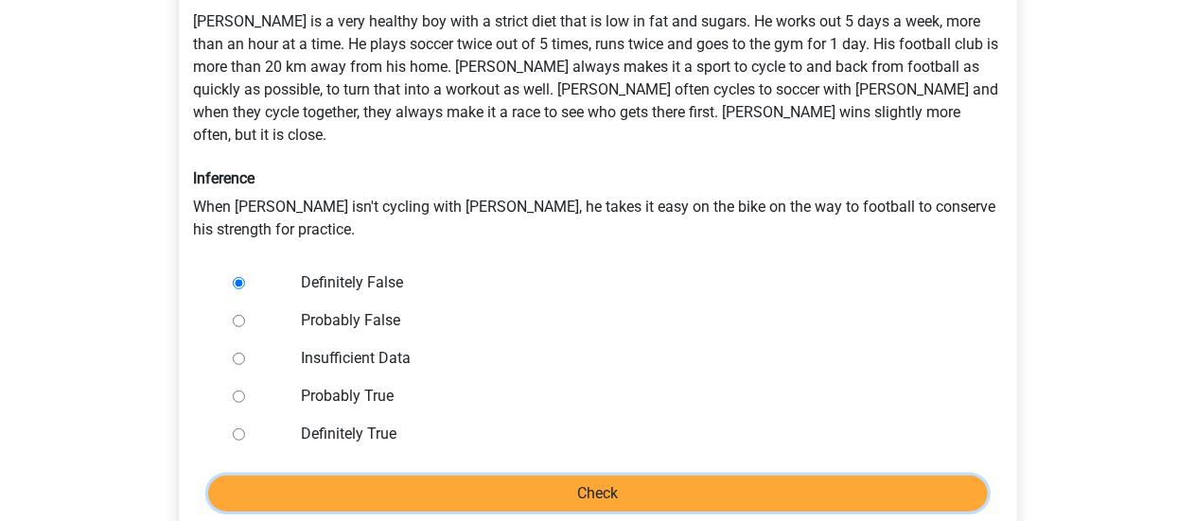
click at [551, 476] on input "Check" at bounding box center [598, 494] width 780 height 36
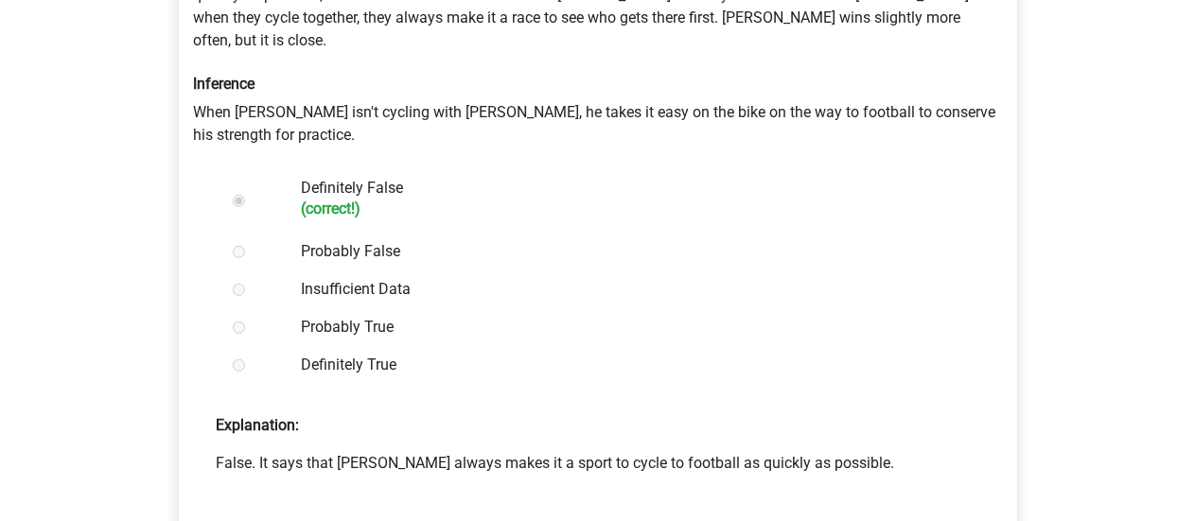
scroll to position [662, 0]
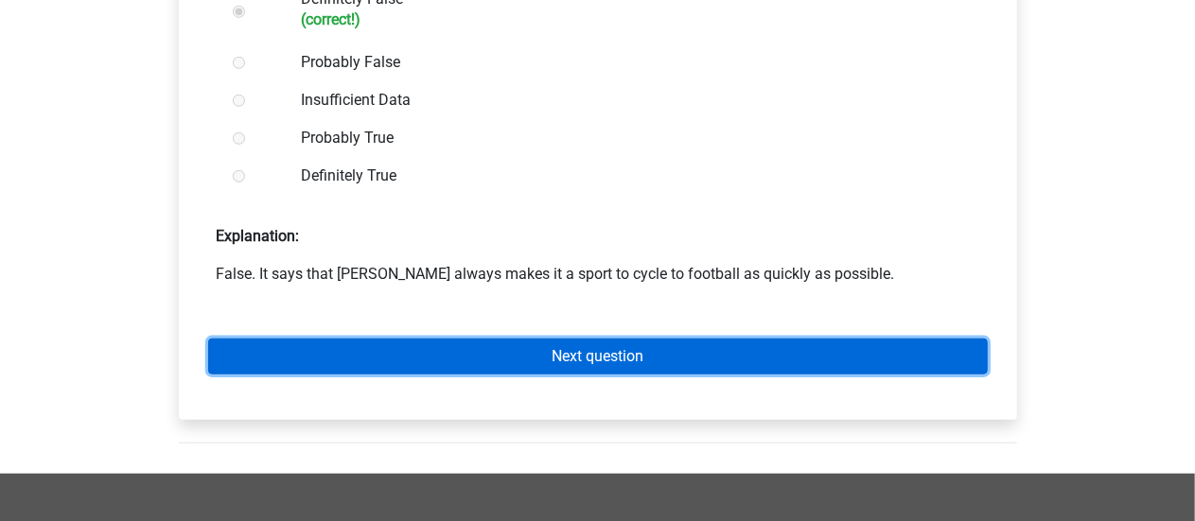
click at [383, 339] on link "Next question" at bounding box center [598, 357] width 780 height 36
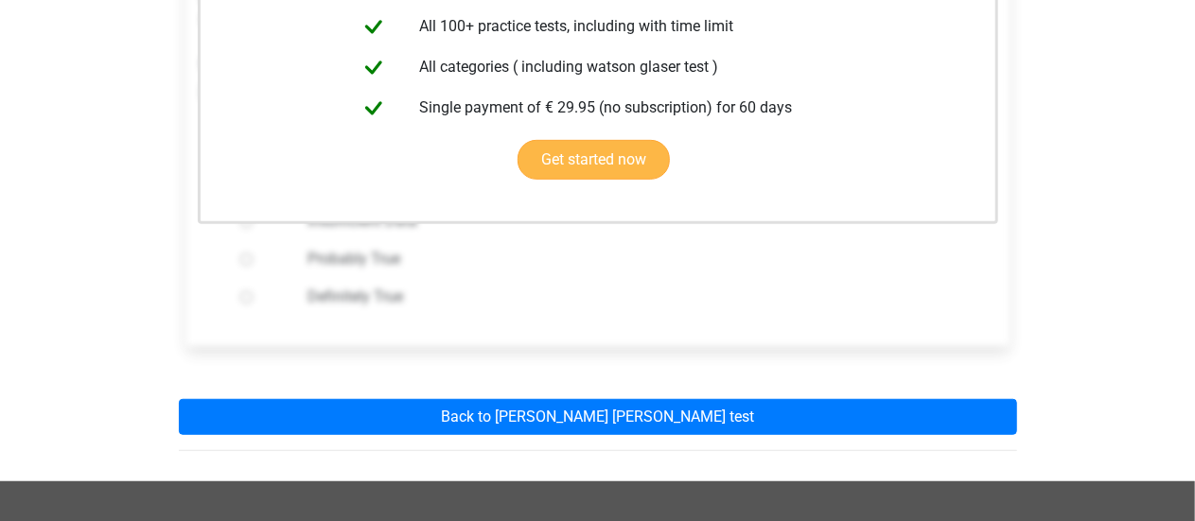
scroll to position [473, 0]
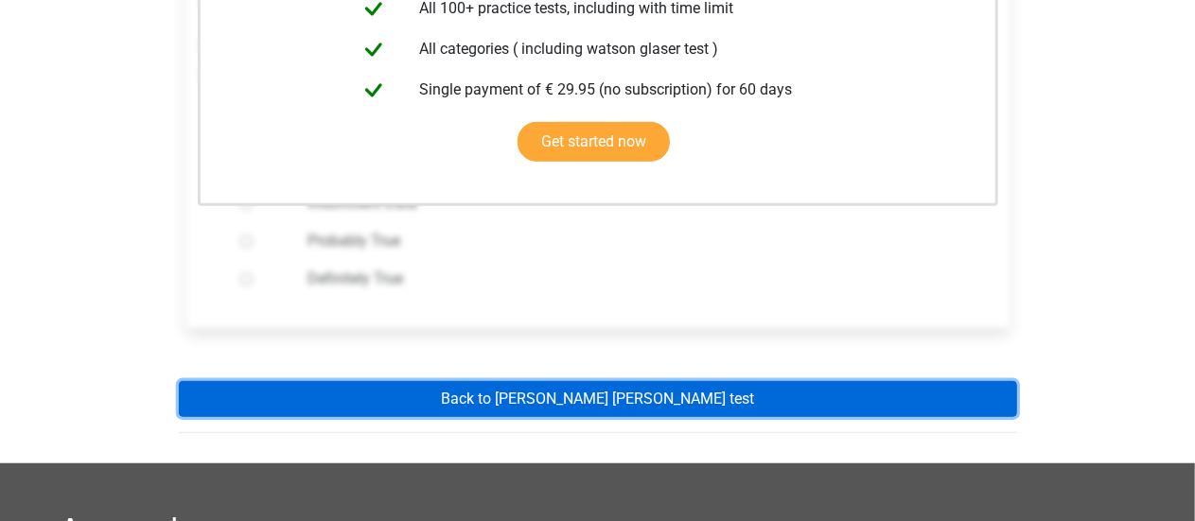
click at [510, 398] on link "Back to watson glaser test" at bounding box center [598, 399] width 838 height 36
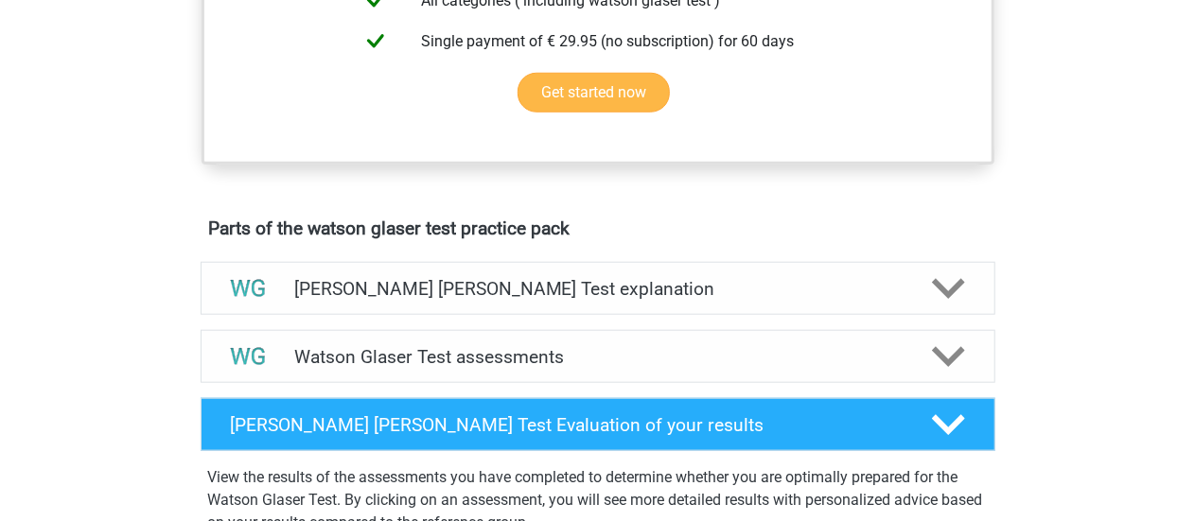
scroll to position [1041, 0]
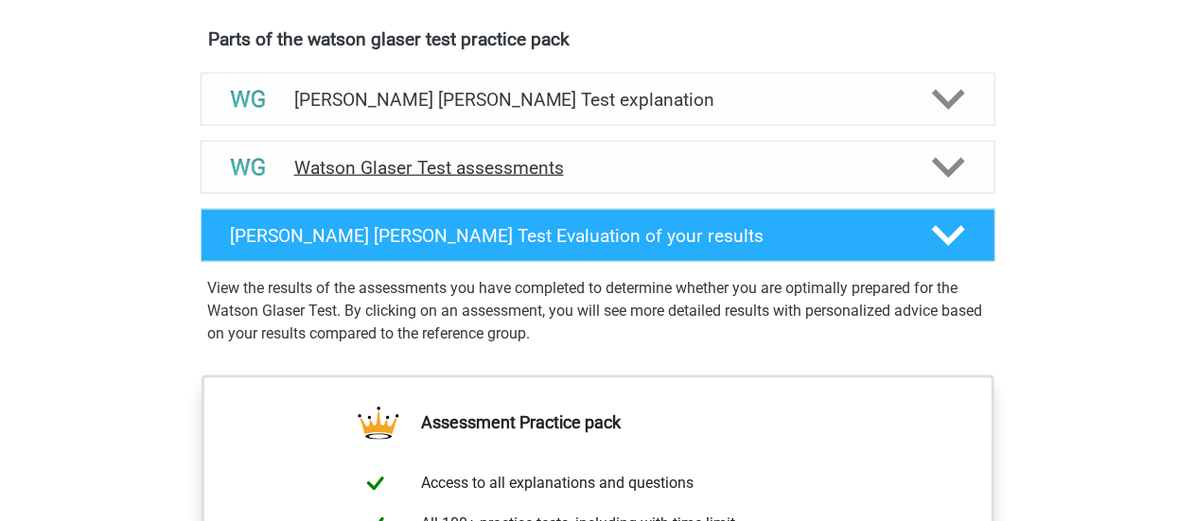
click at [497, 178] on h4 "Watson Glaser Test assessments" at bounding box center [598, 168] width 608 height 22
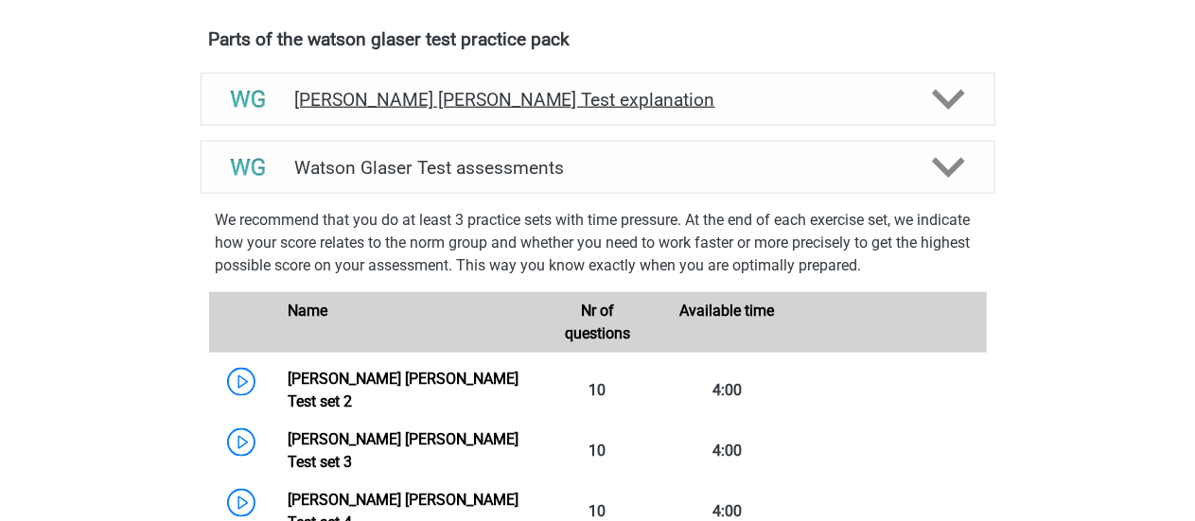
click at [466, 111] on h4 "[PERSON_NAME] [PERSON_NAME] Test explanation" at bounding box center [598, 100] width 608 height 22
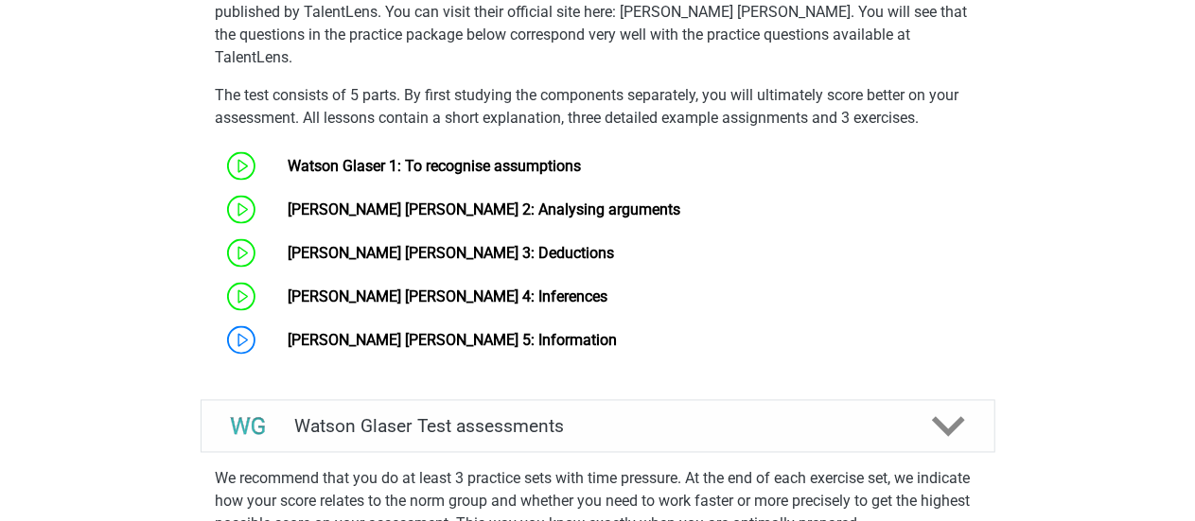
scroll to position [1420, 0]
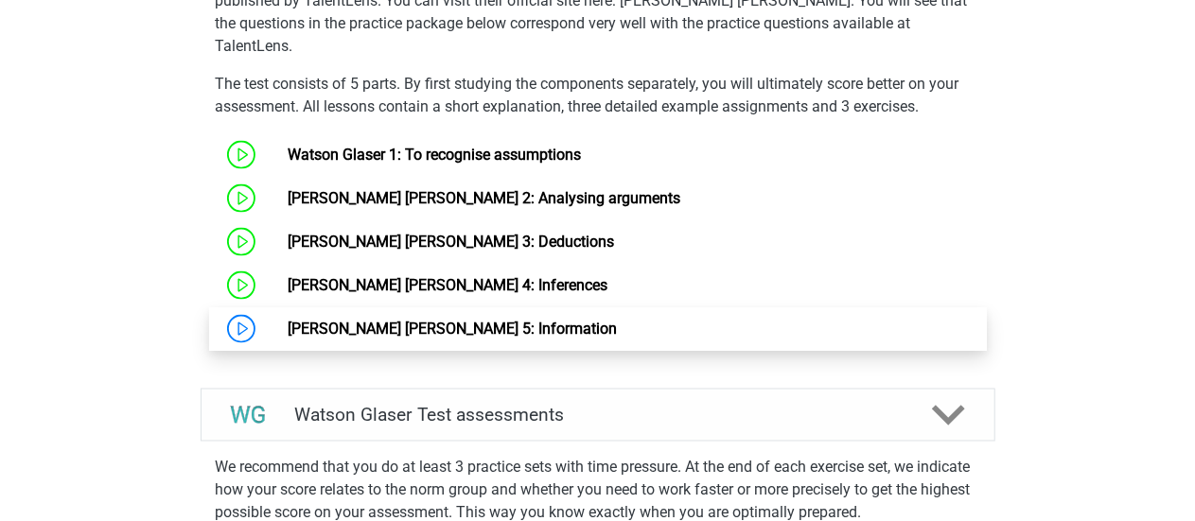
click at [397, 326] on link "[PERSON_NAME] [PERSON_NAME] 5: Information" at bounding box center [452, 329] width 329 height 18
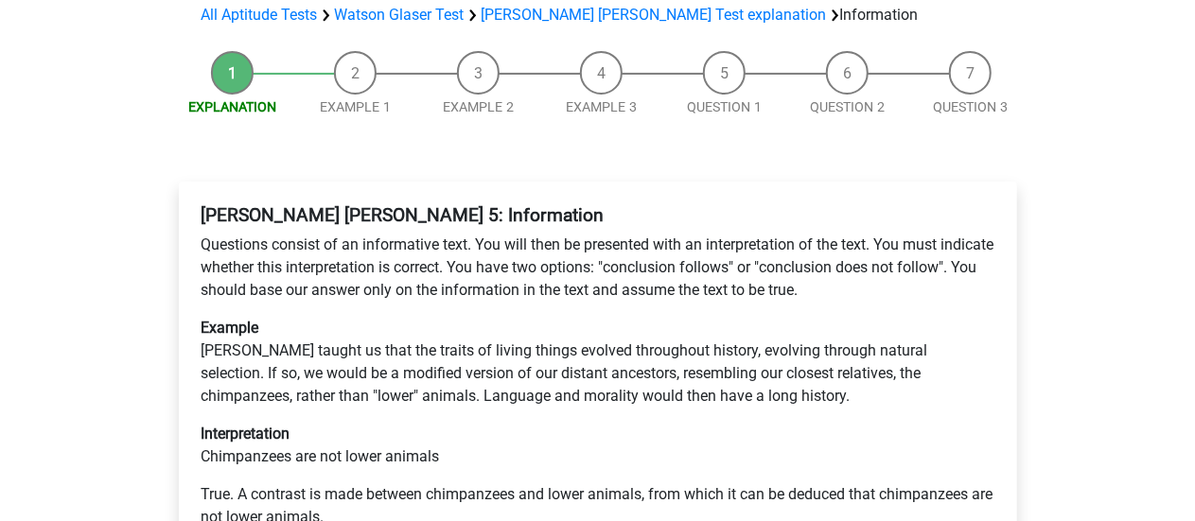
scroll to position [284, 0]
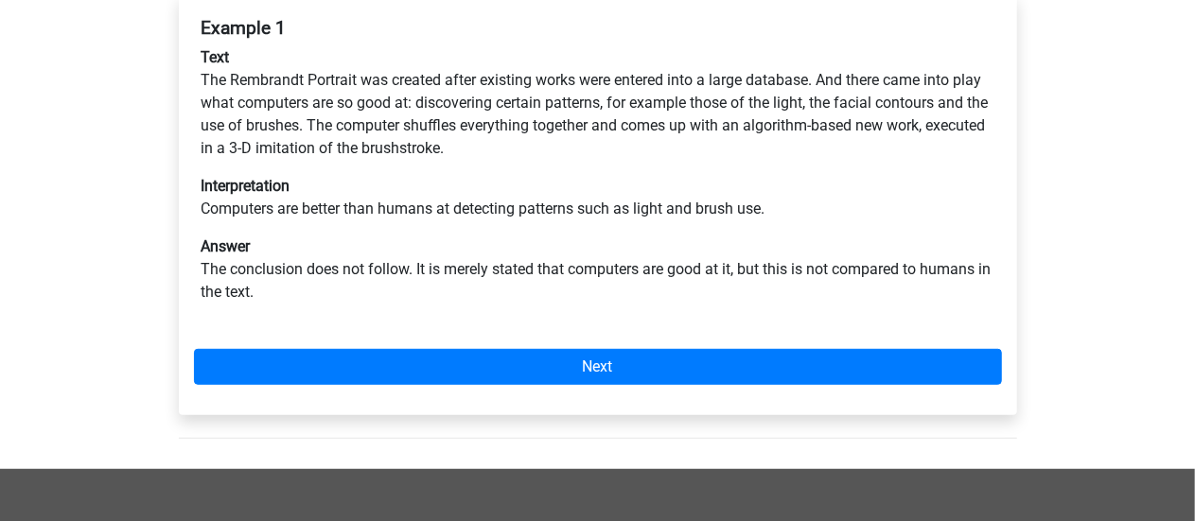
scroll to position [379, 0]
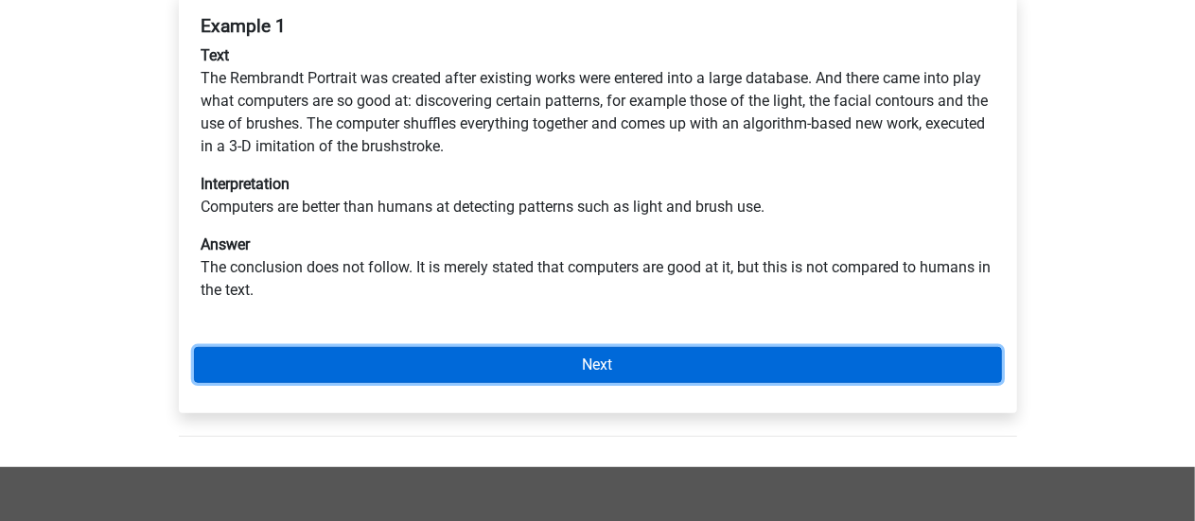
click at [640, 347] on link "Next" at bounding box center [598, 365] width 808 height 36
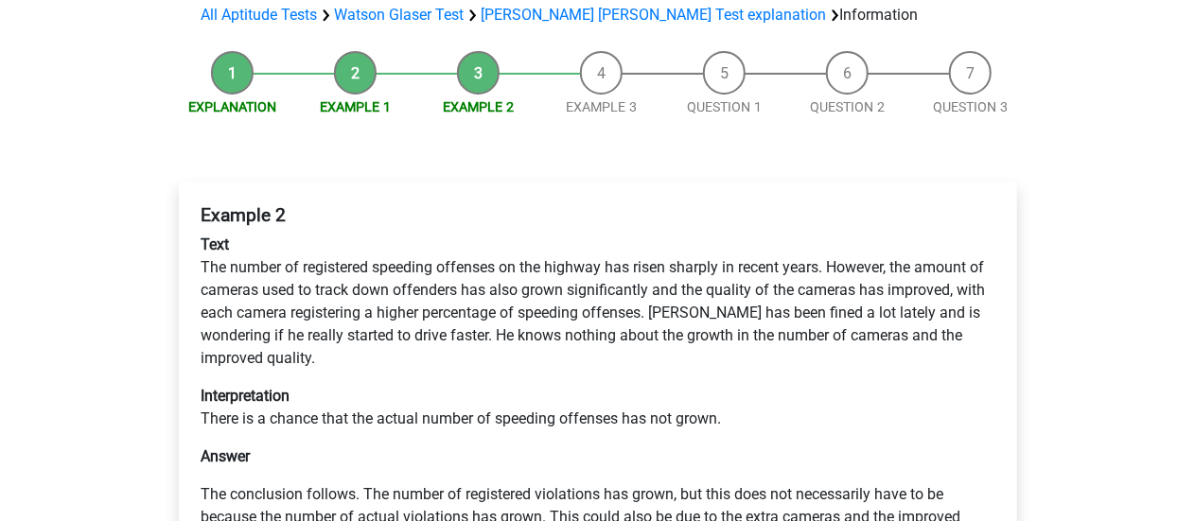
scroll to position [284, 0]
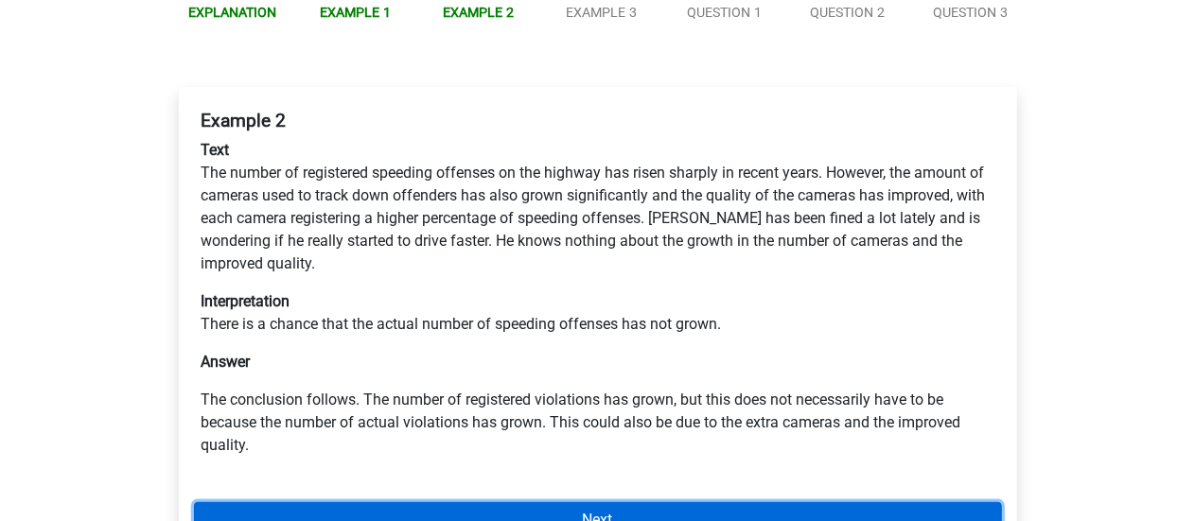
click at [791, 503] on link "Next" at bounding box center [598, 521] width 808 height 36
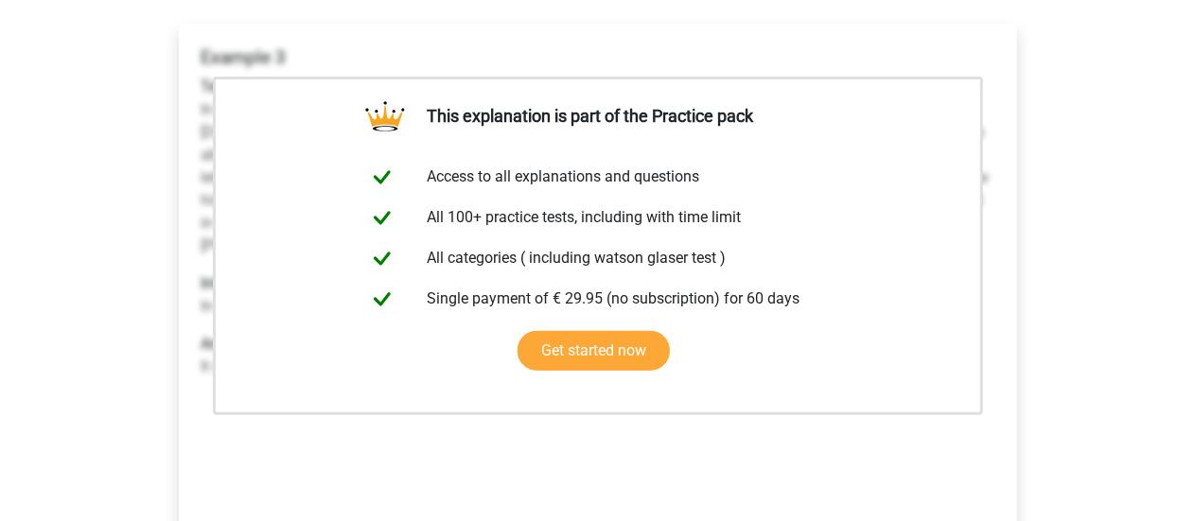
scroll to position [379, 0]
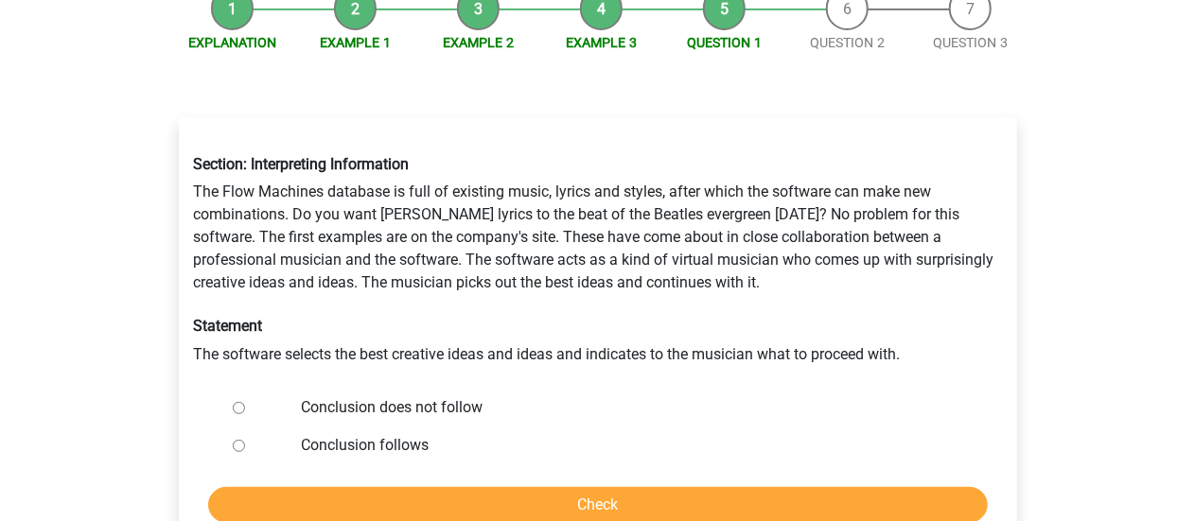
scroll to position [284, 0]
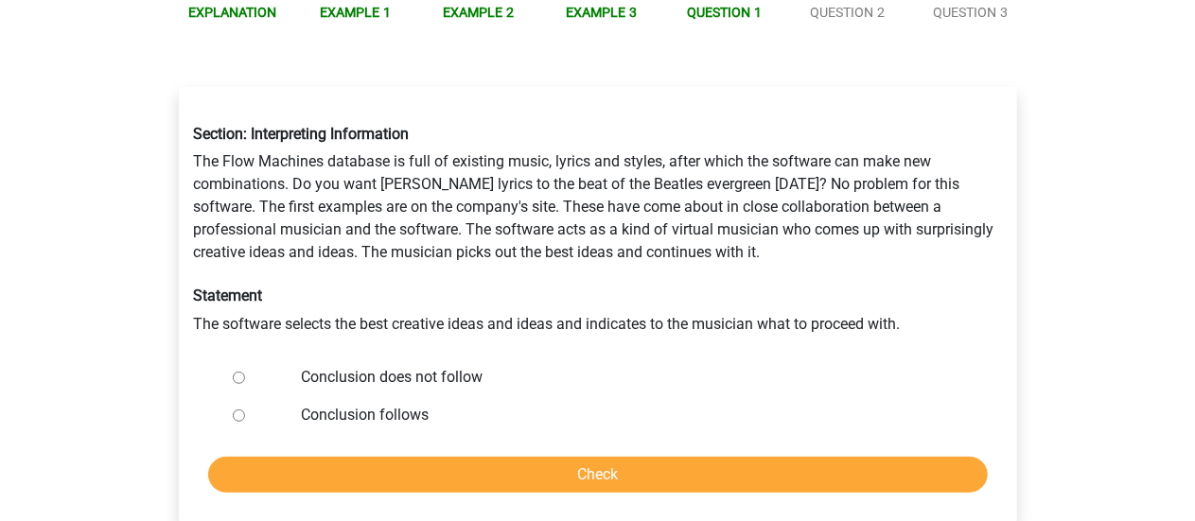
click at [233, 372] on input "Conclusion does not follow" at bounding box center [239, 378] width 12 height 12
radio input "true"
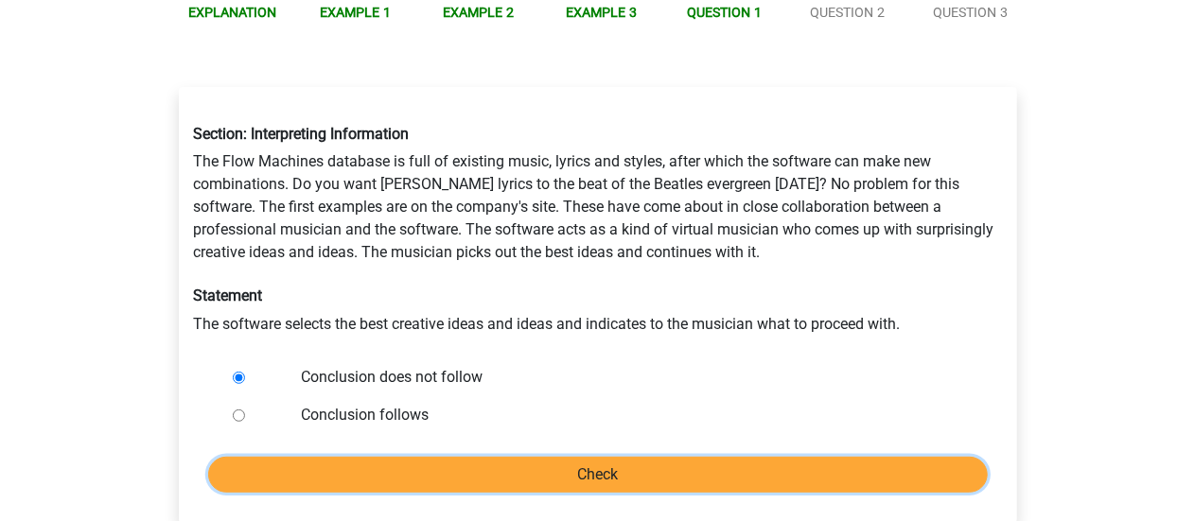
click at [537, 457] on input "Check" at bounding box center [598, 475] width 780 height 36
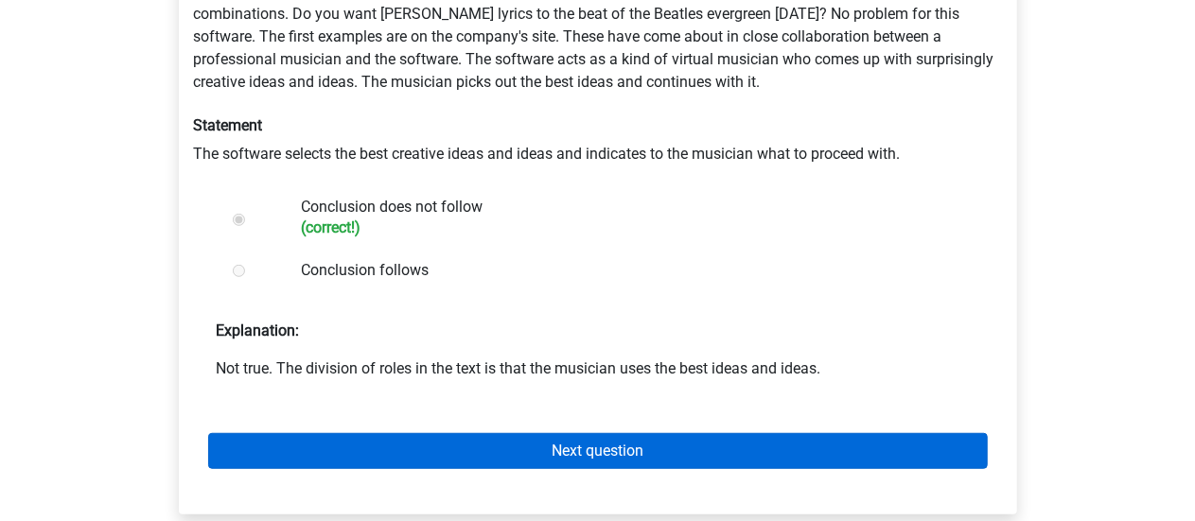
scroll to position [473, 0]
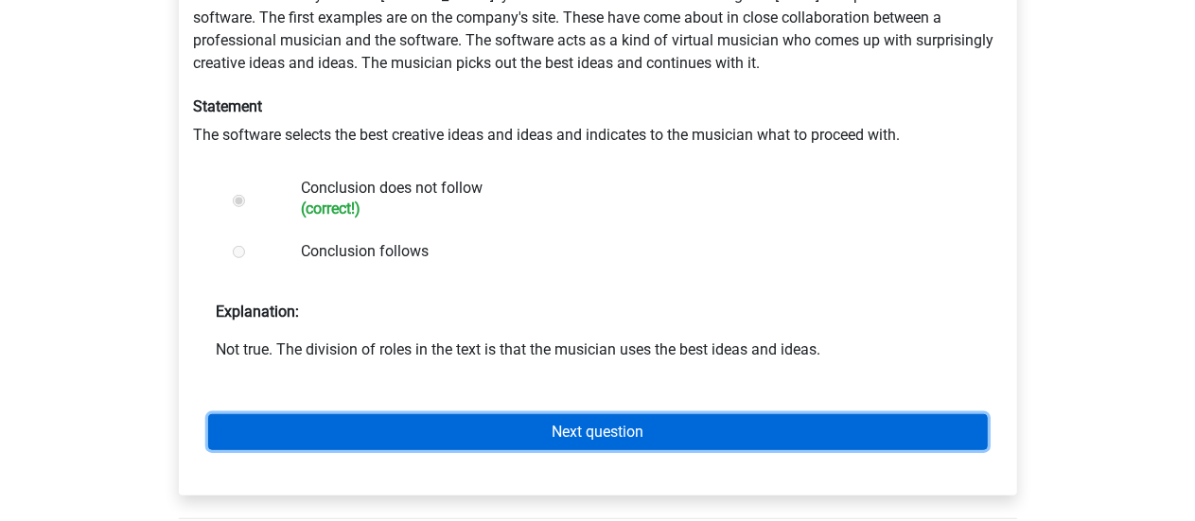
click at [718, 415] on link "Next question" at bounding box center [598, 433] width 780 height 36
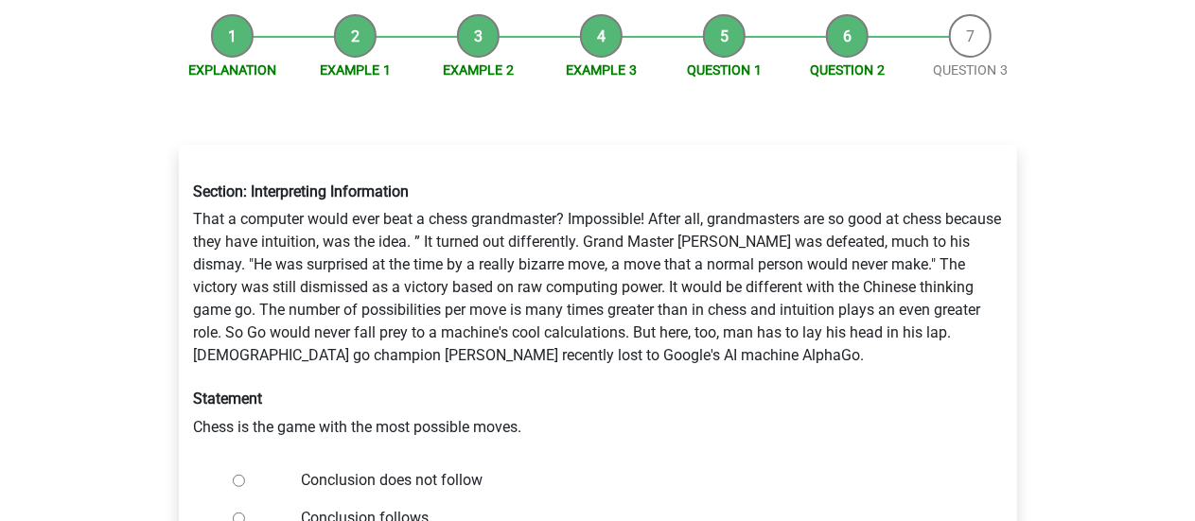
scroll to position [284, 0]
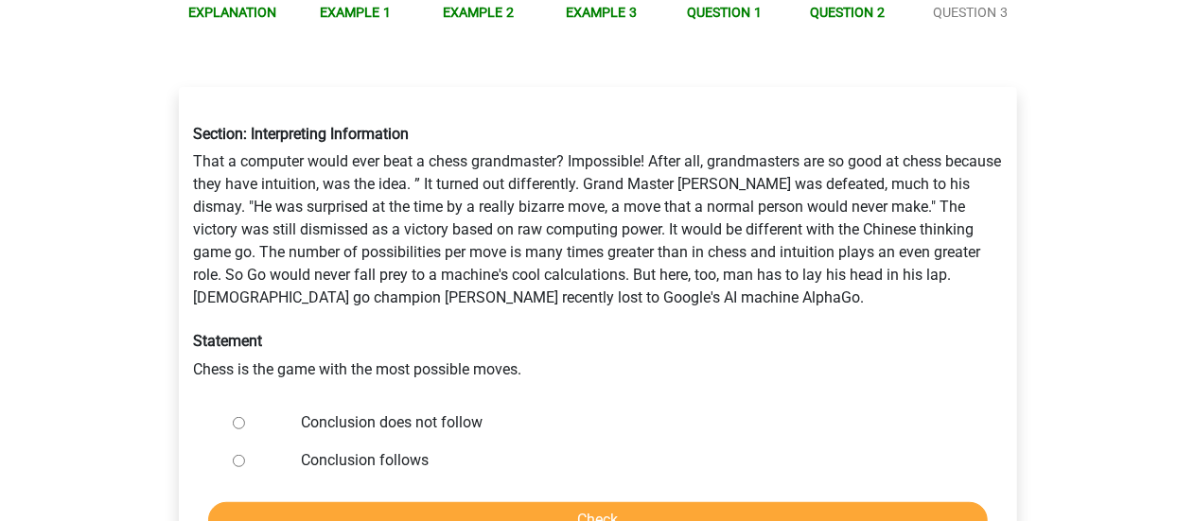
click at [237, 417] on input "Conclusion does not follow" at bounding box center [239, 423] width 12 height 12
radio input "true"
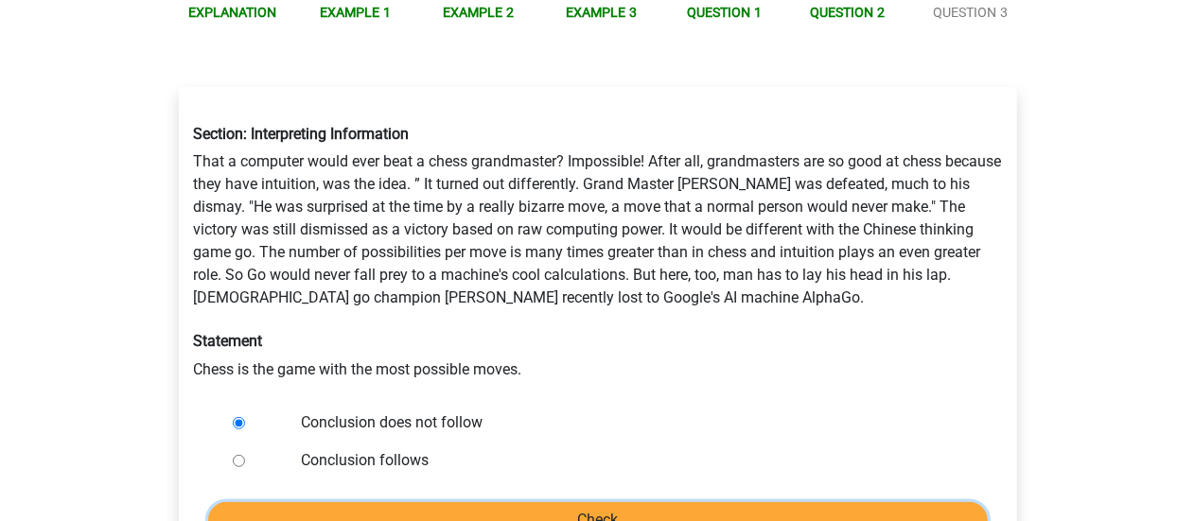
click at [623, 503] on input "Check" at bounding box center [598, 521] width 780 height 36
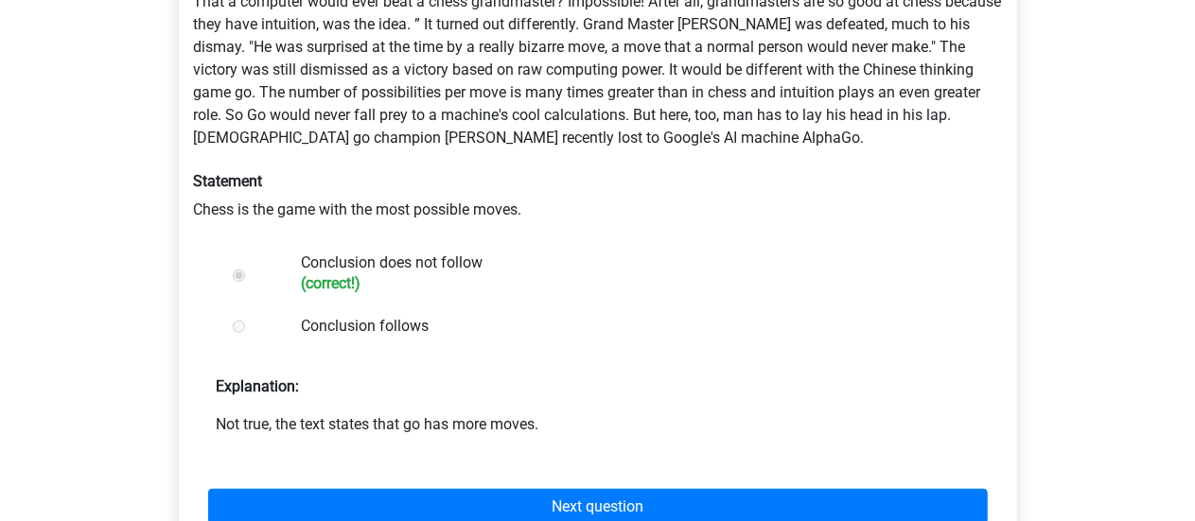
scroll to position [473, 0]
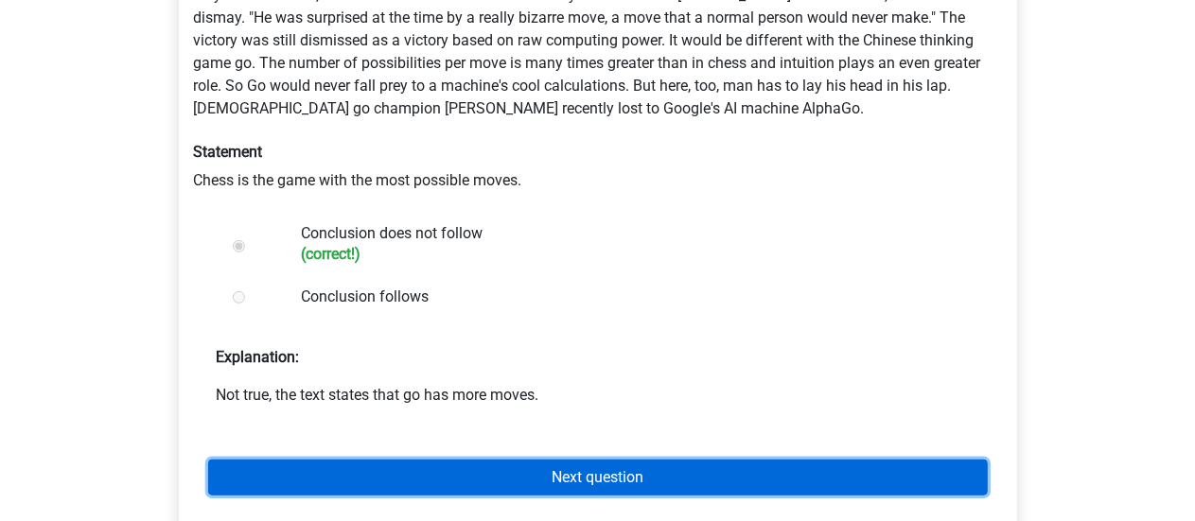
click at [524, 460] on link "Next question" at bounding box center [598, 478] width 780 height 36
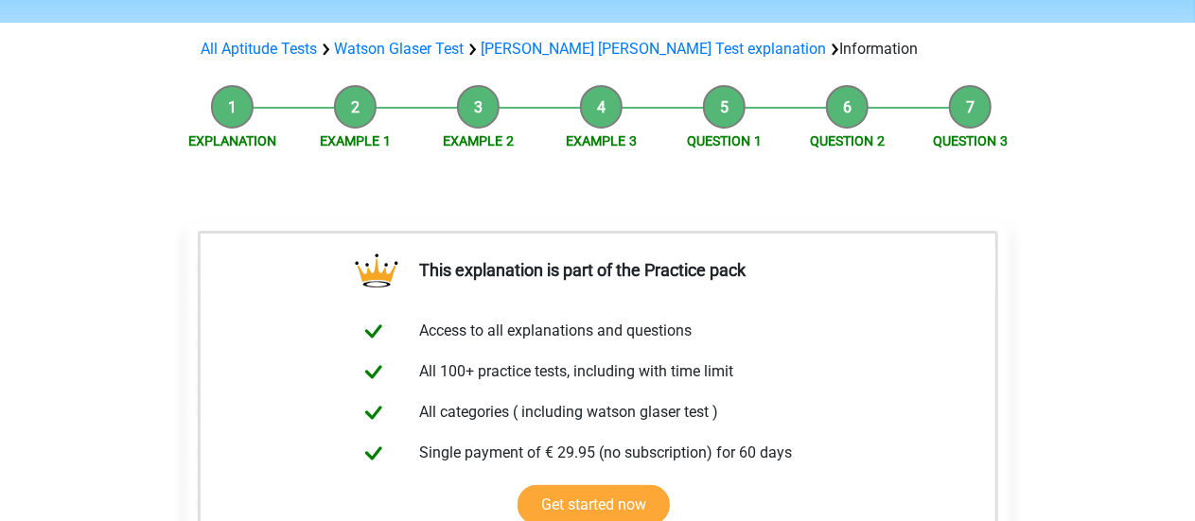
scroll to position [379, 0]
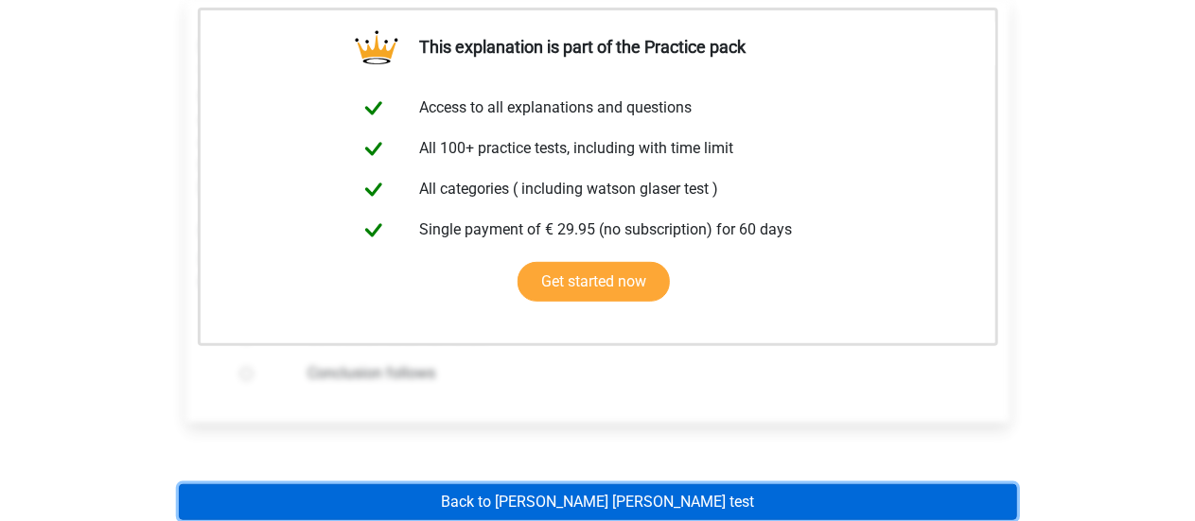
click at [541, 485] on link "Back to [PERSON_NAME] [PERSON_NAME] test" at bounding box center [598, 503] width 838 height 36
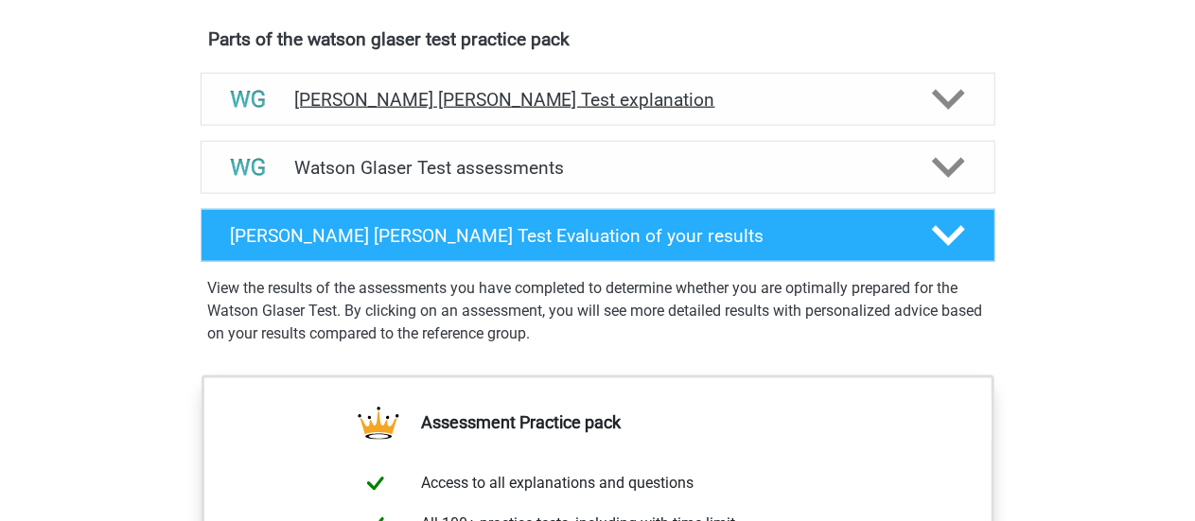
click at [483, 126] on div "[PERSON_NAME] [PERSON_NAME] Test explanation" at bounding box center [598, 99] width 795 height 53
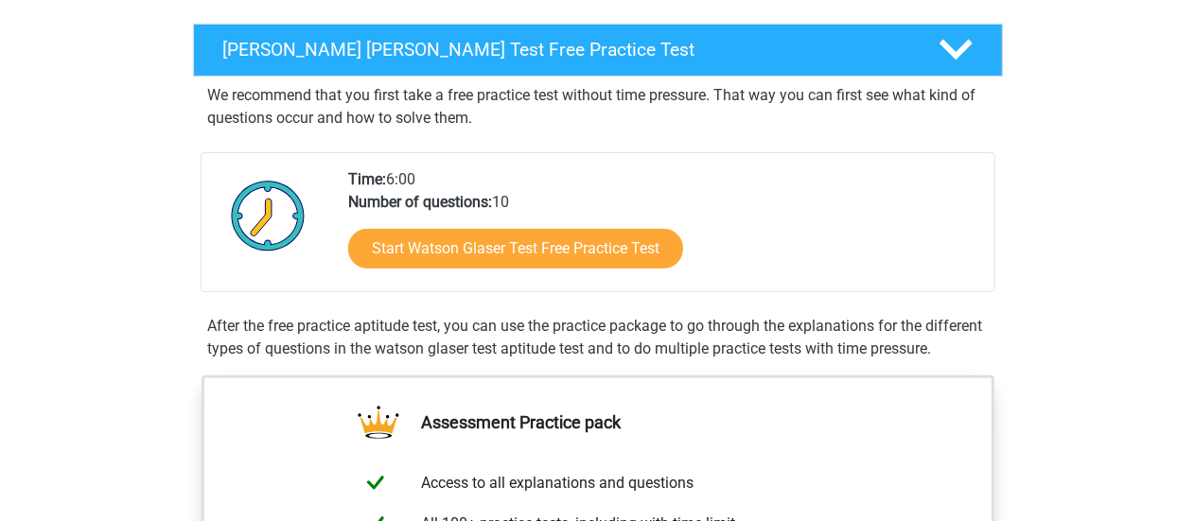
scroll to position [284, 0]
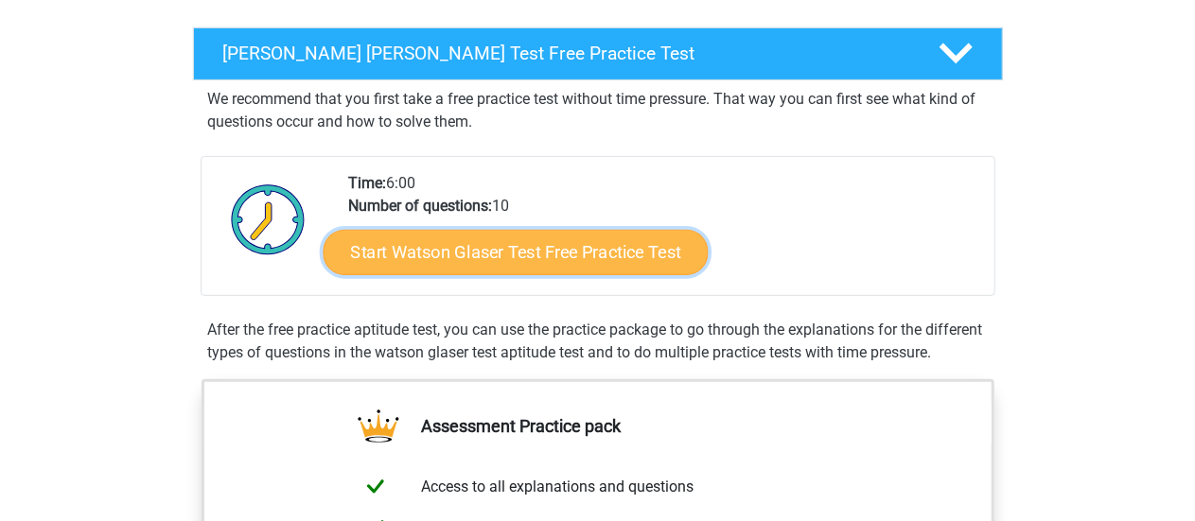
click at [642, 246] on link "Start Watson Glaser Test Free Practice Test" at bounding box center [515, 252] width 385 height 45
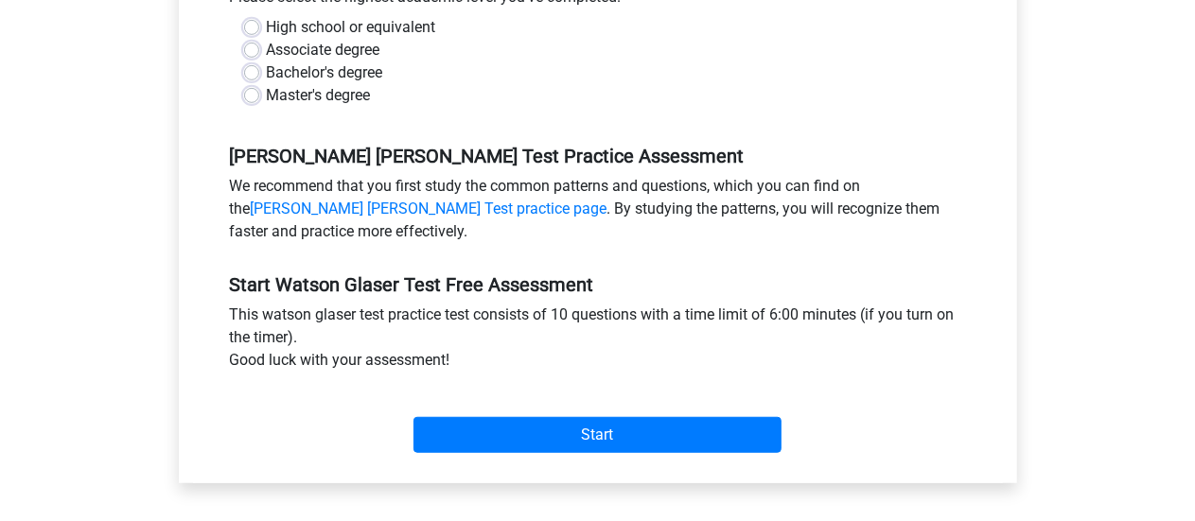
scroll to position [379, 0]
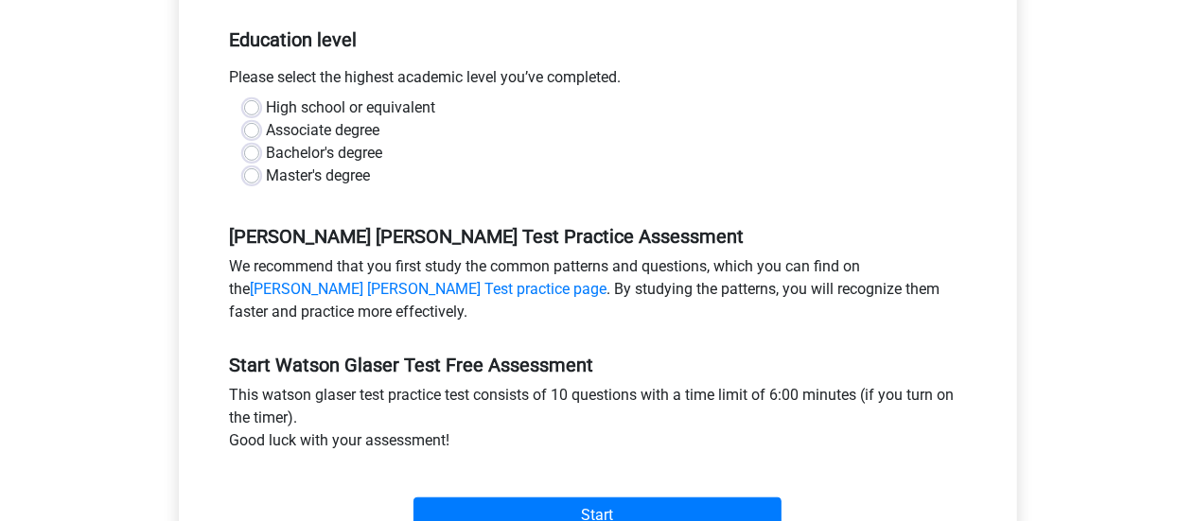
click at [267, 111] on label "High school or equivalent" at bounding box center [351, 108] width 169 height 23
click at [247, 111] on input "High school or equivalent" at bounding box center [251, 106] width 15 height 19
radio input "true"
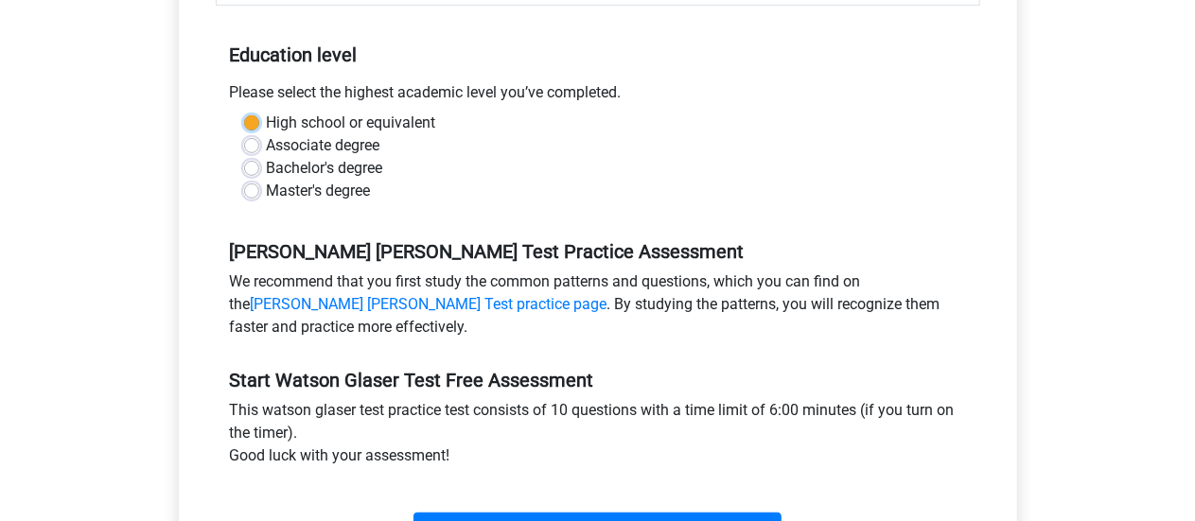
scroll to position [568, 0]
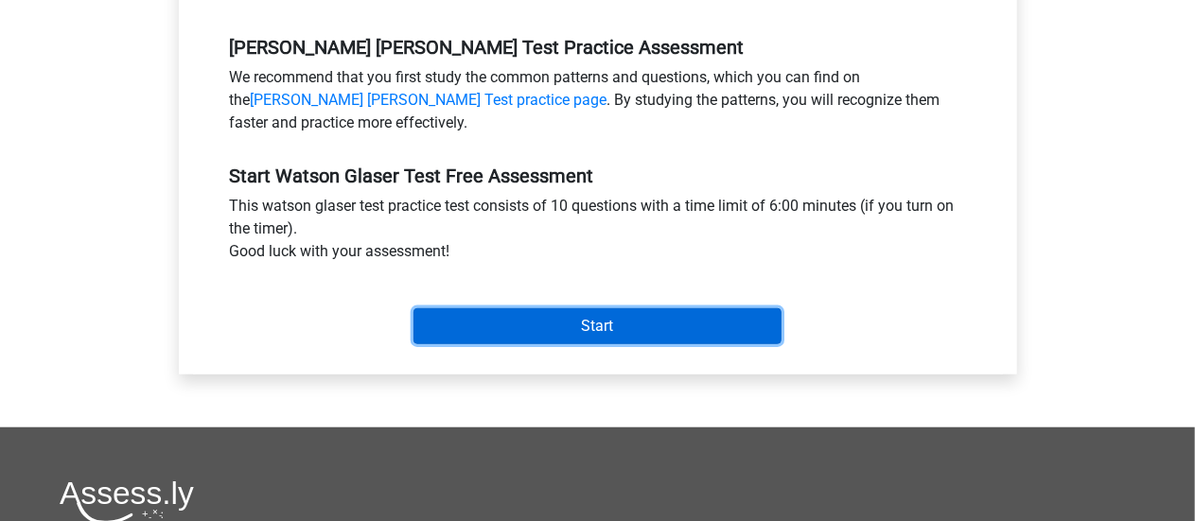
click at [686, 336] on input "Start" at bounding box center [598, 327] width 368 height 36
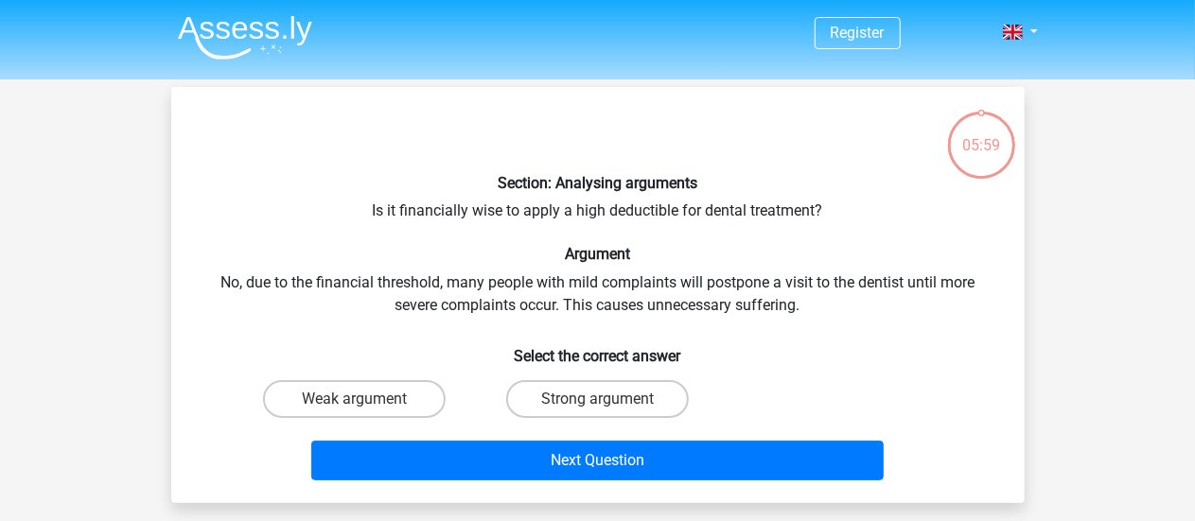
scroll to position [95, 0]
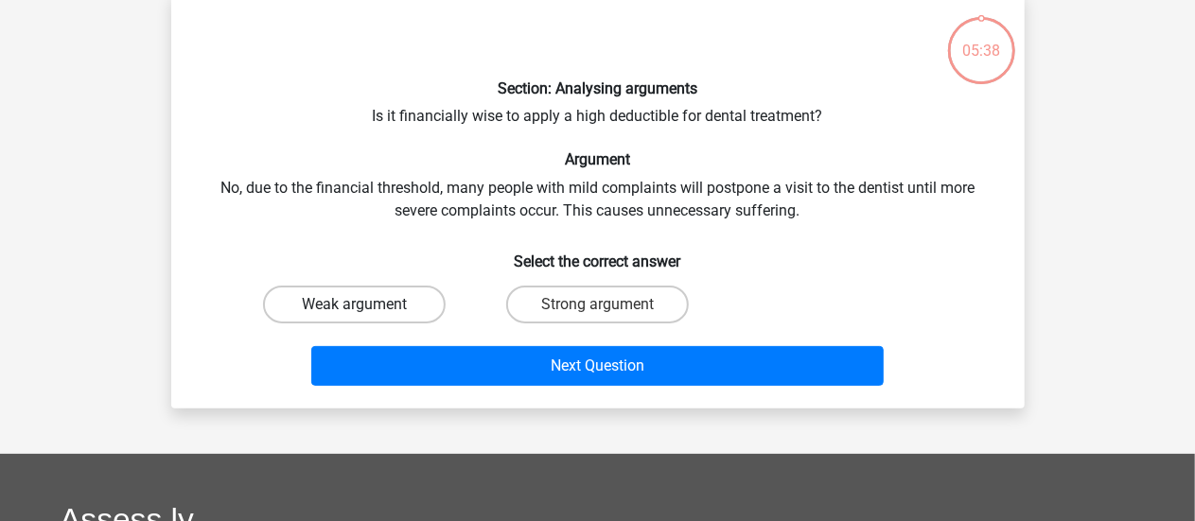
click at [350, 308] on label "Weak argument" at bounding box center [354, 305] width 183 height 38
click at [354, 308] on input "Weak argument" at bounding box center [360, 311] width 12 height 12
radio input "true"
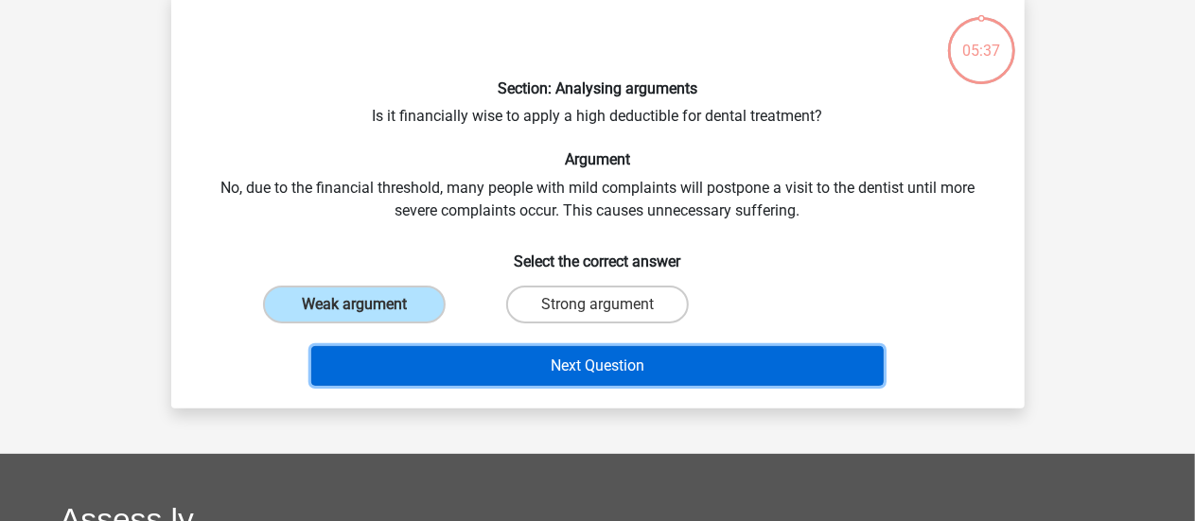
click at [432, 360] on button "Next Question" at bounding box center [597, 366] width 573 height 40
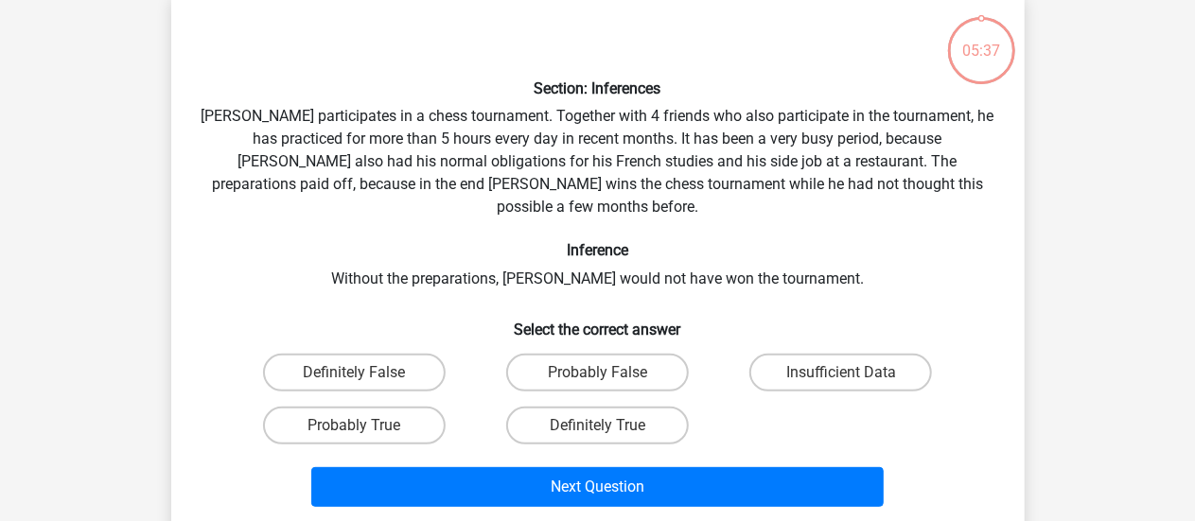
scroll to position [87, 0]
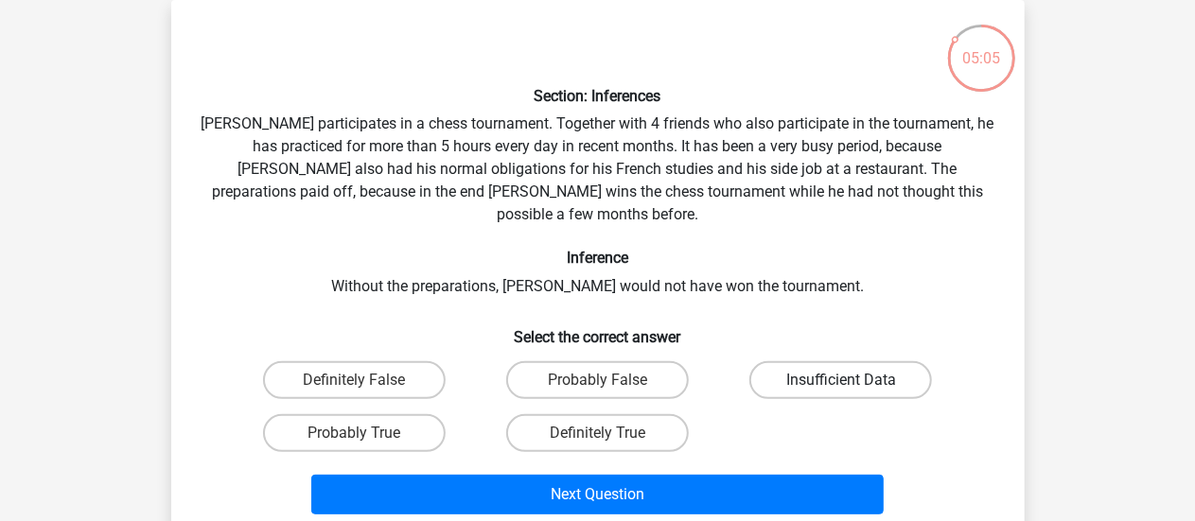
click at [823, 362] on label "Insufficient Data" at bounding box center [841, 381] width 183 height 38
click at [841, 380] on input "Insufficient Data" at bounding box center [847, 386] width 12 height 12
radio input "true"
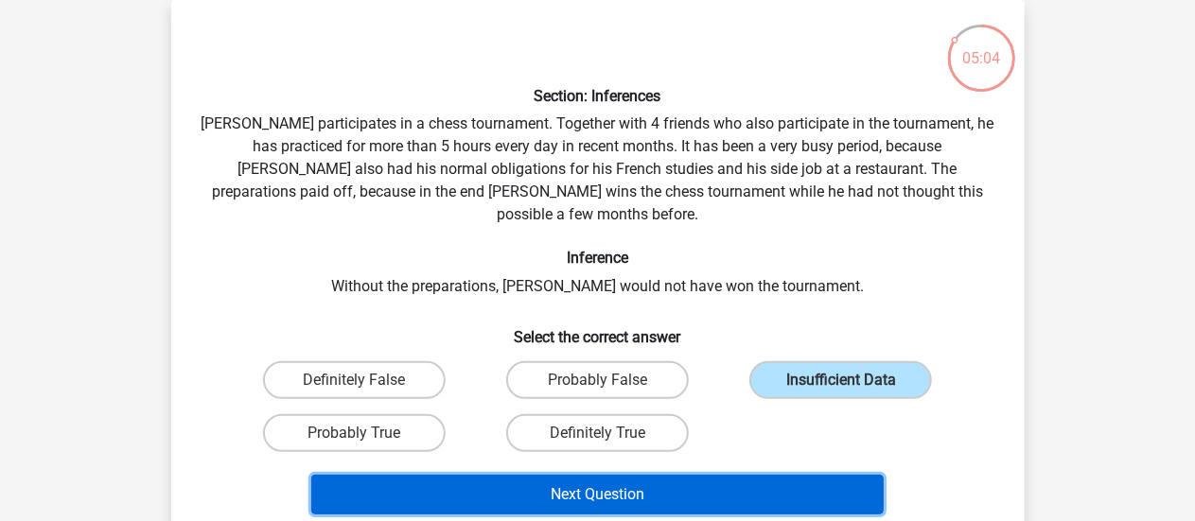
click at [690, 475] on button "Next Question" at bounding box center [597, 495] width 573 height 40
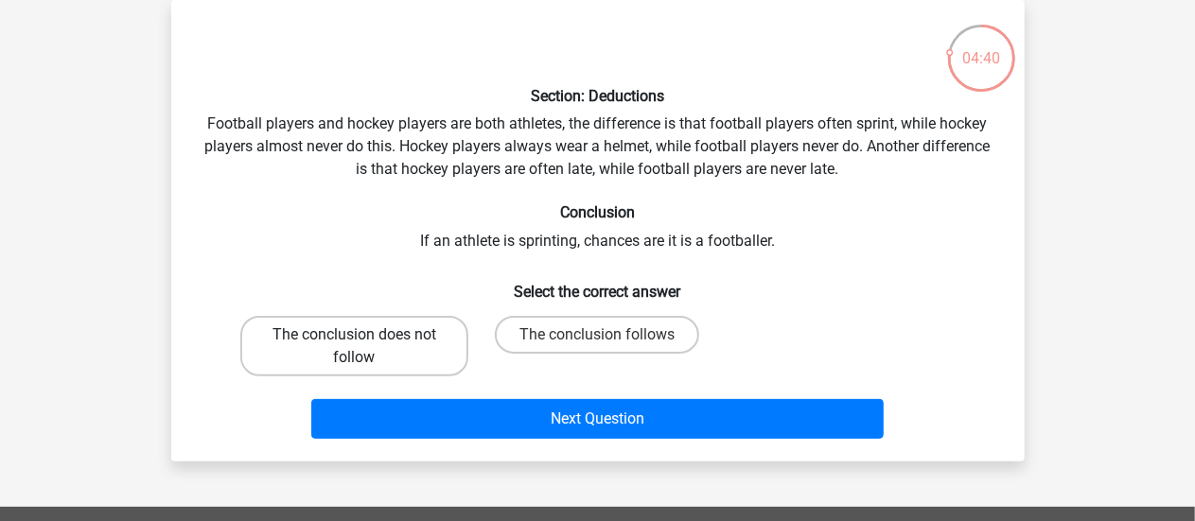
click at [397, 351] on label "The conclusion does not follow" at bounding box center [354, 346] width 228 height 61
click at [366, 347] on input "The conclusion does not follow" at bounding box center [360, 341] width 12 height 12
radio input "true"
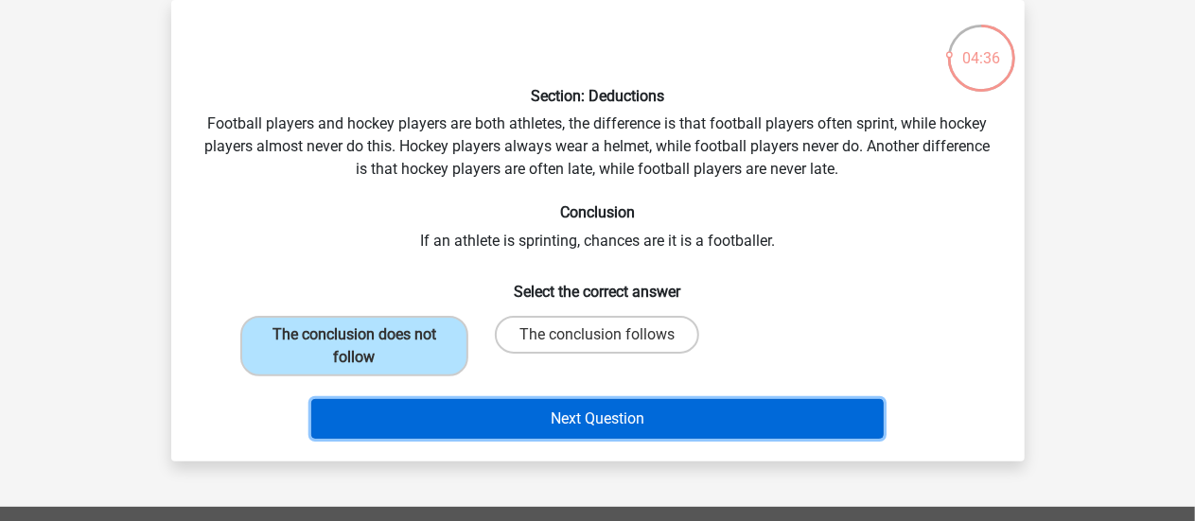
click at [497, 417] on button "Next Question" at bounding box center [597, 419] width 573 height 40
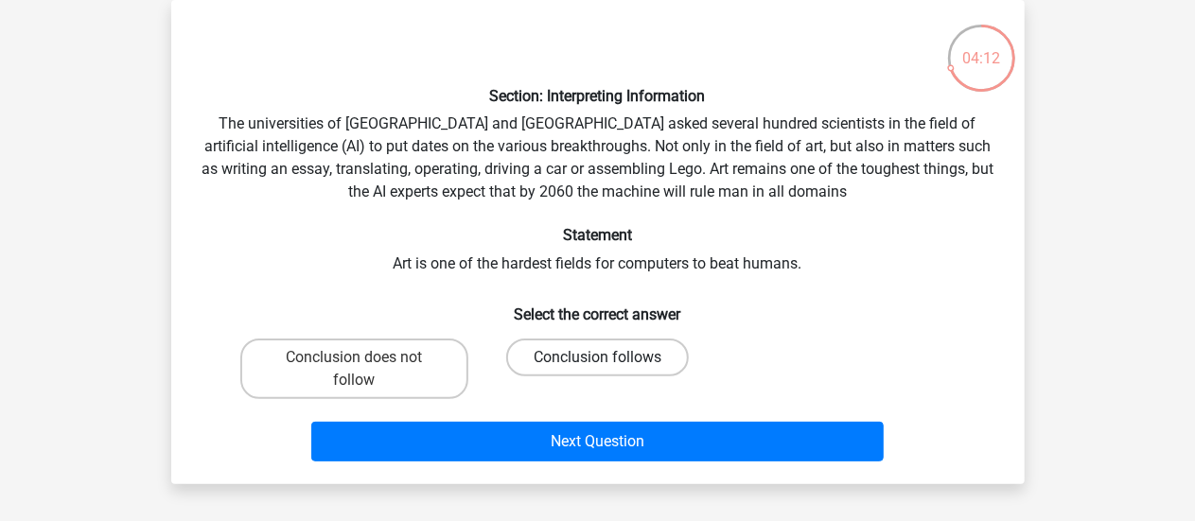
click at [561, 364] on label "Conclusion follows" at bounding box center [597, 358] width 183 height 38
click at [597, 364] on input "Conclusion follows" at bounding box center [603, 364] width 12 height 12
radio input "true"
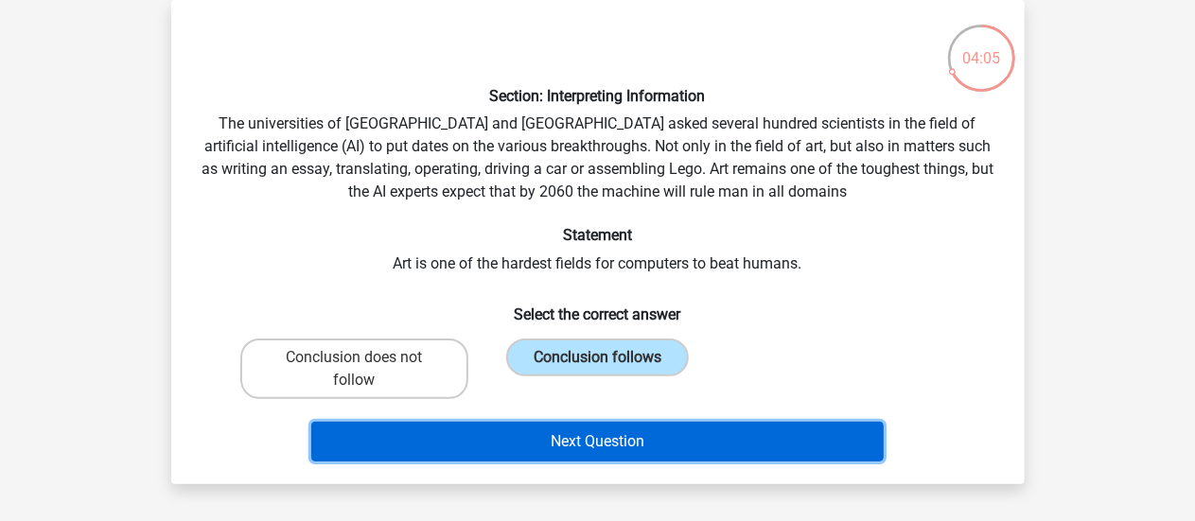
click at [628, 440] on button "Next Question" at bounding box center [597, 442] width 573 height 40
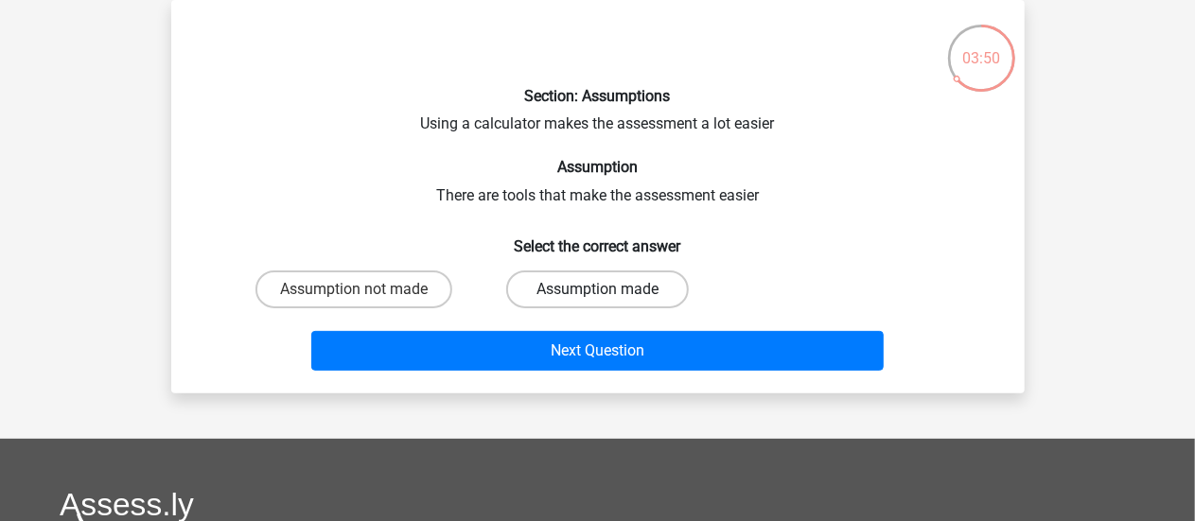
click at [545, 298] on label "Assumption made" at bounding box center [597, 290] width 183 height 38
click at [597, 298] on input "Assumption made" at bounding box center [603, 296] width 12 height 12
radio input "true"
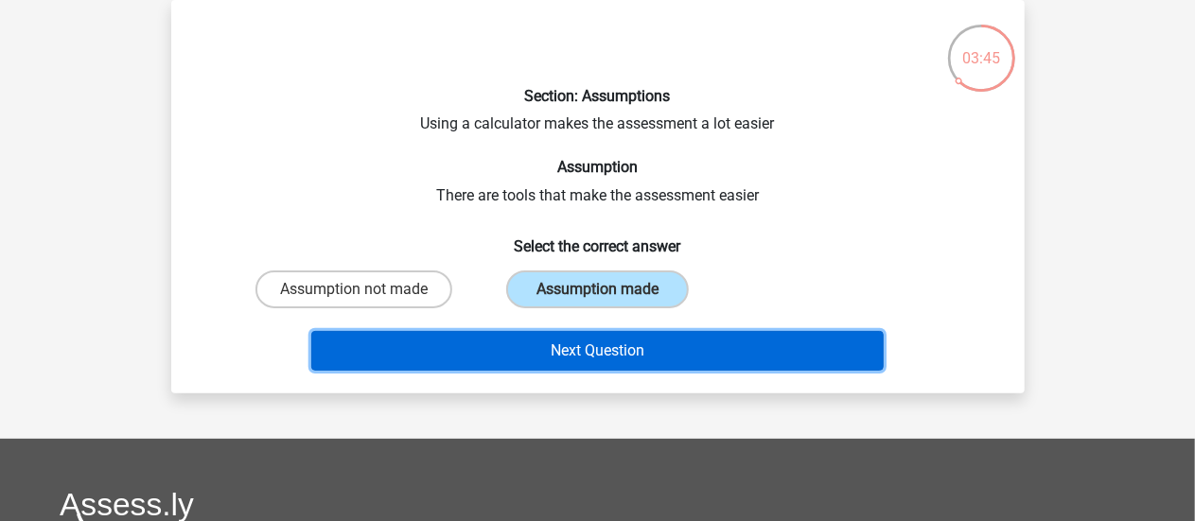
click at [577, 351] on button "Next Question" at bounding box center [597, 351] width 573 height 40
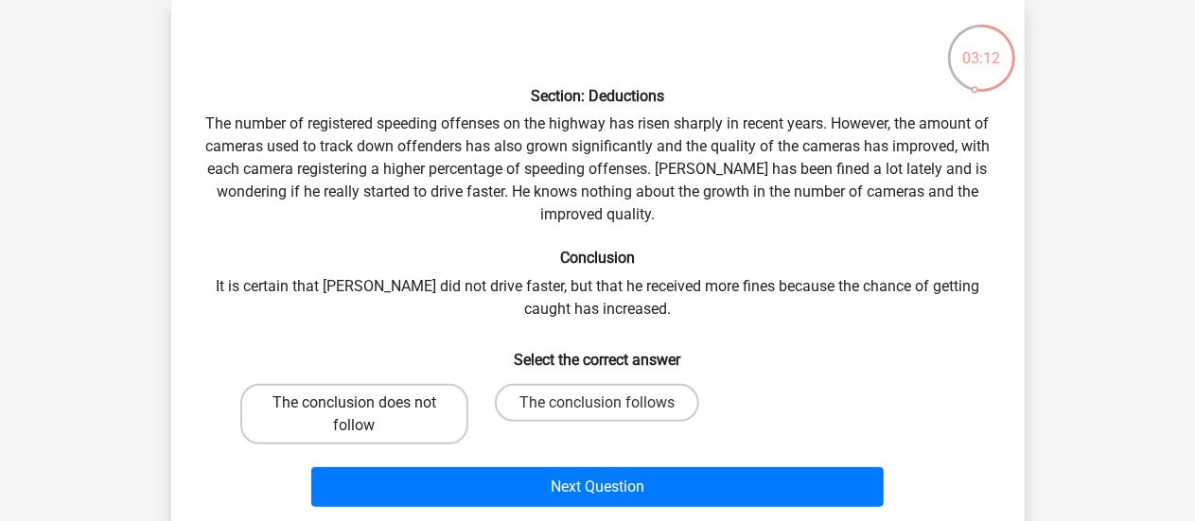
click at [351, 421] on label "The conclusion does not follow" at bounding box center [354, 414] width 228 height 61
click at [354, 415] on input "The conclusion does not follow" at bounding box center [360, 409] width 12 height 12
radio input "true"
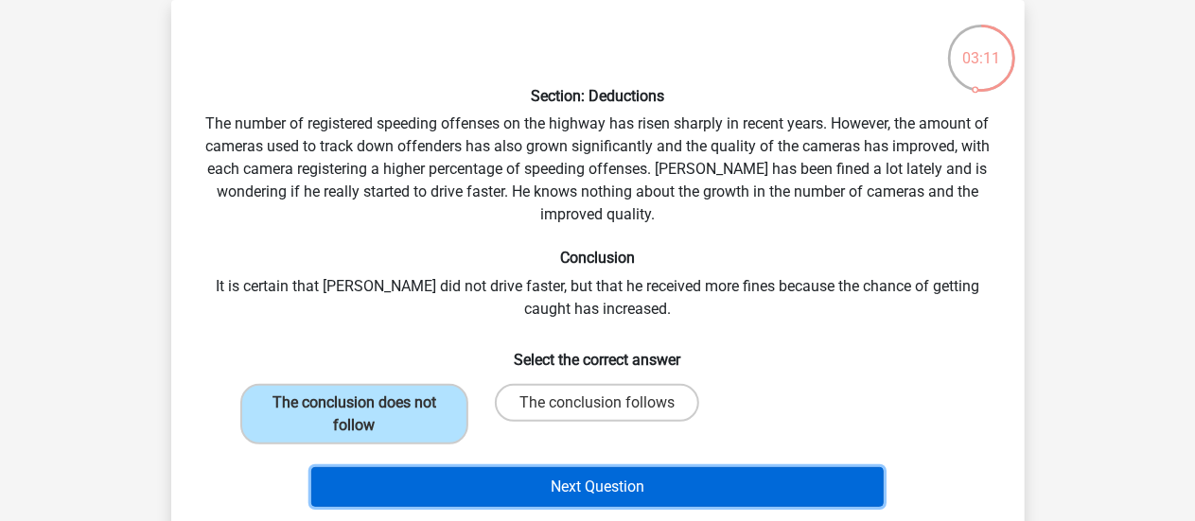
click at [474, 494] on button "Next Question" at bounding box center [597, 487] width 573 height 40
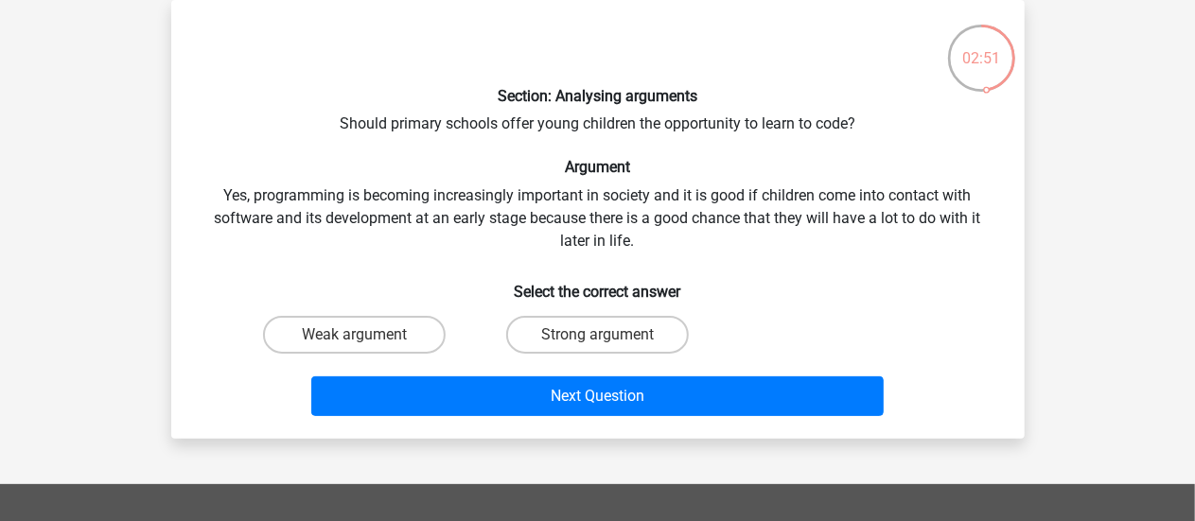
click at [605, 343] on input "Strong argument" at bounding box center [603, 341] width 12 height 12
radio input "true"
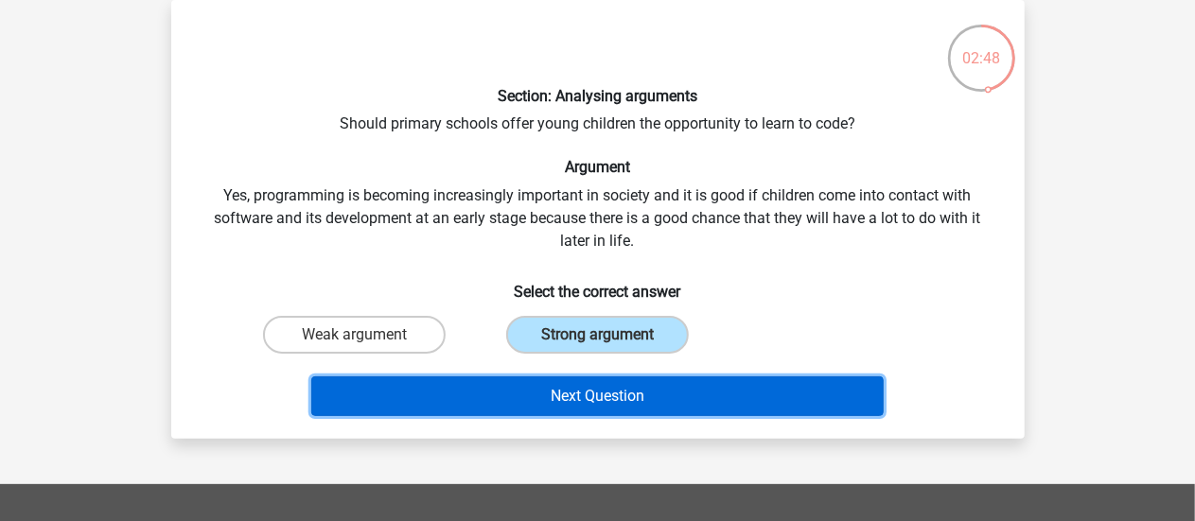
click at [652, 403] on button "Next Question" at bounding box center [597, 397] width 573 height 40
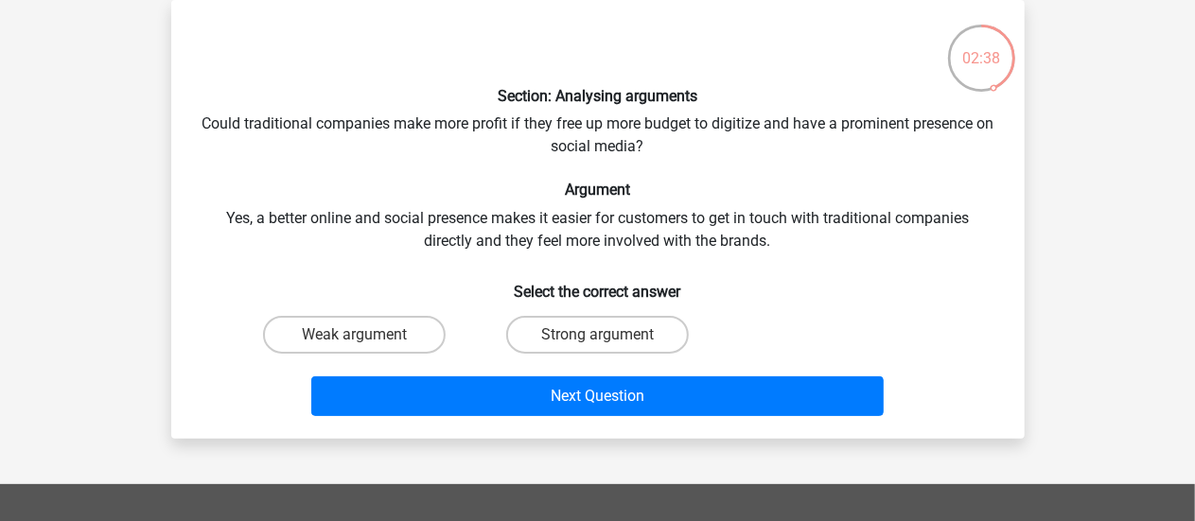
click at [363, 337] on input "Weak argument" at bounding box center [360, 341] width 12 height 12
radio input "true"
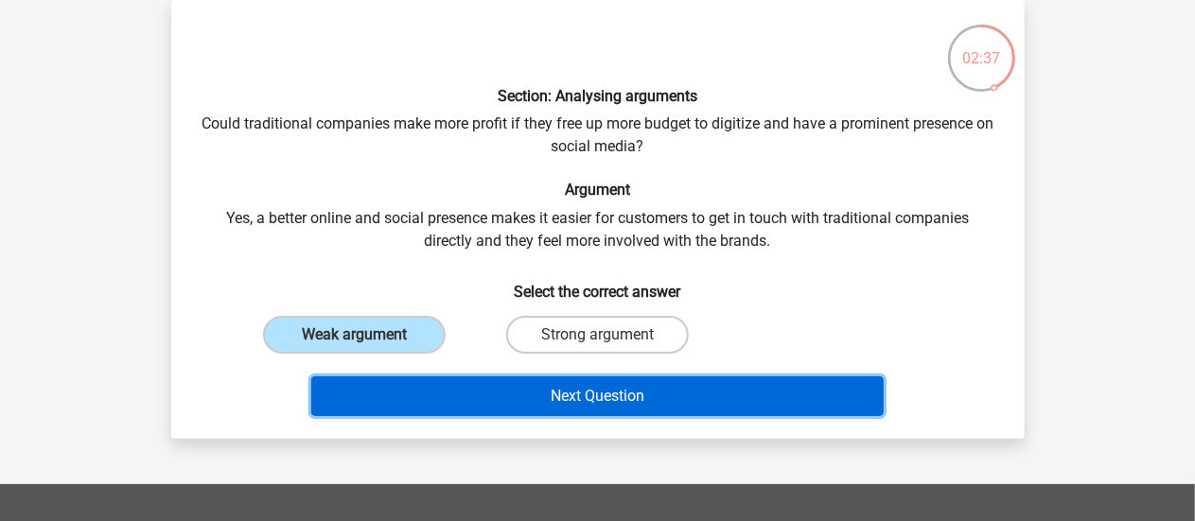
click at [427, 395] on button "Next Question" at bounding box center [597, 397] width 573 height 40
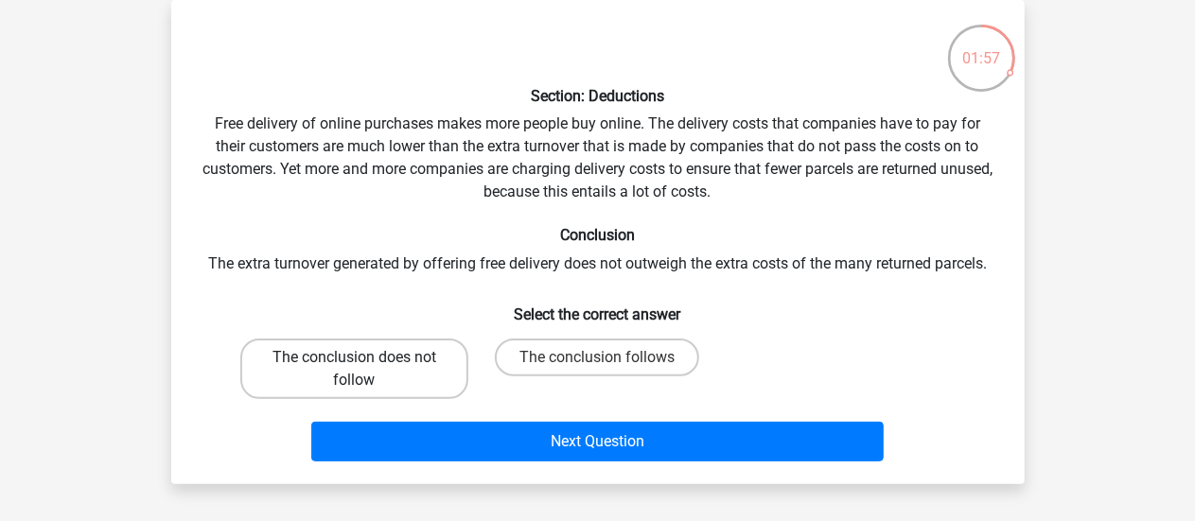
click at [380, 360] on label "The conclusion does not follow" at bounding box center [354, 369] width 228 height 61
click at [366, 360] on input "The conclusion does not follow" at bounding box center [360, 364] width 12 height 12
radio input "true"
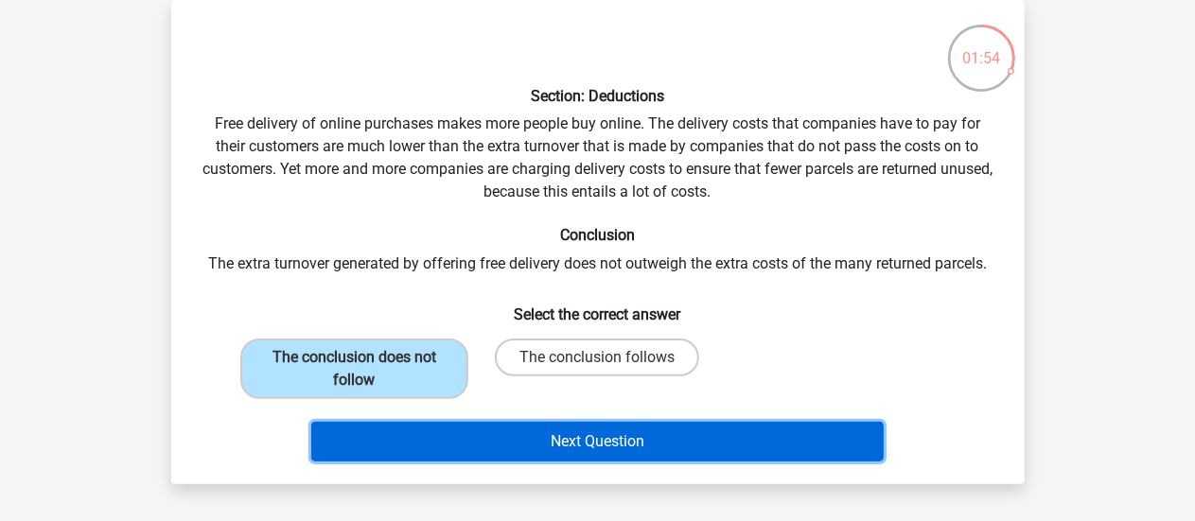
click at [445, 448] on button "Next Question" at bounding box center [597, 442] width 573 height 40
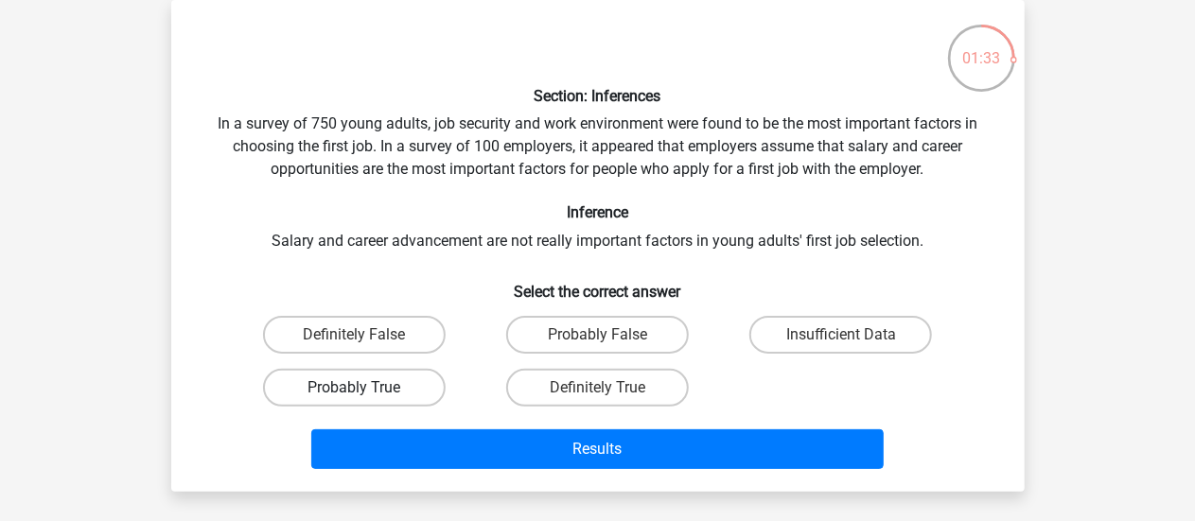
click at [414, 393] on label "Probably True" at bounding box center [354, 388] width 183 height 38
click at [366, 393] on input "Probably True" at bounding box center [360, 394] width 12 height 12
radio input "true"
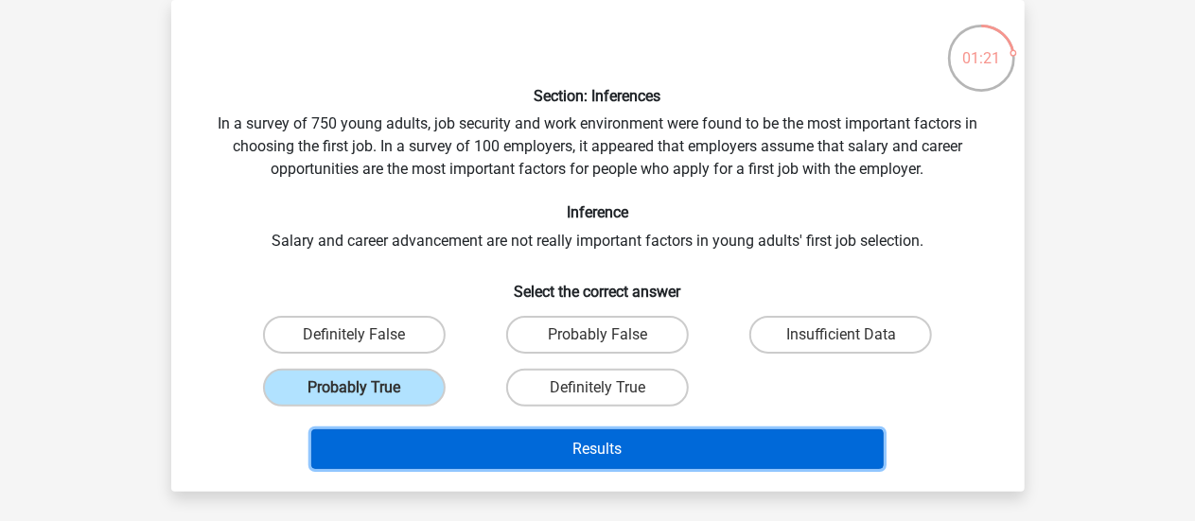
click at [440, 448] on button "Results" at bounding box center [597, 450] width 573 height 40
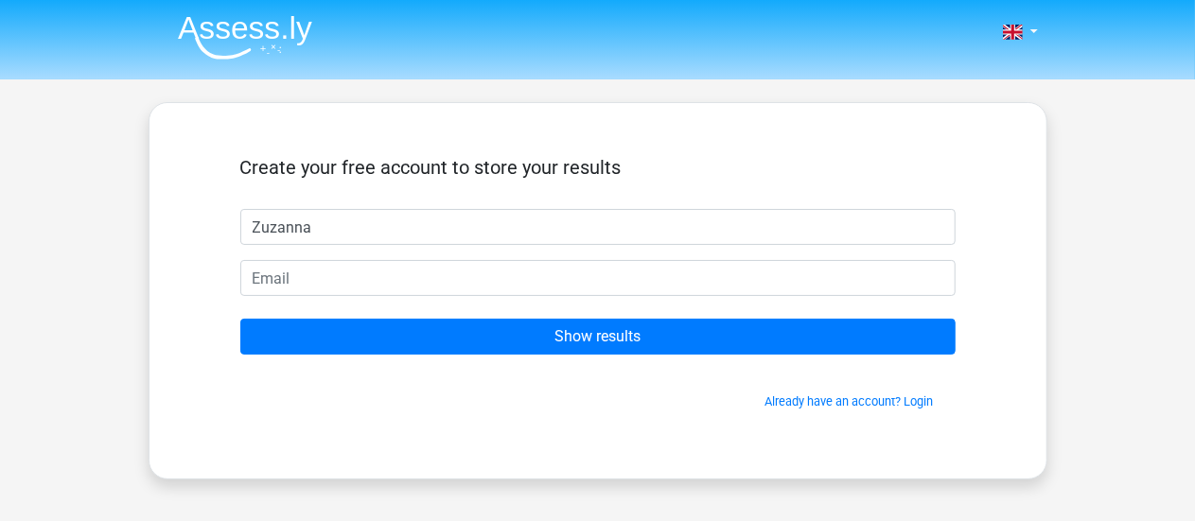
type input "Zuzanna"
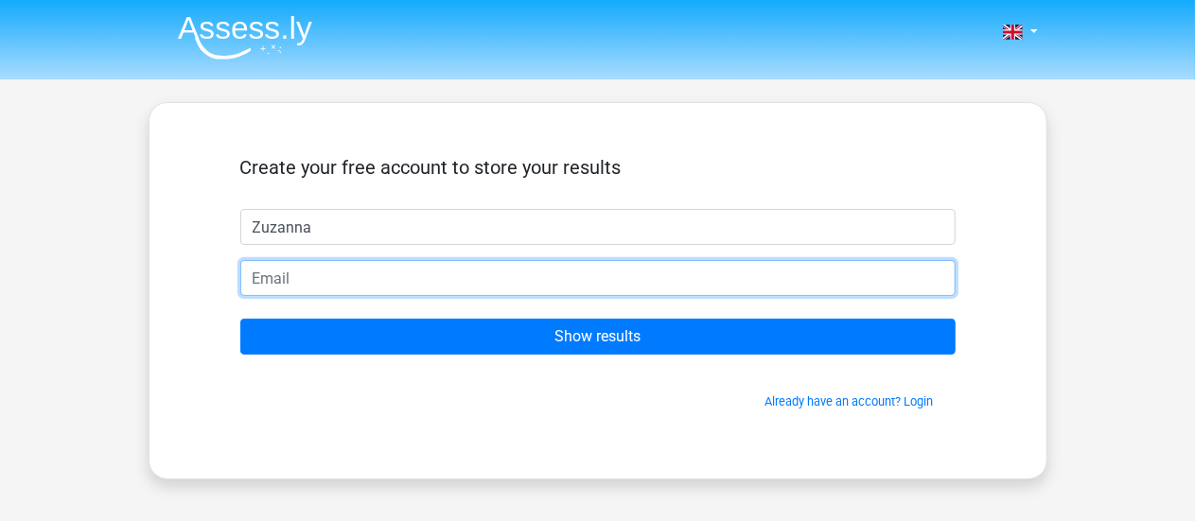
click at [567, 286] on input "email" at bounding box center [597, 278] width 715 height 36
type input "[EMAIL_ADDRESS][DOMAIN_NAME]"
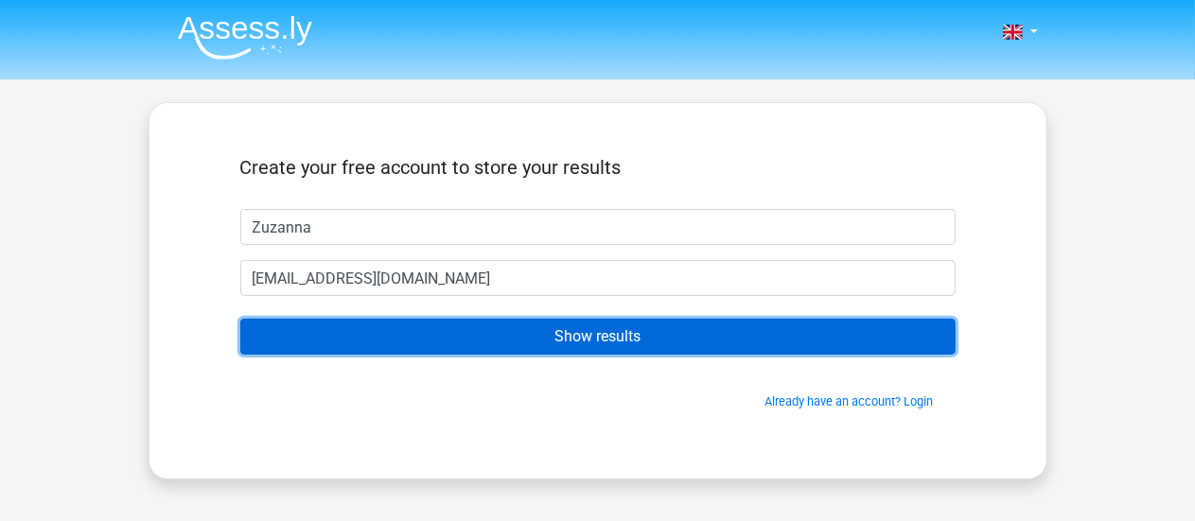
click at [456, 332] on input "Show results" at bounding box center [597, 337] width 715 height 36
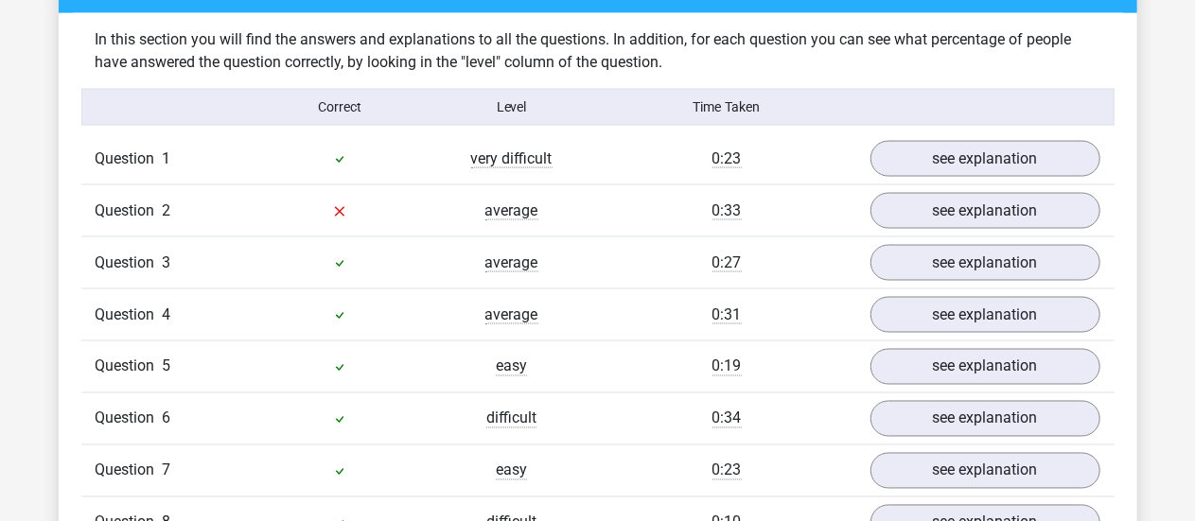
scroll to position [1420, 0]
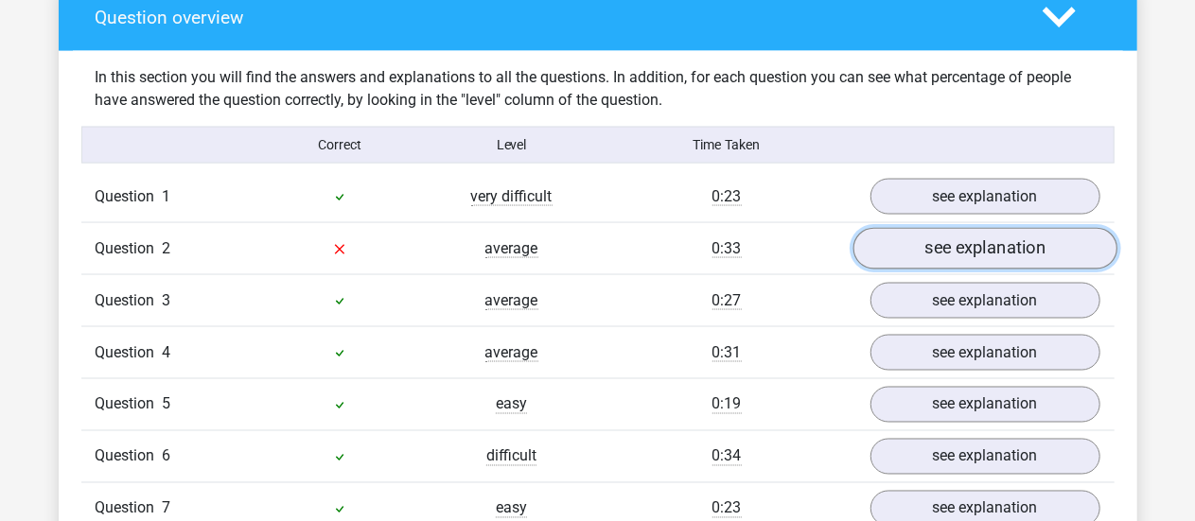
click at [1018, 239] on link "see explanation" at bounding box center [985, 249] width 264 height 42
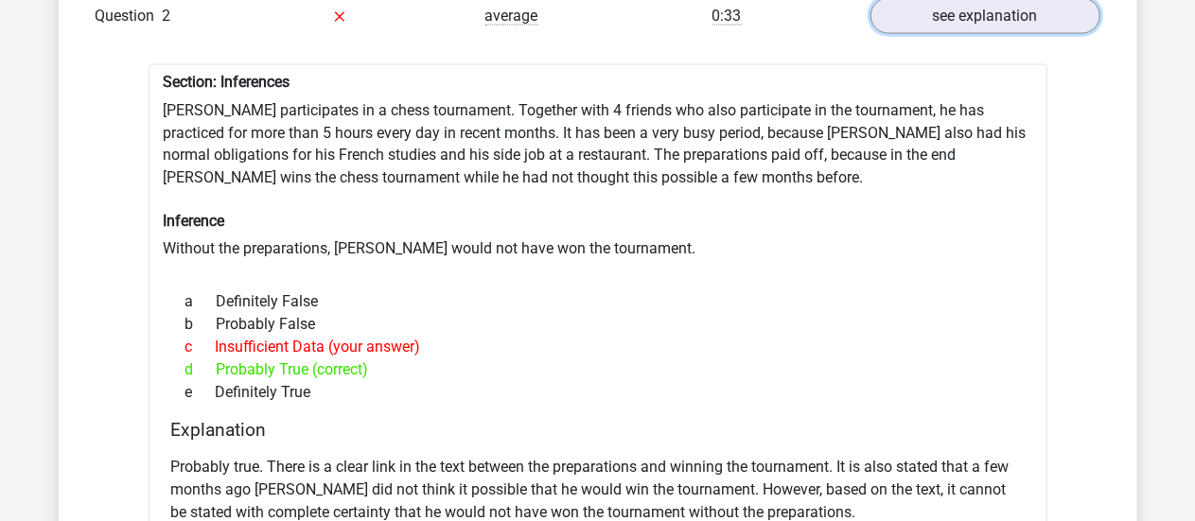
scroll to position [1514, 0]
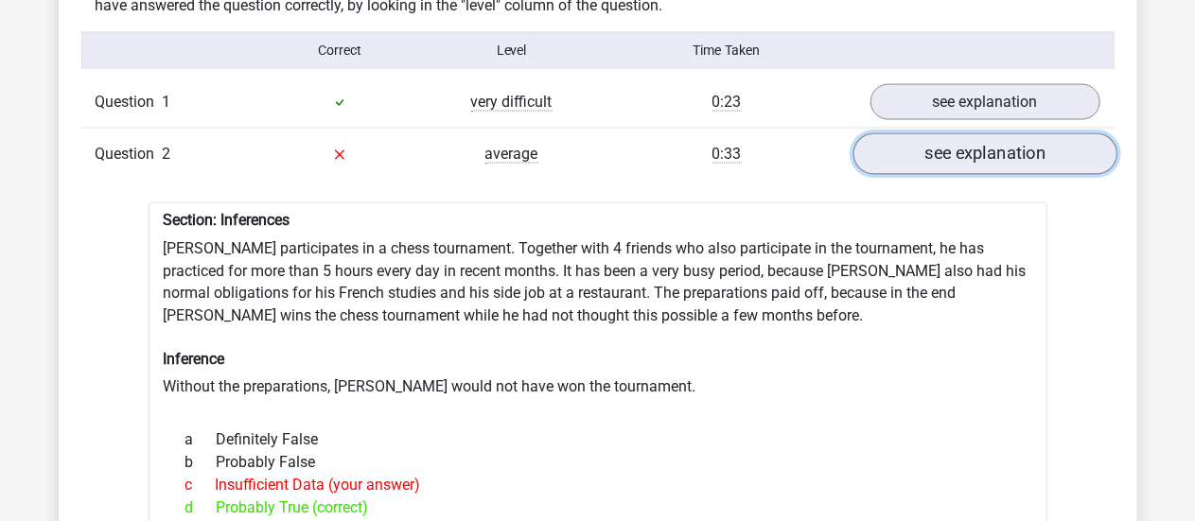
click at [979, 154] on link "see explanation" at bounding box center [985, 154] width 264 height 42
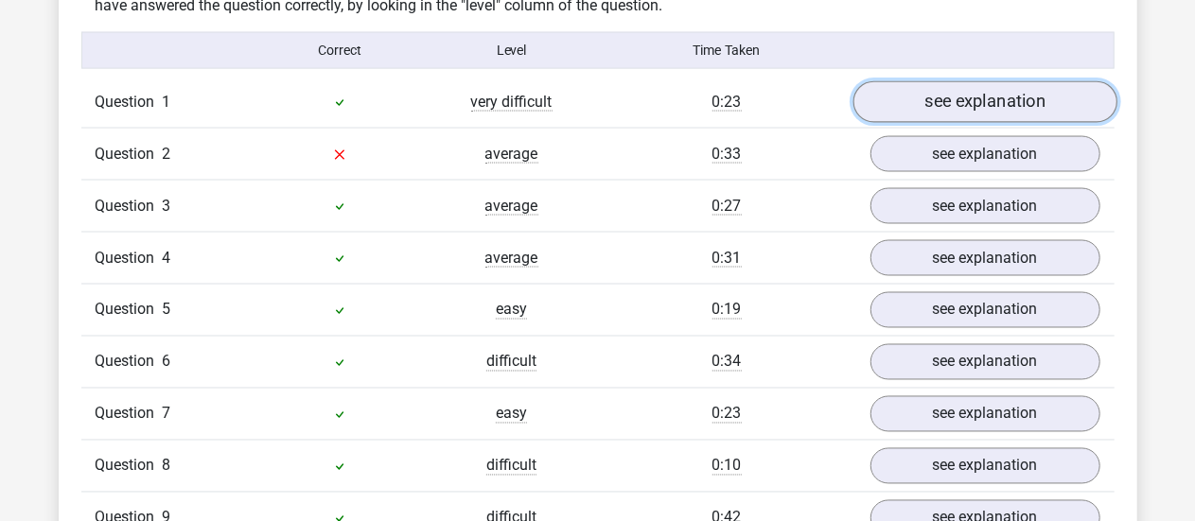
click at [963, 103] on link "see explanation" at bounding box center [985, 102] width 264 height 42
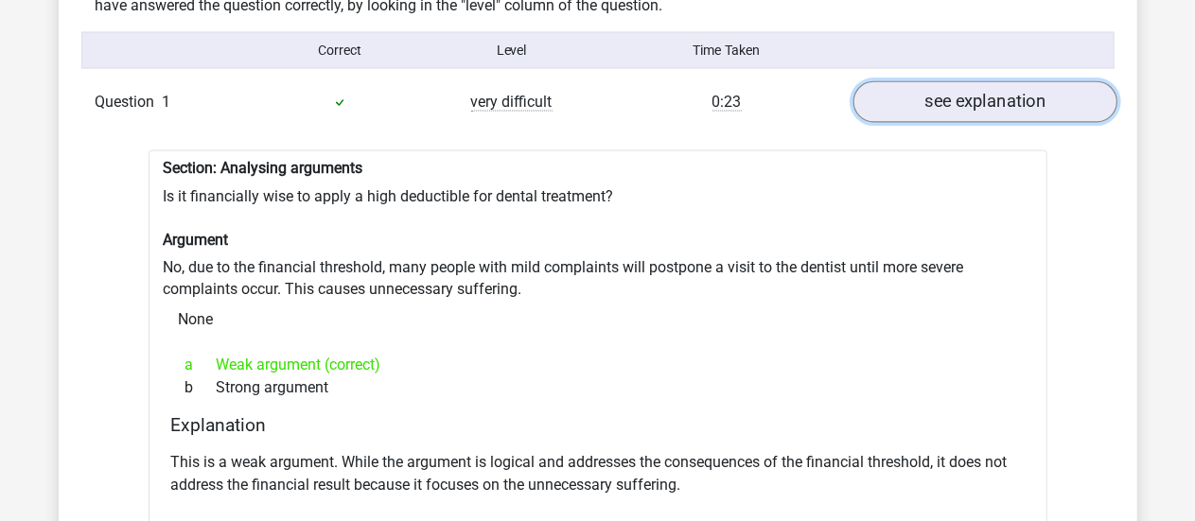
click at [926, 112] on link "see explanation" at bounding box center [985, 102] width 264 height 42
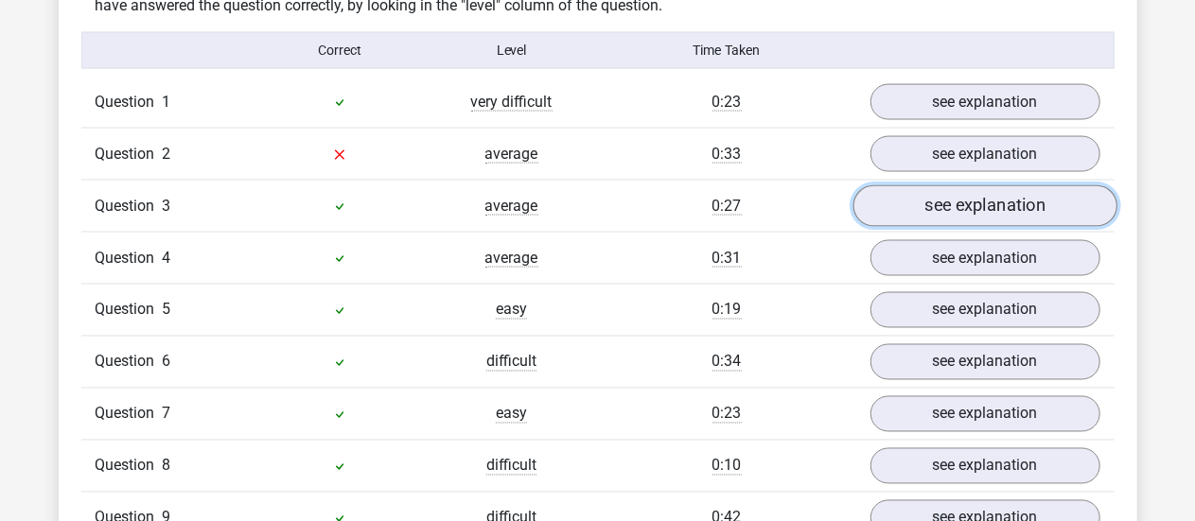
click at [951, 218] on link "see explanation" at bounding box center [985, 206] width 264 height 42
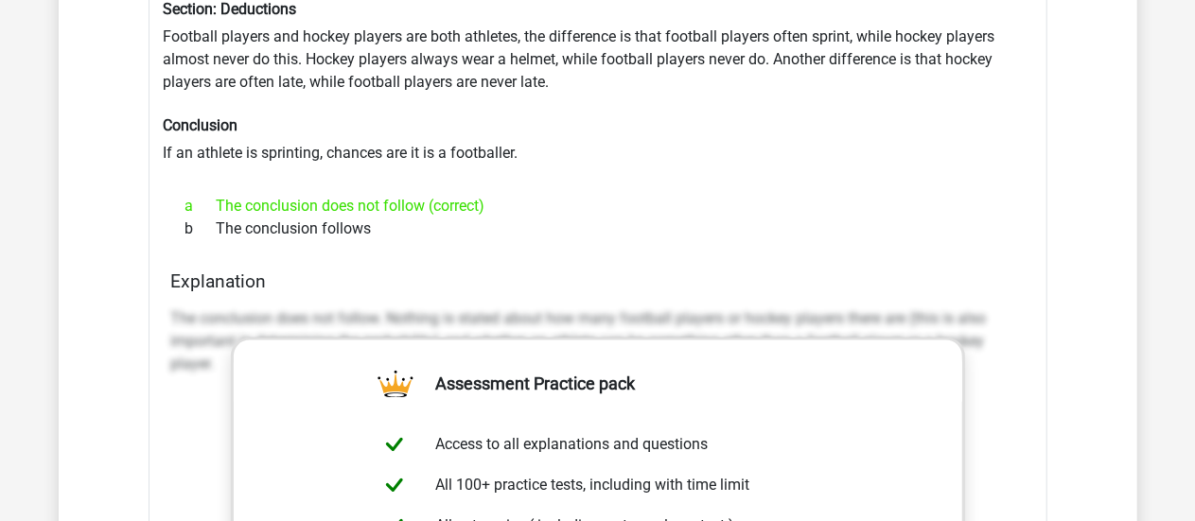
scroll to position [1609, 0]
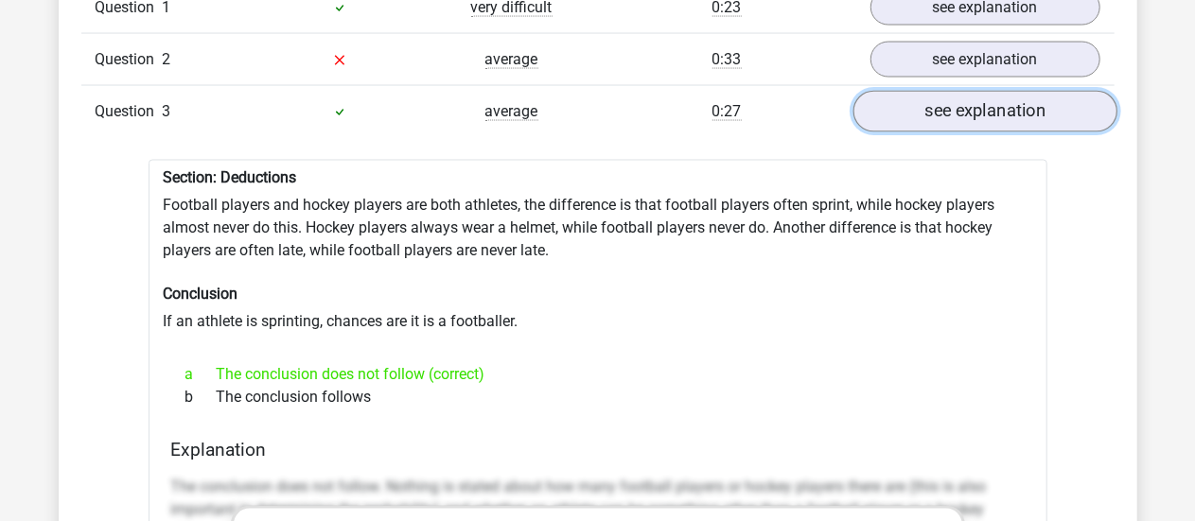
click at [952, 110] on link "see explanation" at bounding box center [985, 112] width 264 height 42
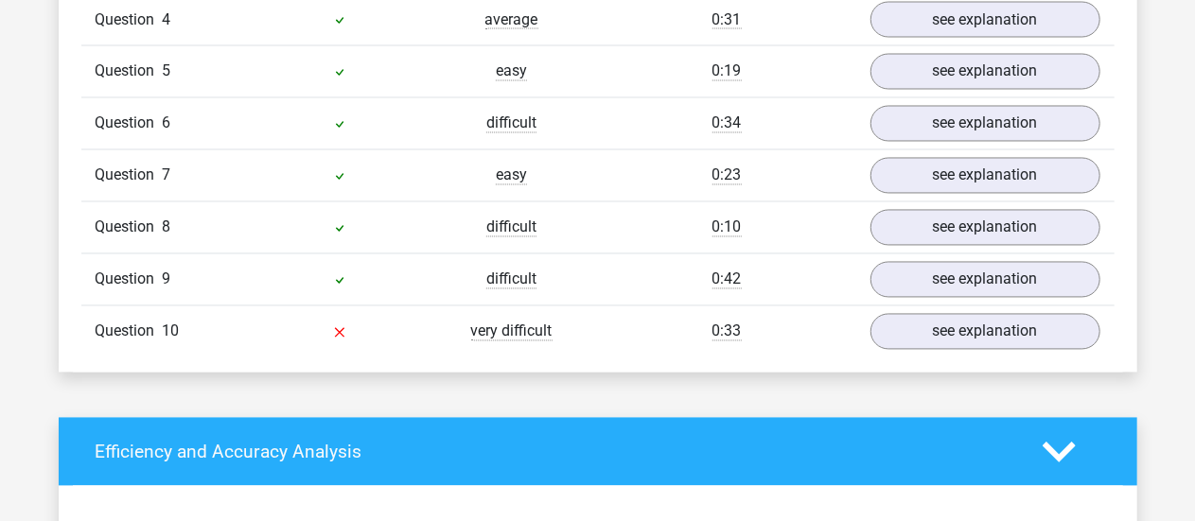
scroll to position [1798, 0]
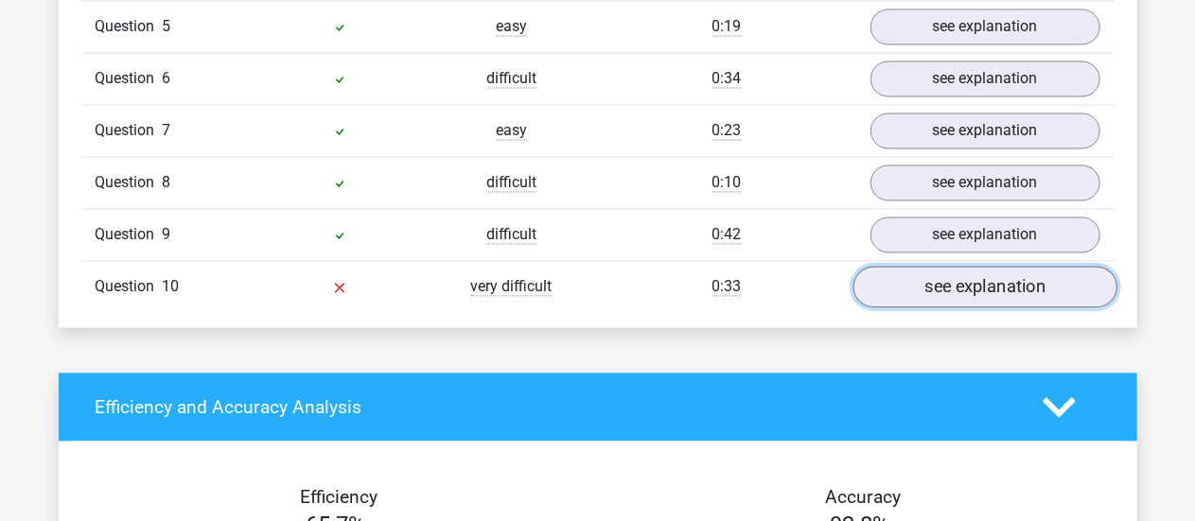
click at [970, 288] on link "see explanation" at bounding box center [985, 287] width 264 height 42
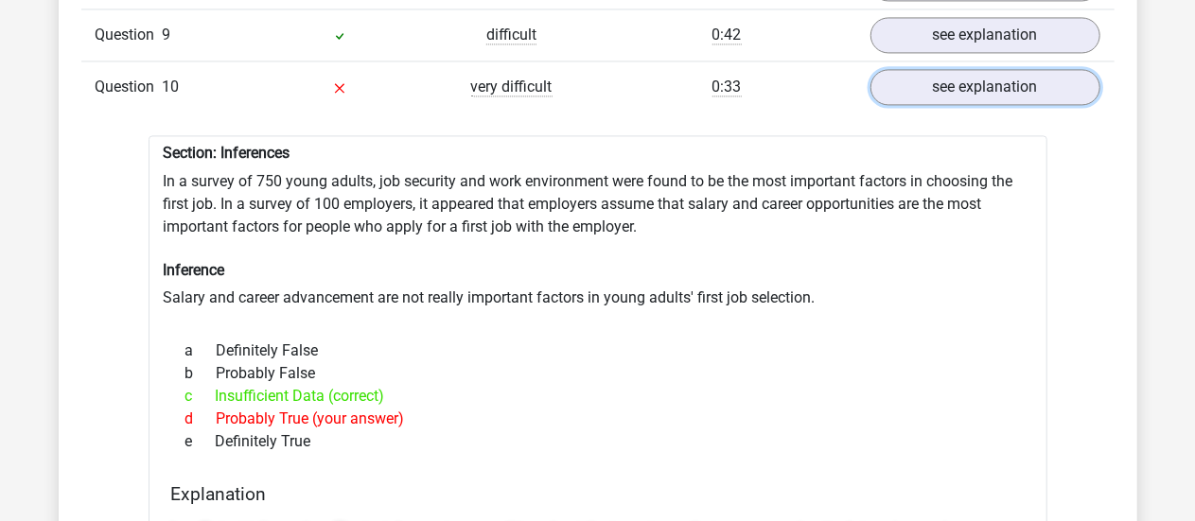
scroll to position [2001, 0]
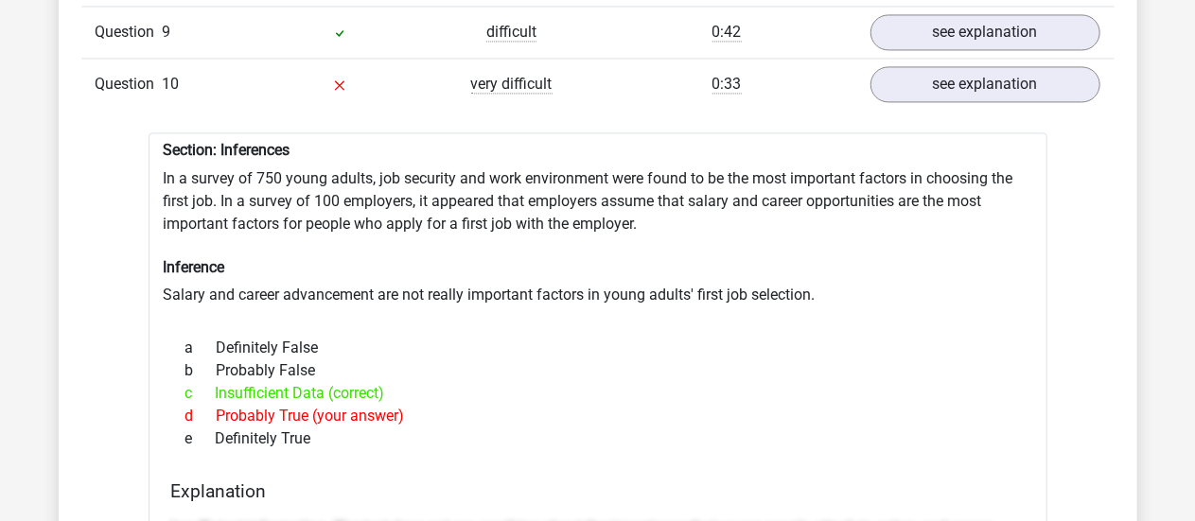
click at [965, 337] on div "a Definitely False" at bounding box center [598, 348] width 854 height 23
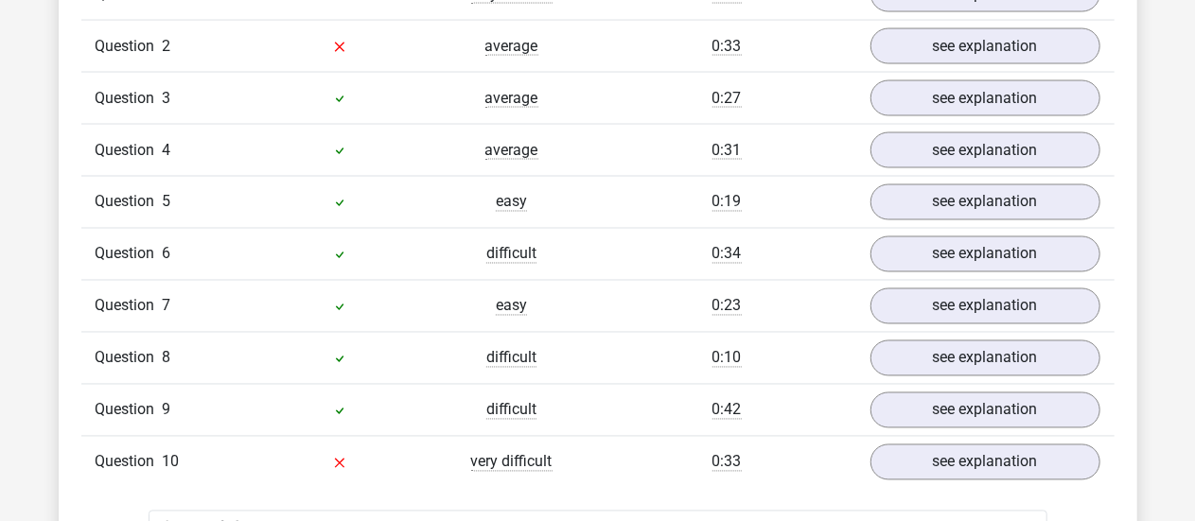
scroll to position [1811, 0]
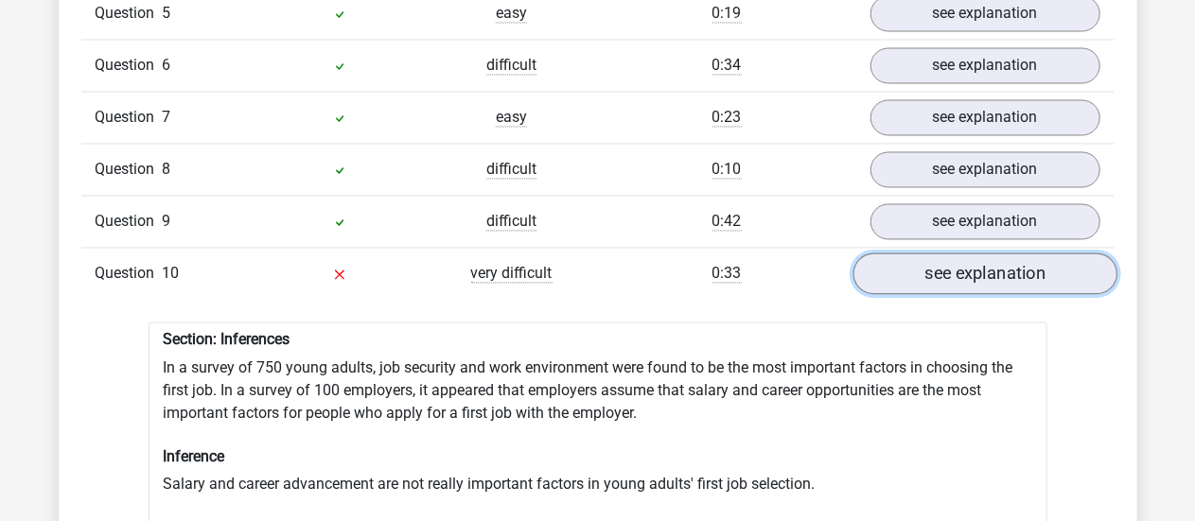
click at [990, 275] on link "see explanation" at bounding box center [985, 274] width 264 height 42
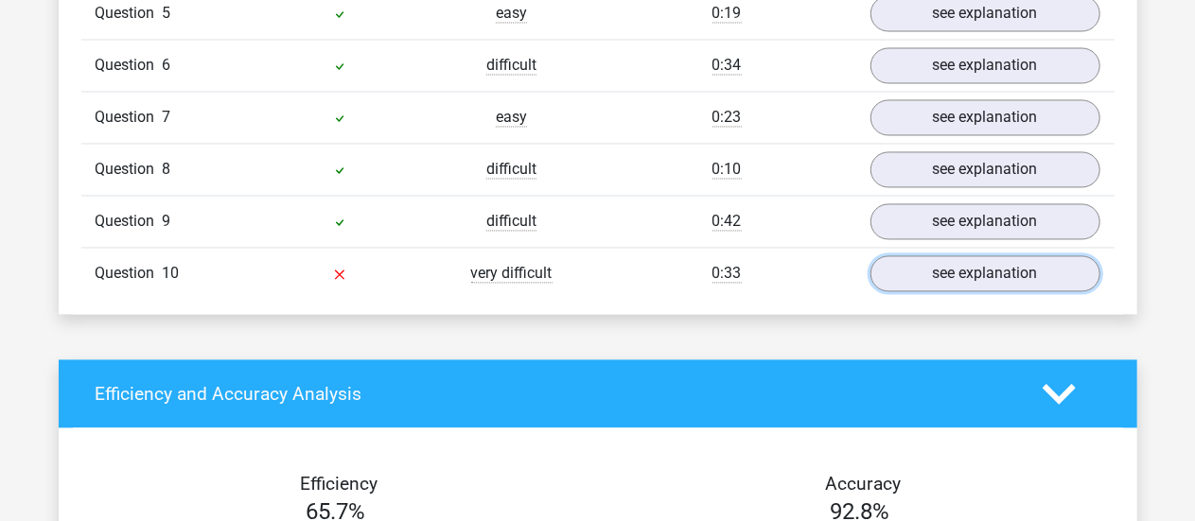
scroll to position [1717, 0]
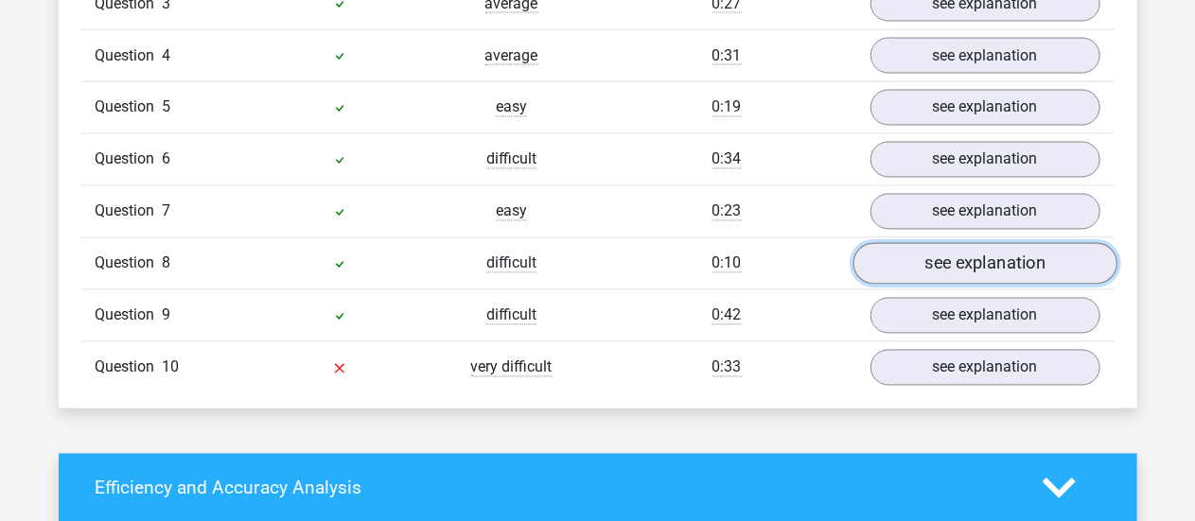
click at [903, 261] on link "see explanation" at bounding box center [985, 264] width 264 height 42
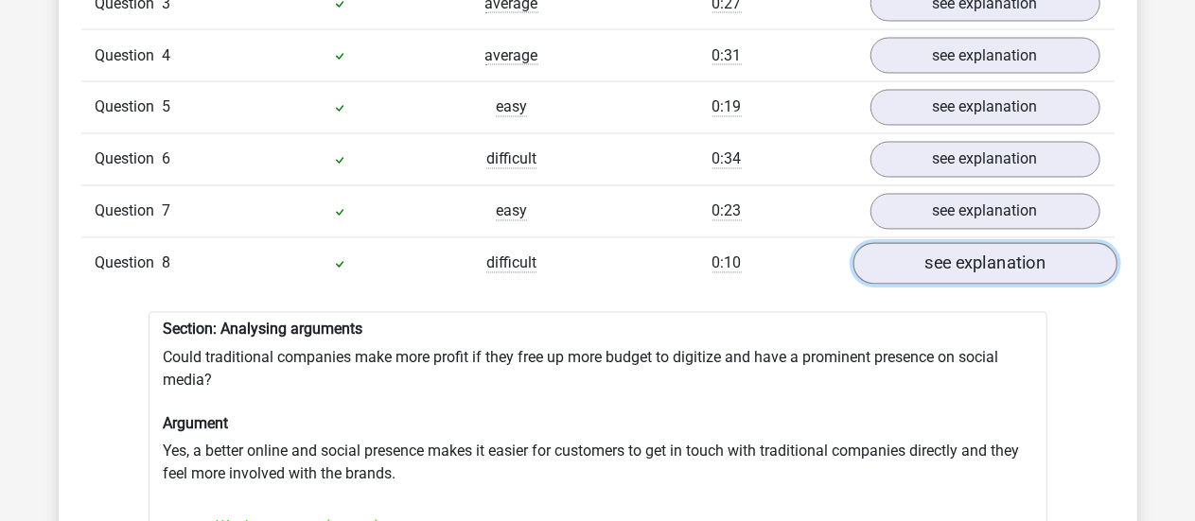
click at [903, 261] on link "see explanation" at bounding box center [985, 264] width 264 height 42
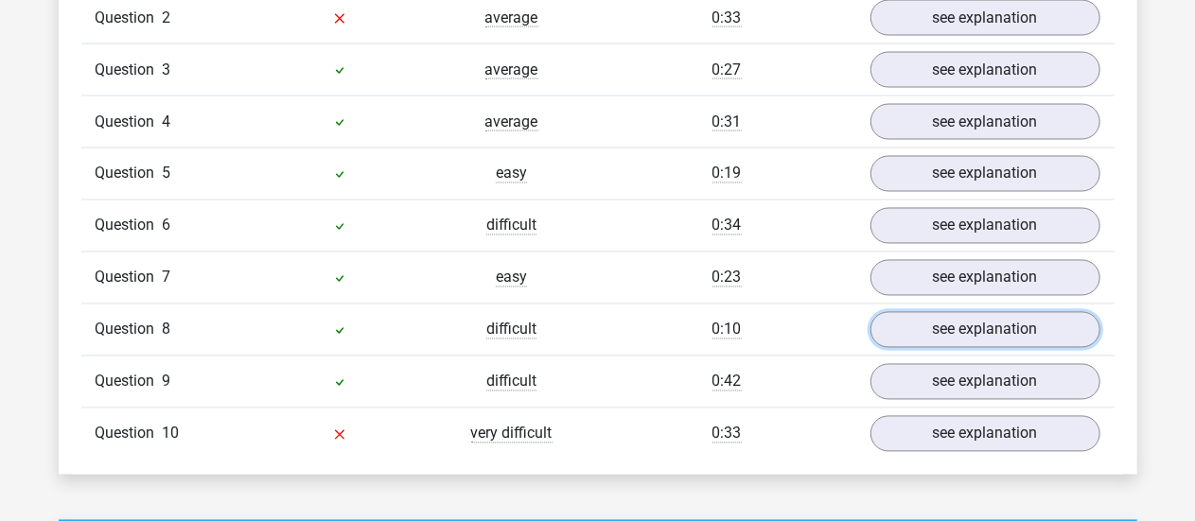
scroll to position [1622, 0]
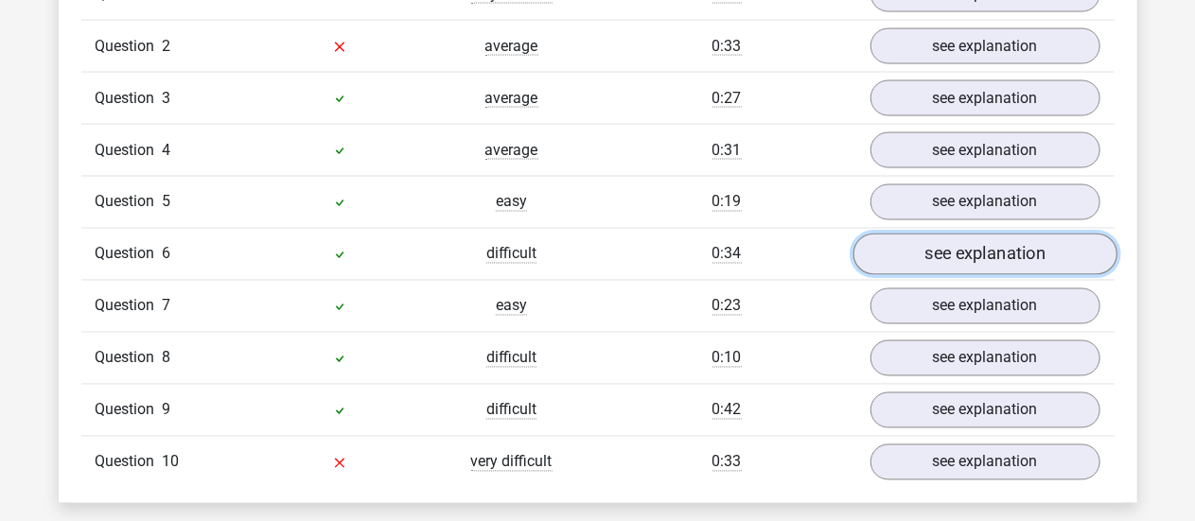
click at [919, 239] on link "see explanation" at bounding box center [985, 255] width 264 height 42
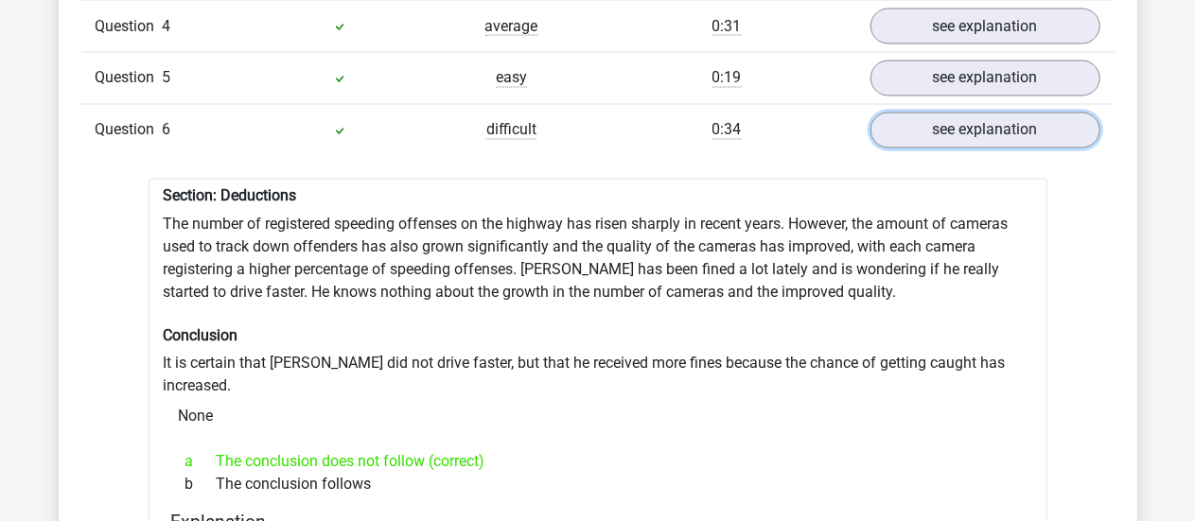
scroll to position [1717, 0]
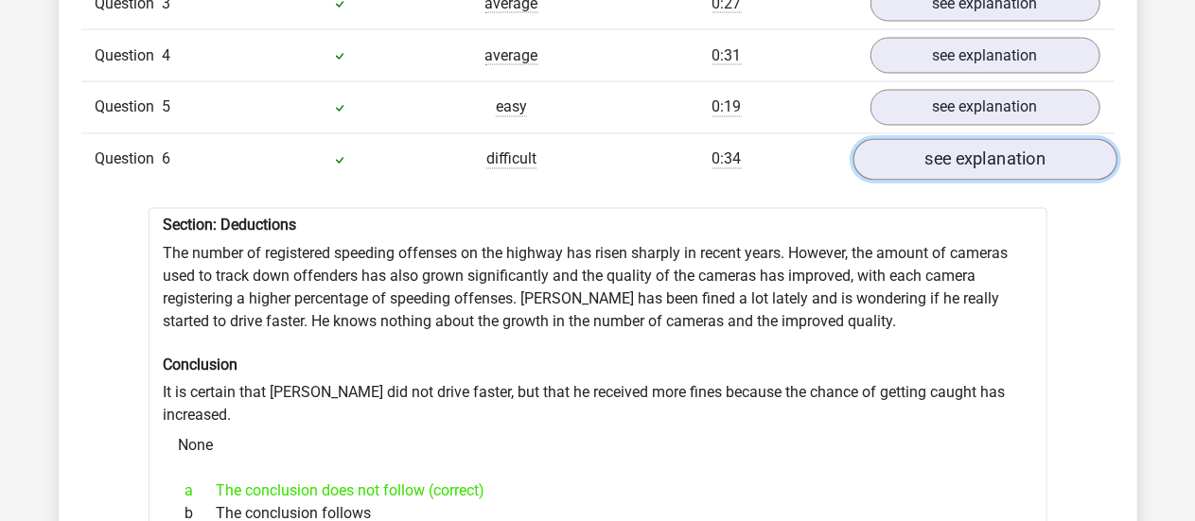
click at [914, 151] on link "see explanation" at bounding box center [985, 160] width 264 height 42
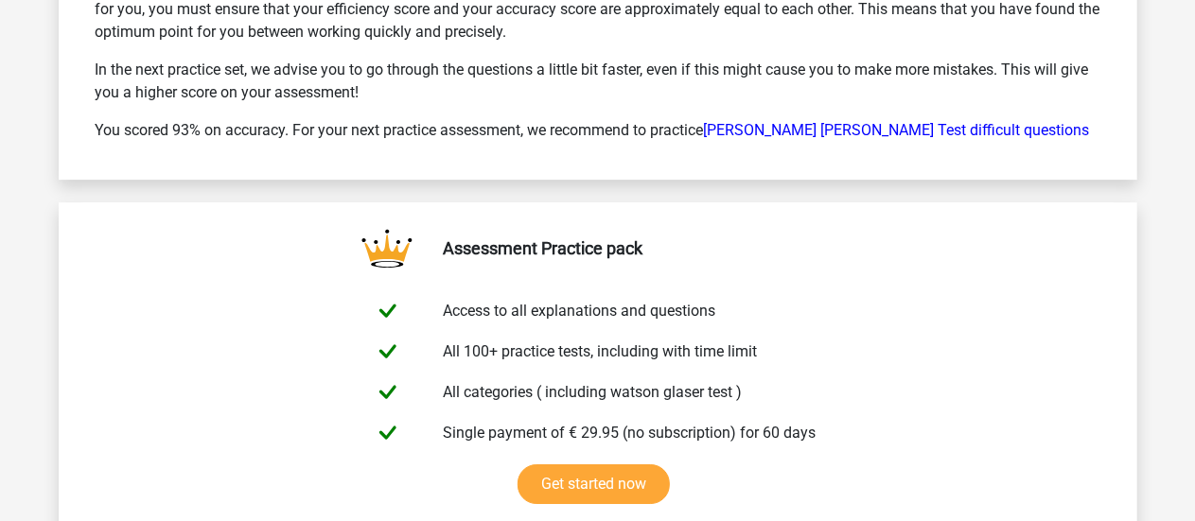
scroll to position [2852, 0]
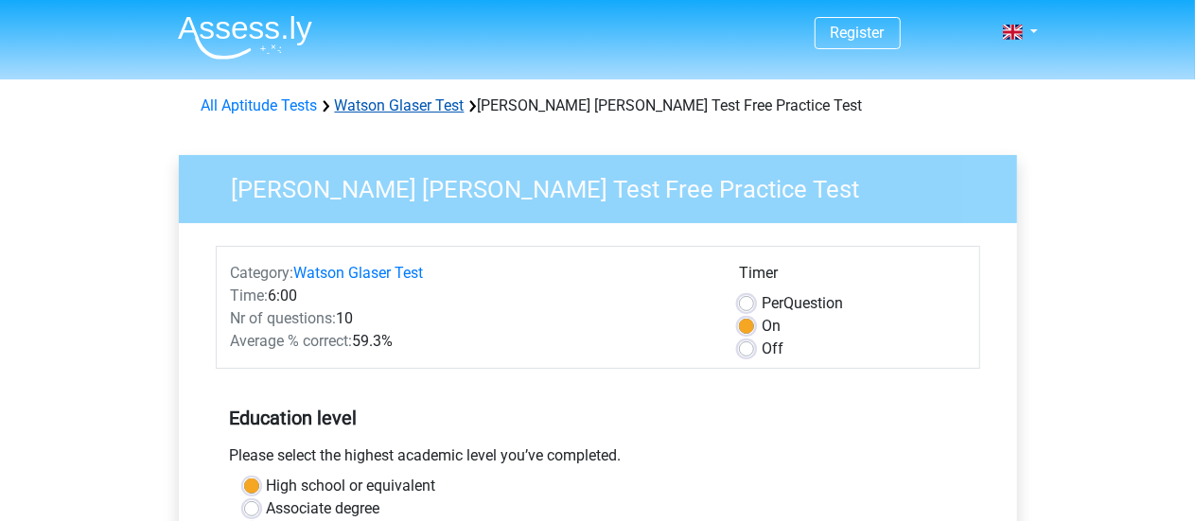
click at [397, 105] on link "Watson Glaser Test" at bounding box center [400, 106] width 130 height 18
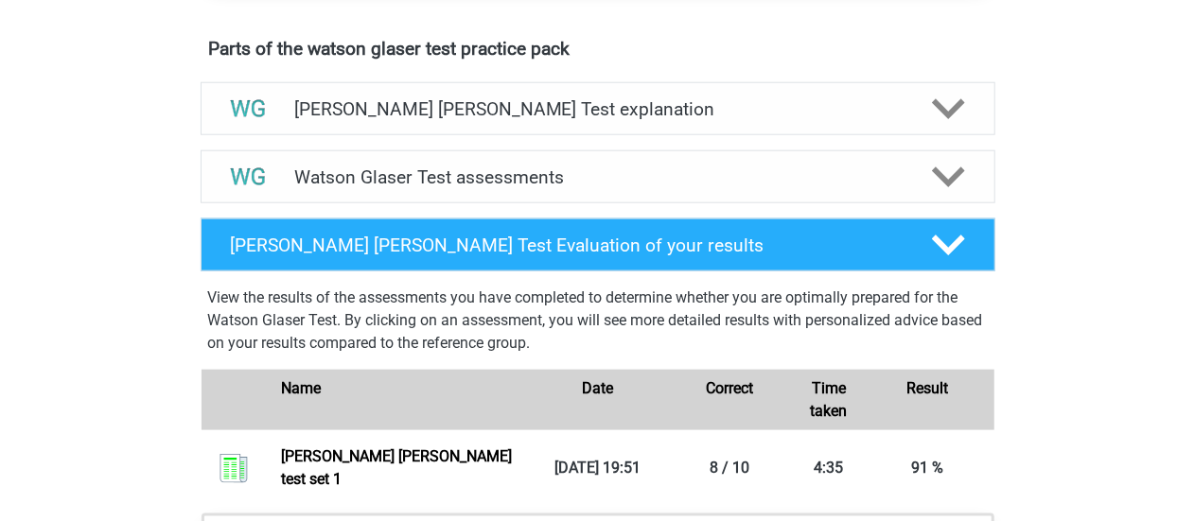
scroll to position [1136, 0]
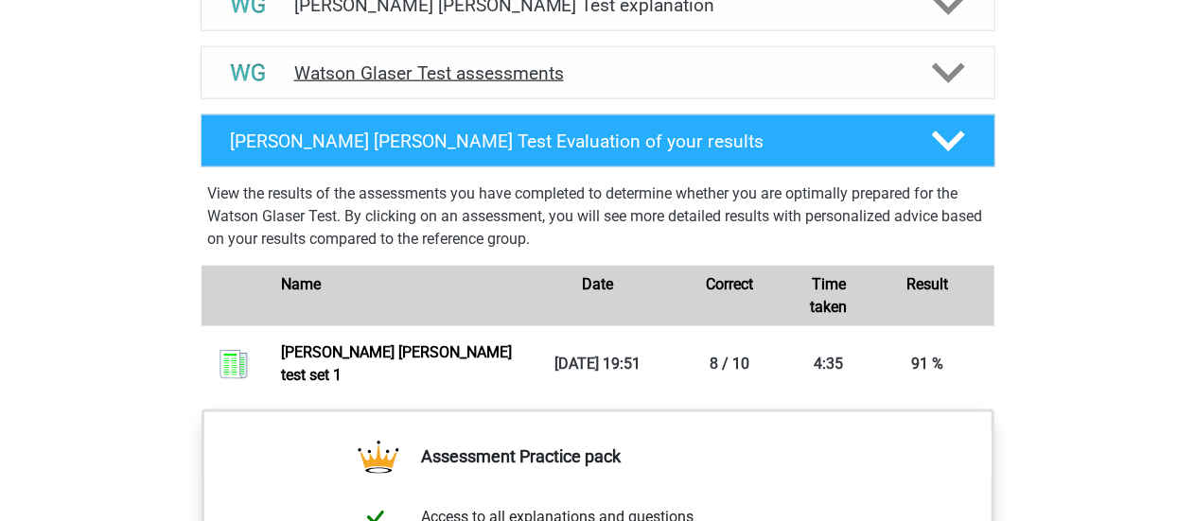
click at [533, 84] on h4 "Watson Glaser Test assessments" at bounding box center [598, 73] width 608 height 22
